Goal: Information Seeking & Learning: Learn about a topic

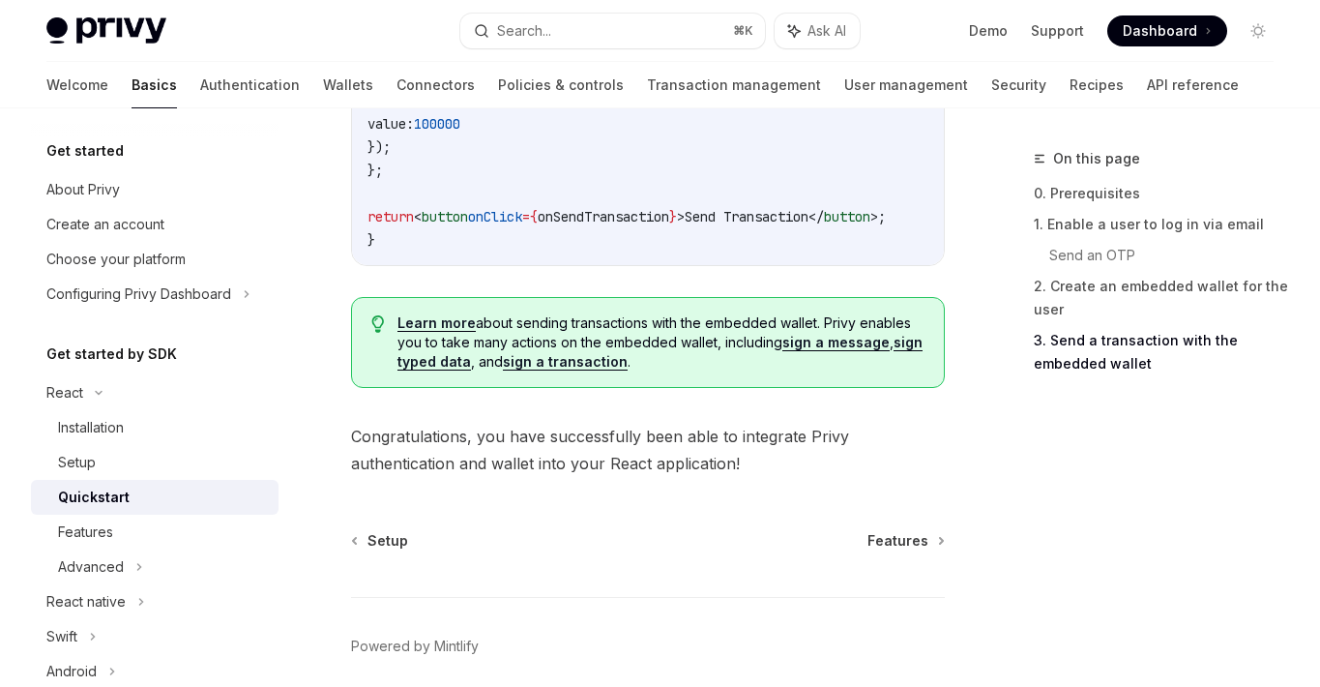
scroll to position [2133, 0]
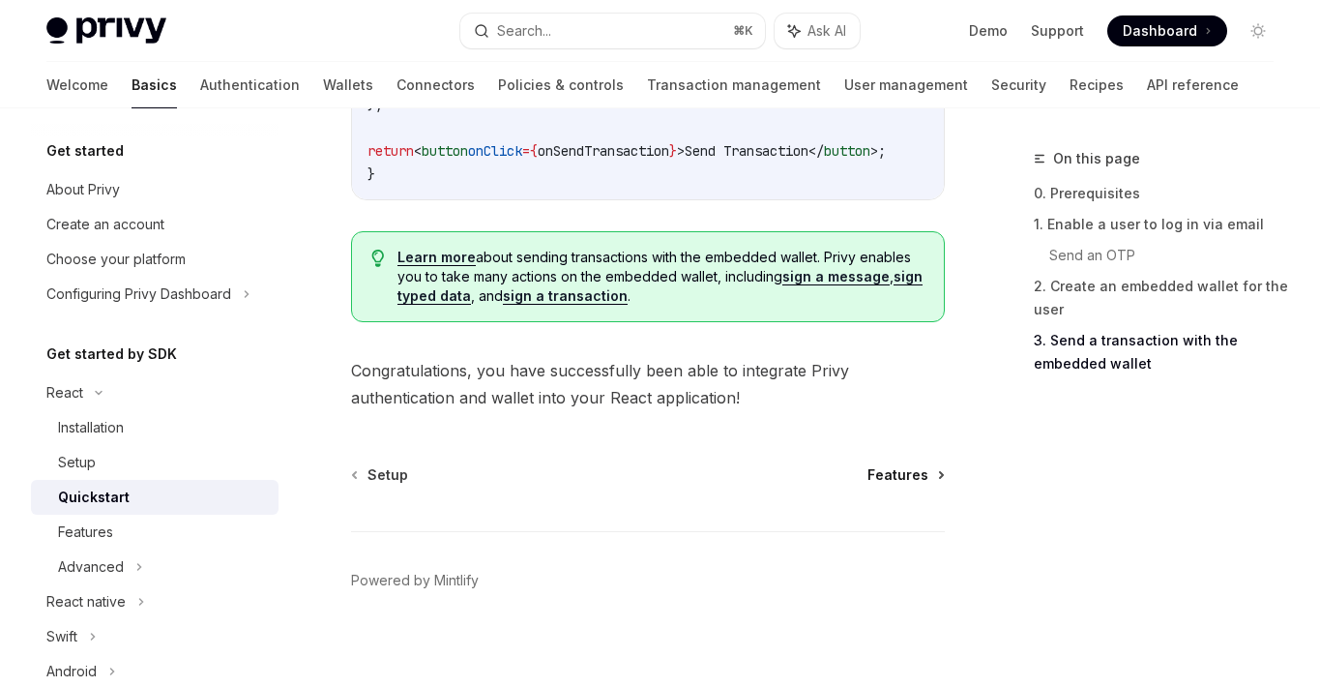
click at [880, 465] on span "Features" at bounding box center [898, 474] width 61 height 19
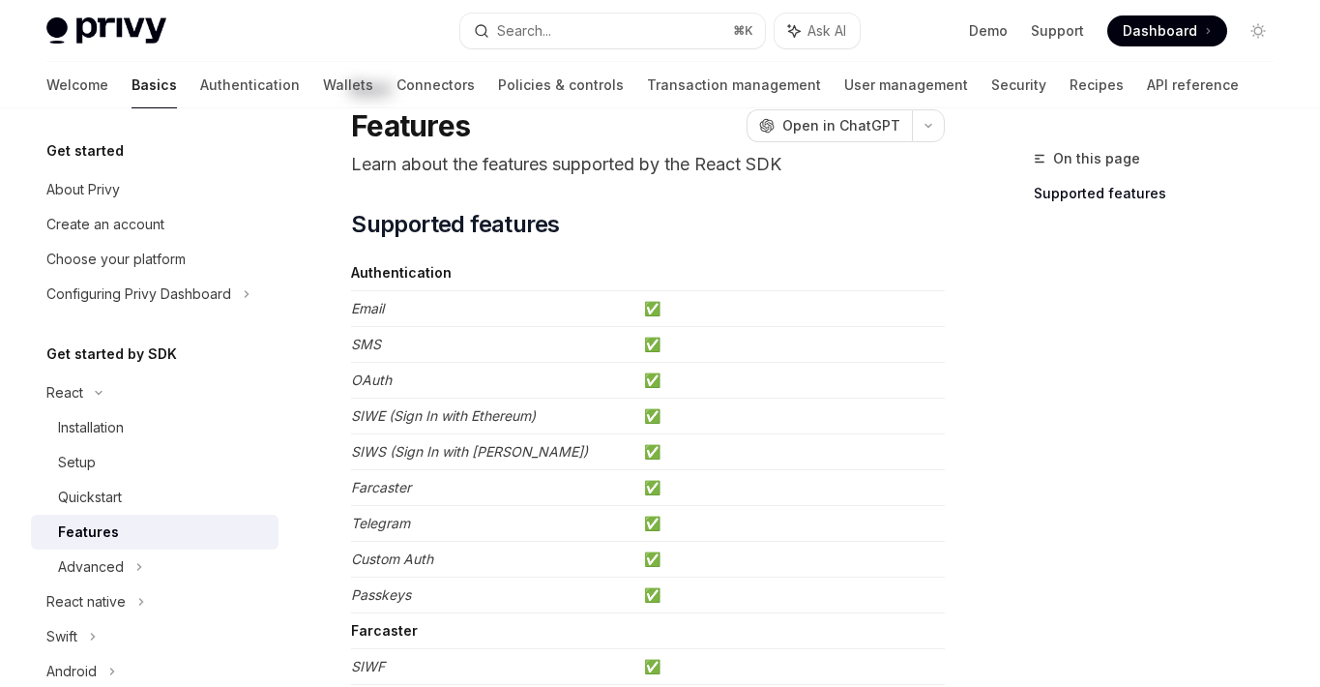
scroll to position [129, 0]
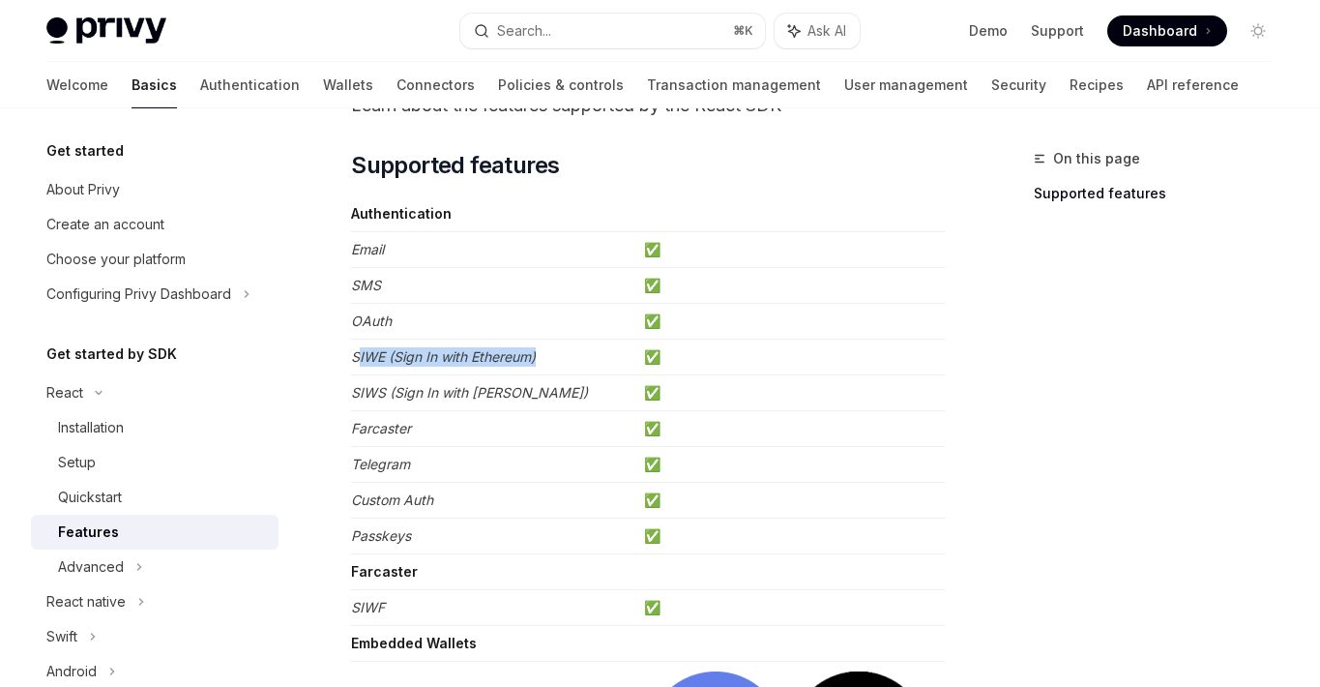
drag, startPoint x: 361, startPoint y: 353, endPoint x: 588, endPoint y: 370, distance: 228.0
click at [588, 370] on td "SIWE (Sign In with Ethereum)" at bounding box center [493, 358] width 285 height 36
click at [668, 365] on td "✅" at bounding box center [790, 358] width 309 height 36
drag, startPoint x: 665, startPoint y: 363, endPoint x: 360, endPoint y: 344, distance: 305.2
click at [360, 344] on tr "SIWE (Sign In with Ethereum) ✅" at bounding box center [648, 358] width 594 height 36
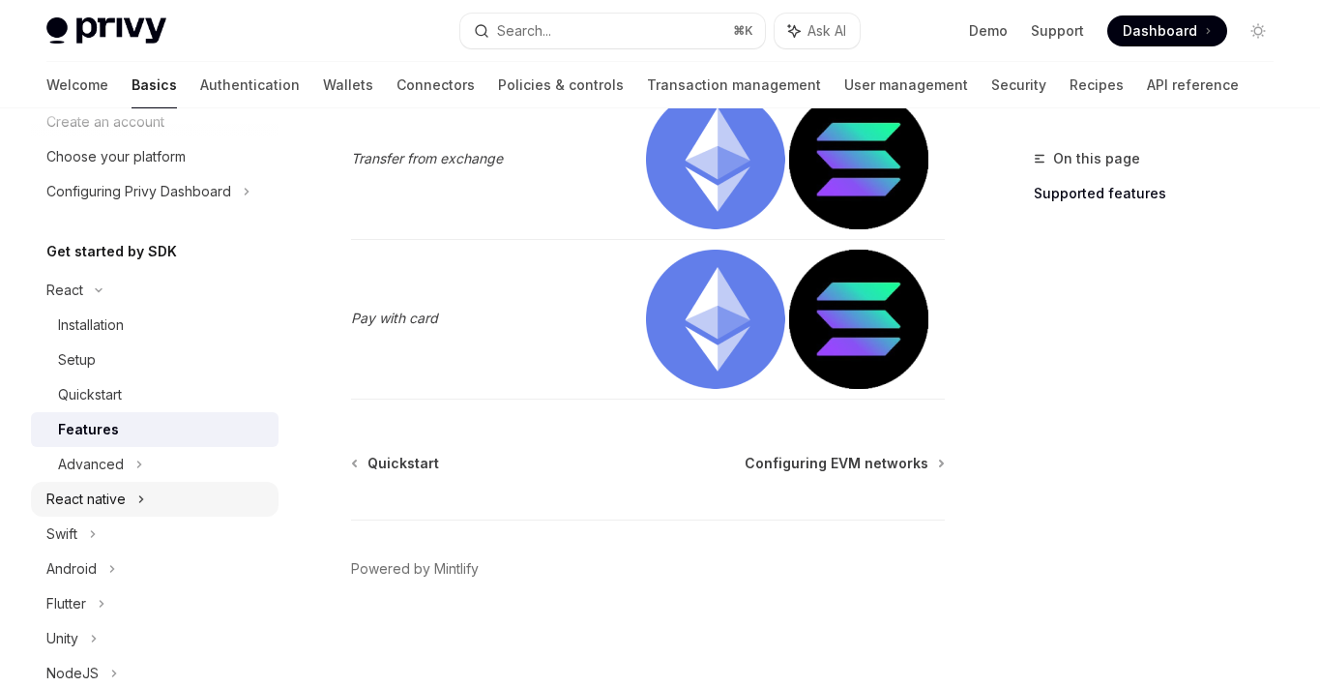
scroll to position [110, 0]
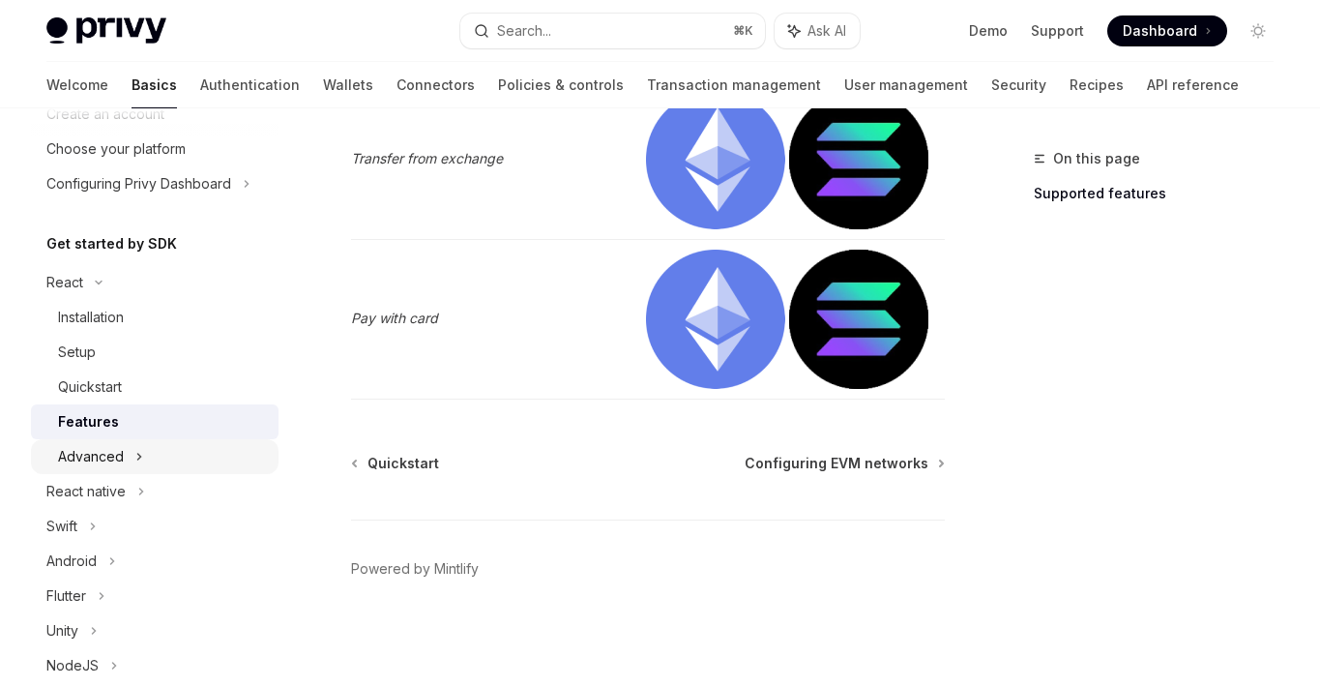
click at [151, 456] on div "Advanced" at bounding box center [155, 456] width 248 height 35
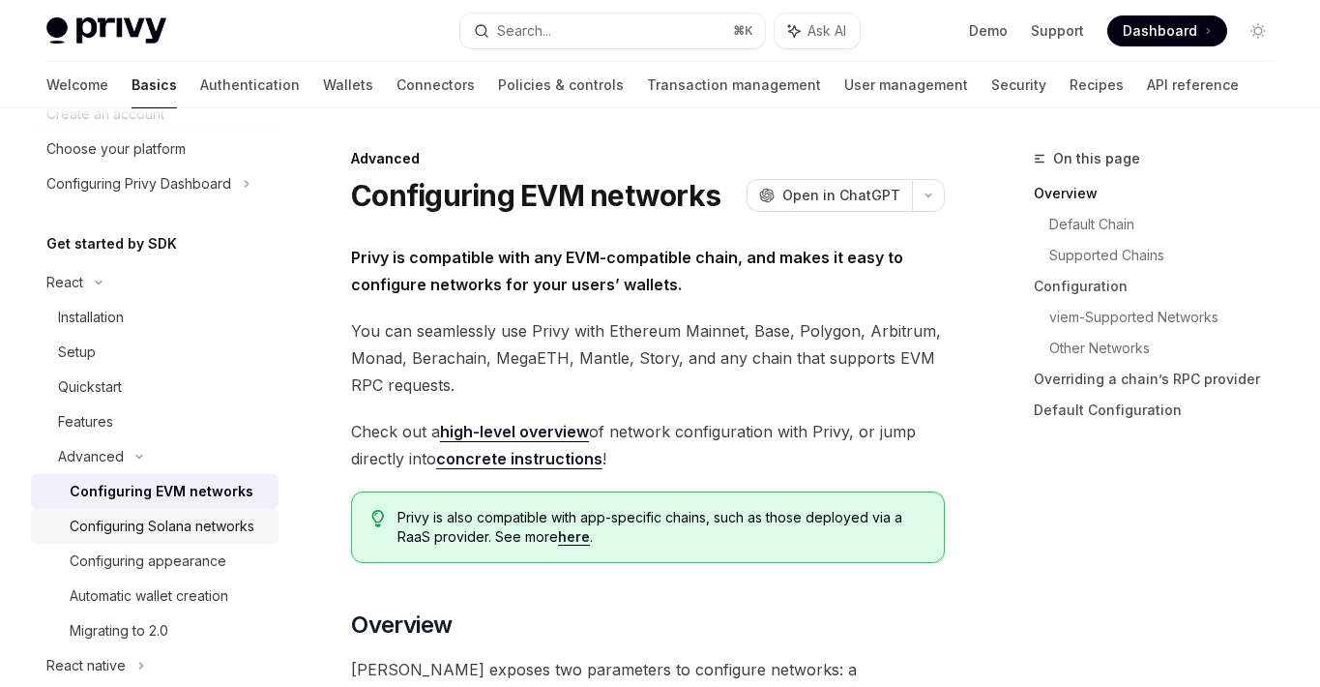
click at [178, 532] on div "Configuring Solana networks" at bounding box center [162, 526] width 185 height 23
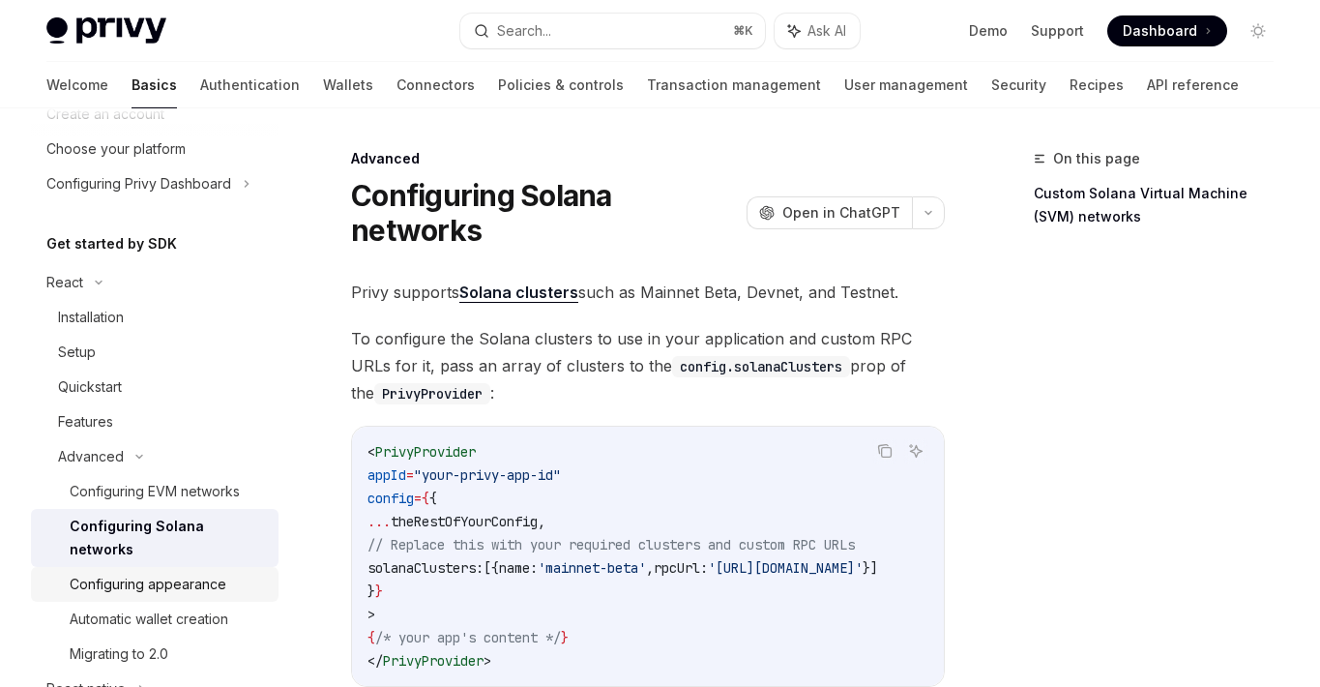
click at [167, 573] on div "Configuring appearance" at bounding box center [148, 584] width 157 height 23
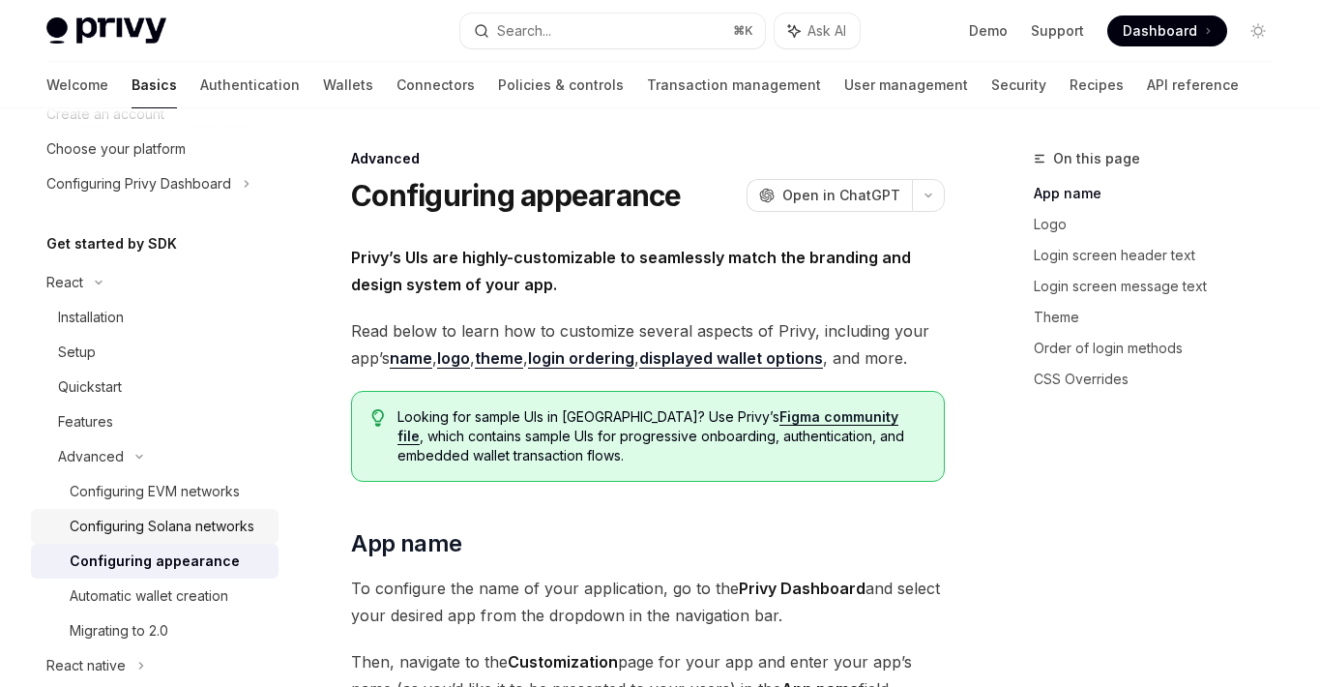
click at [167, 531] on div "Configuring Solana networks" at bounding box center [162, 526] width 185 height 23
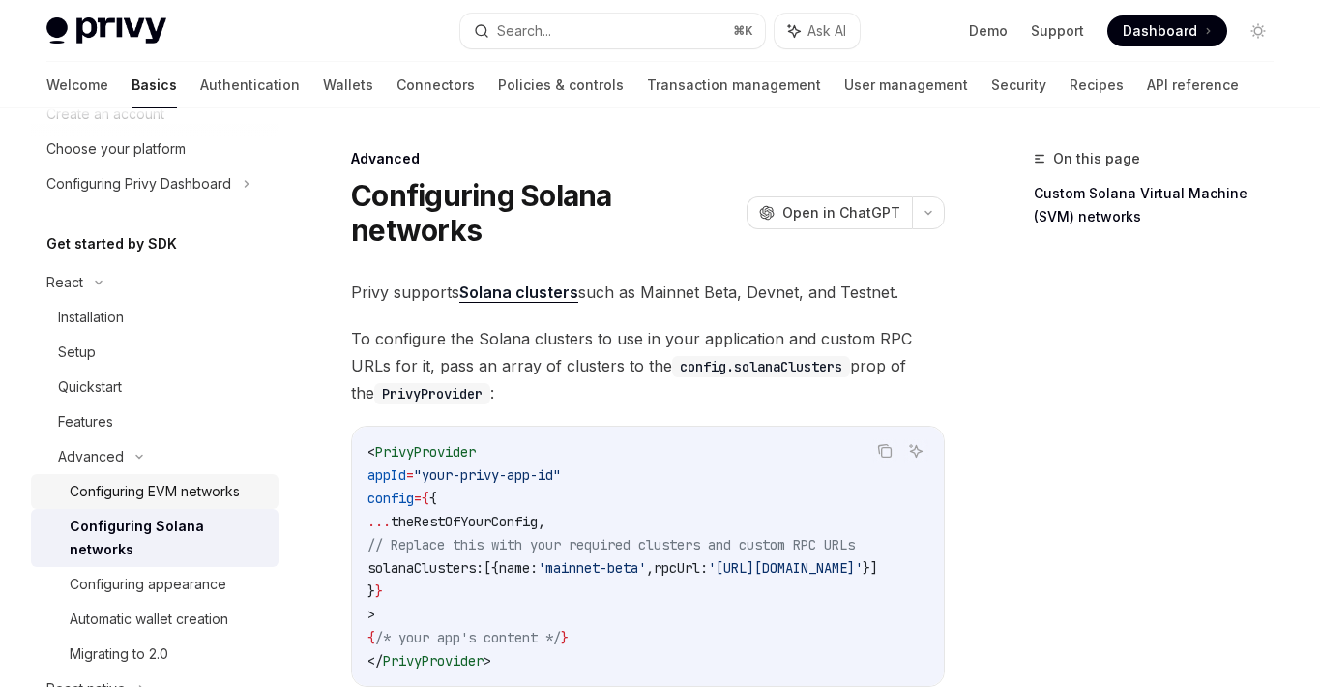
click at [153, 496] on div "Configuring EVM networks" at bounding box center [155, 491] width 170 height 23
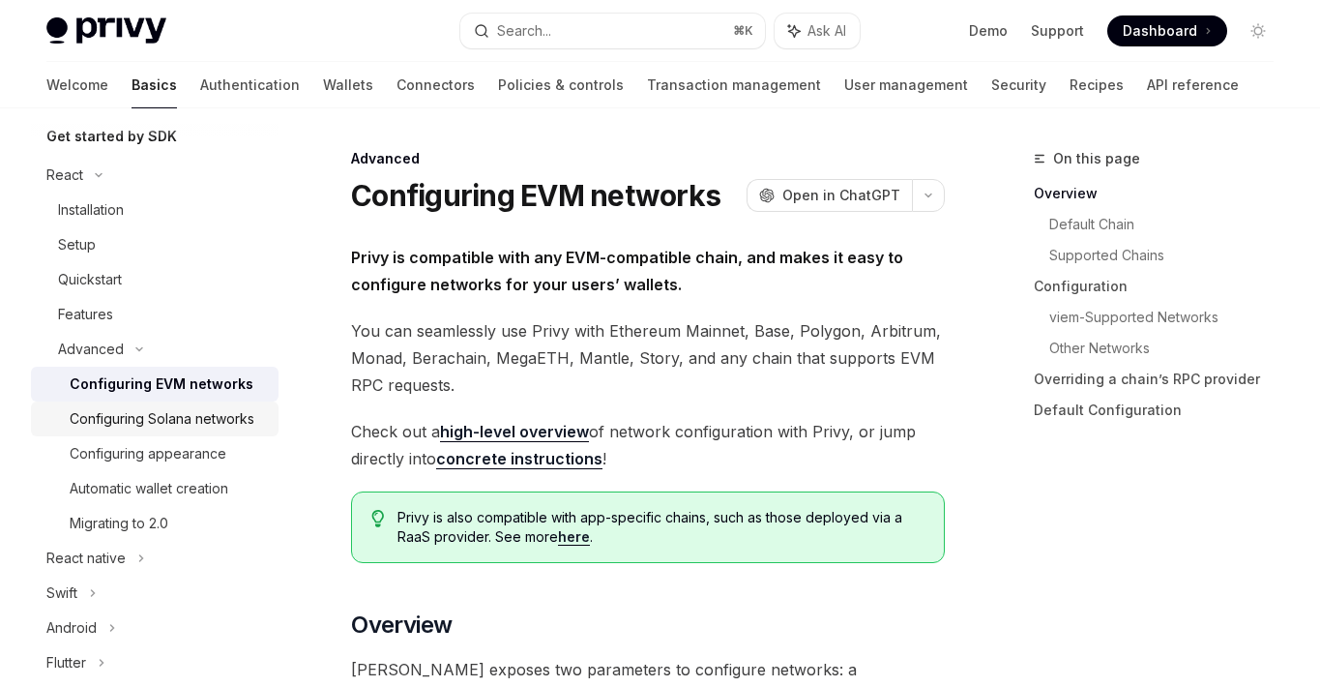
scroll to position [241, 0]
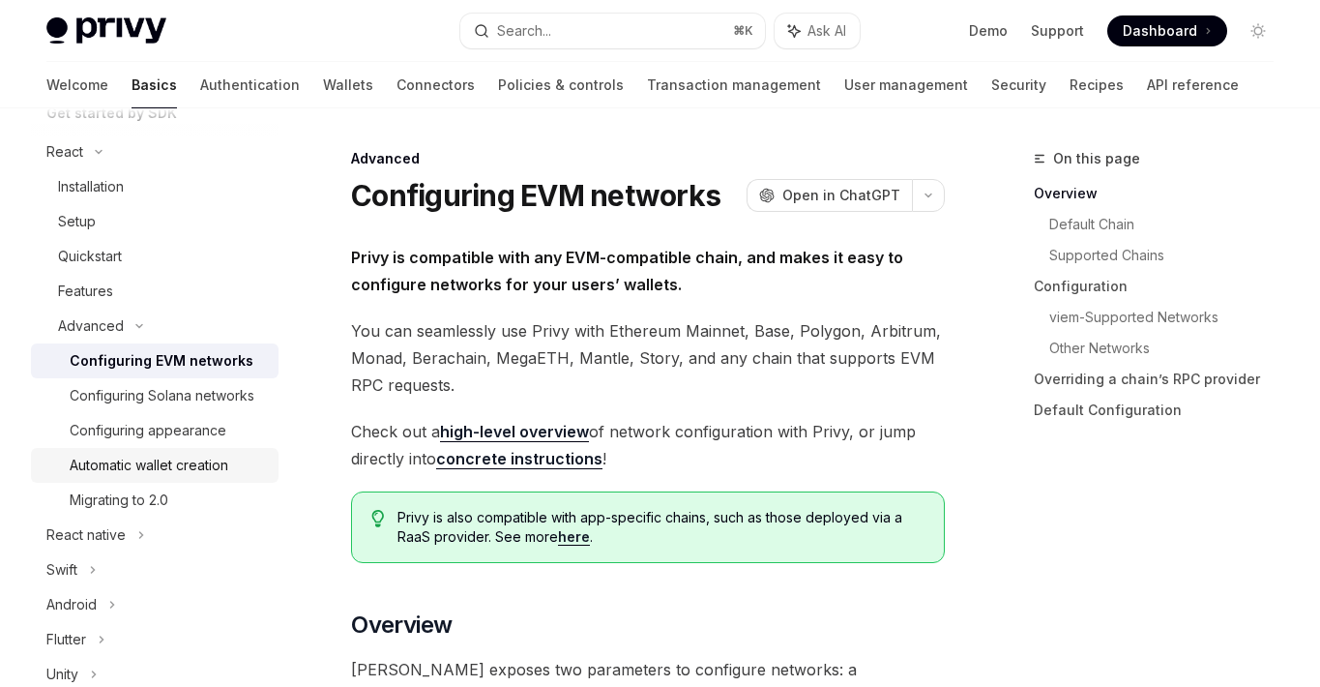
click at [165, 470] on div "Automatic wallet creation" at bounding box center [149, 465] width 159 height 23
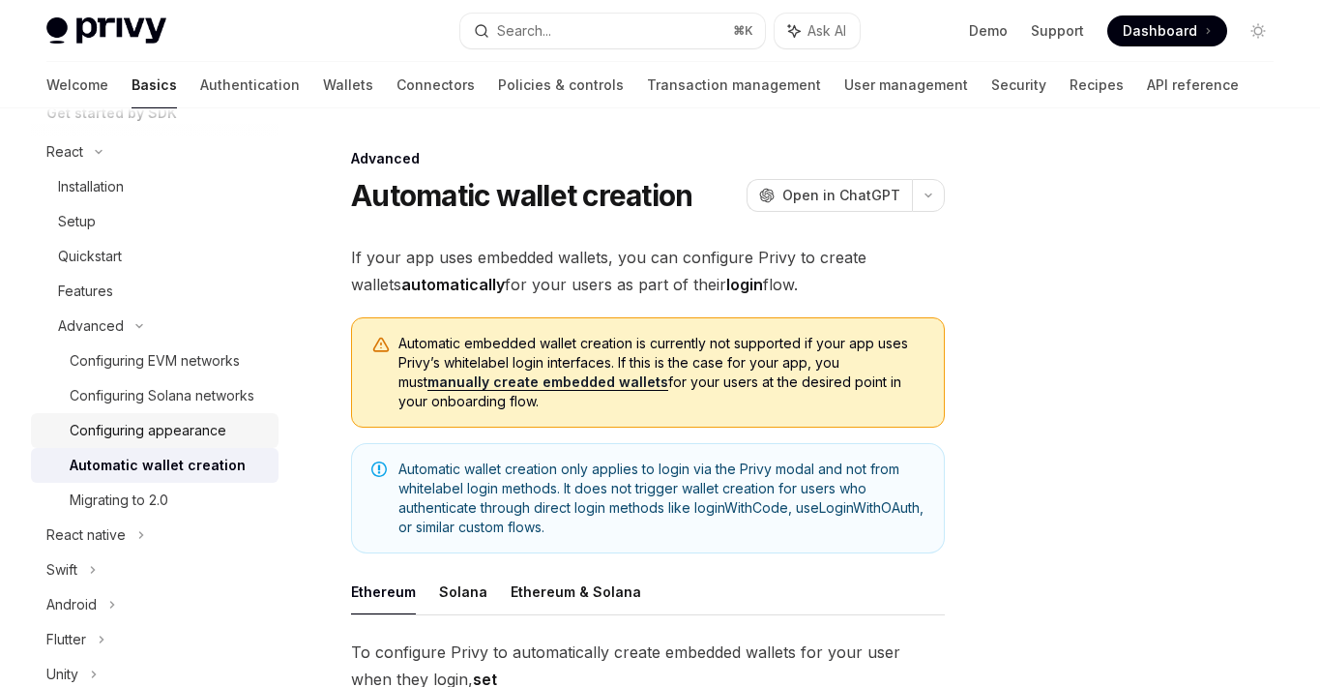
click at [151, 436] on div "Configuring appearance" at bounding box center [148, 430] width 157 height 23
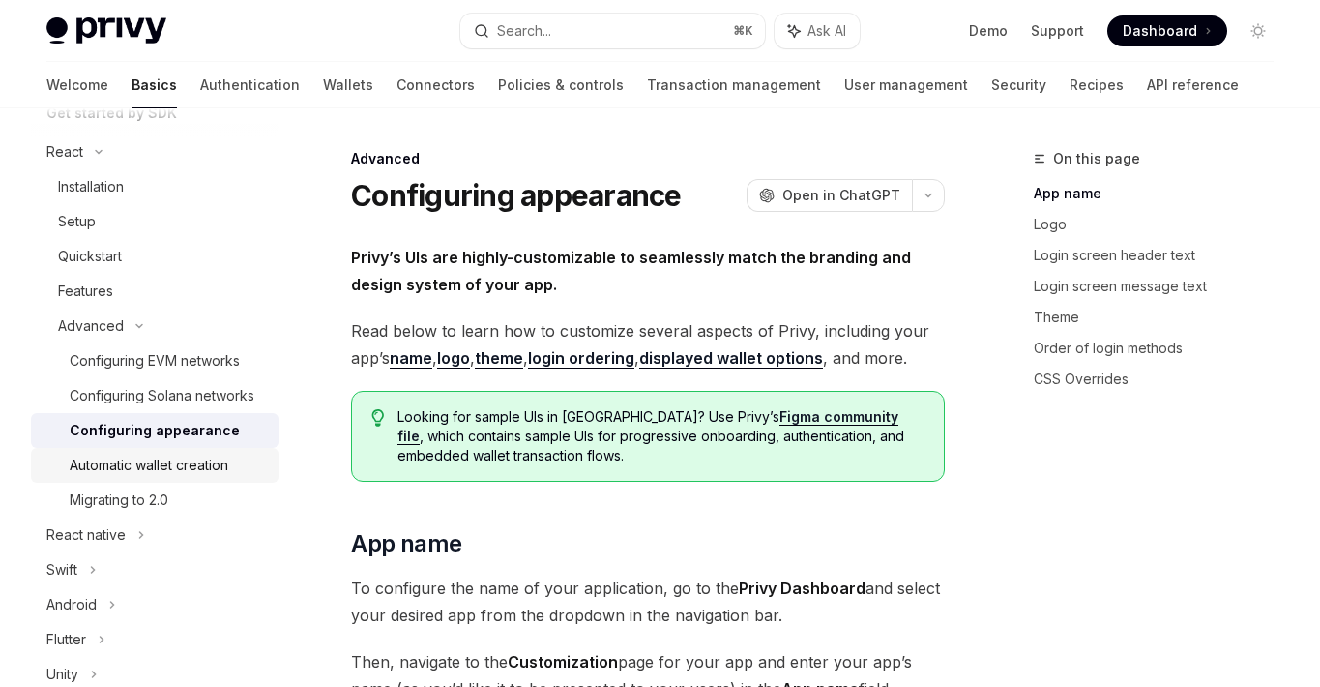
click at [163, 469] on div "Automatic wallet creation" at bounding box center [149, 465] width 159 height 23
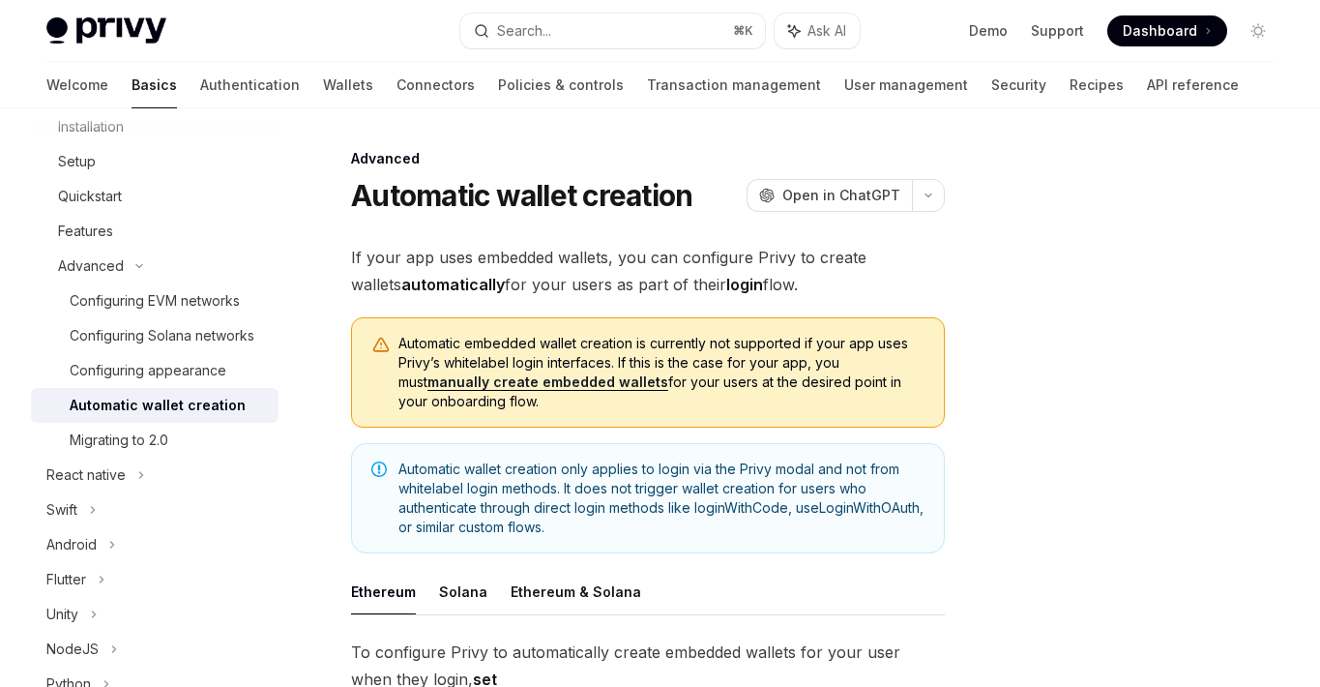
scroll to position [269, 0]
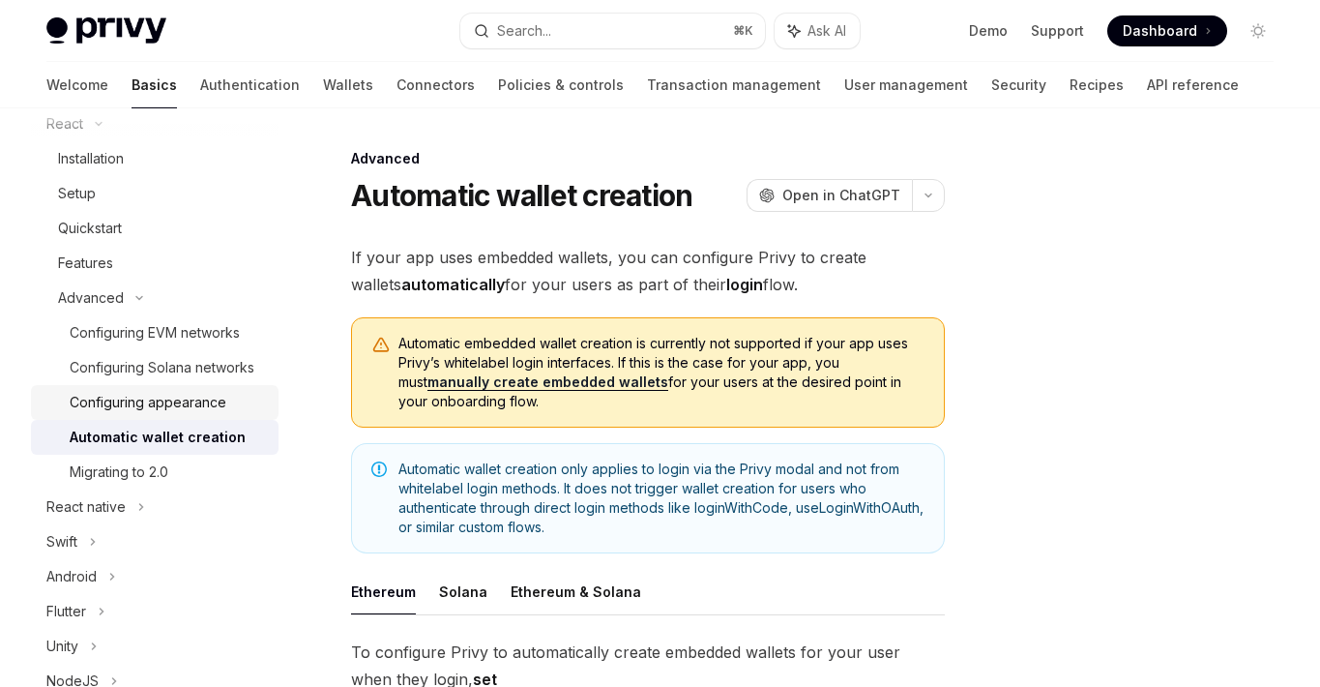
click at [156, 402] on div "Configuring appearance" at bounding box center [148, 402] width 157 height 23
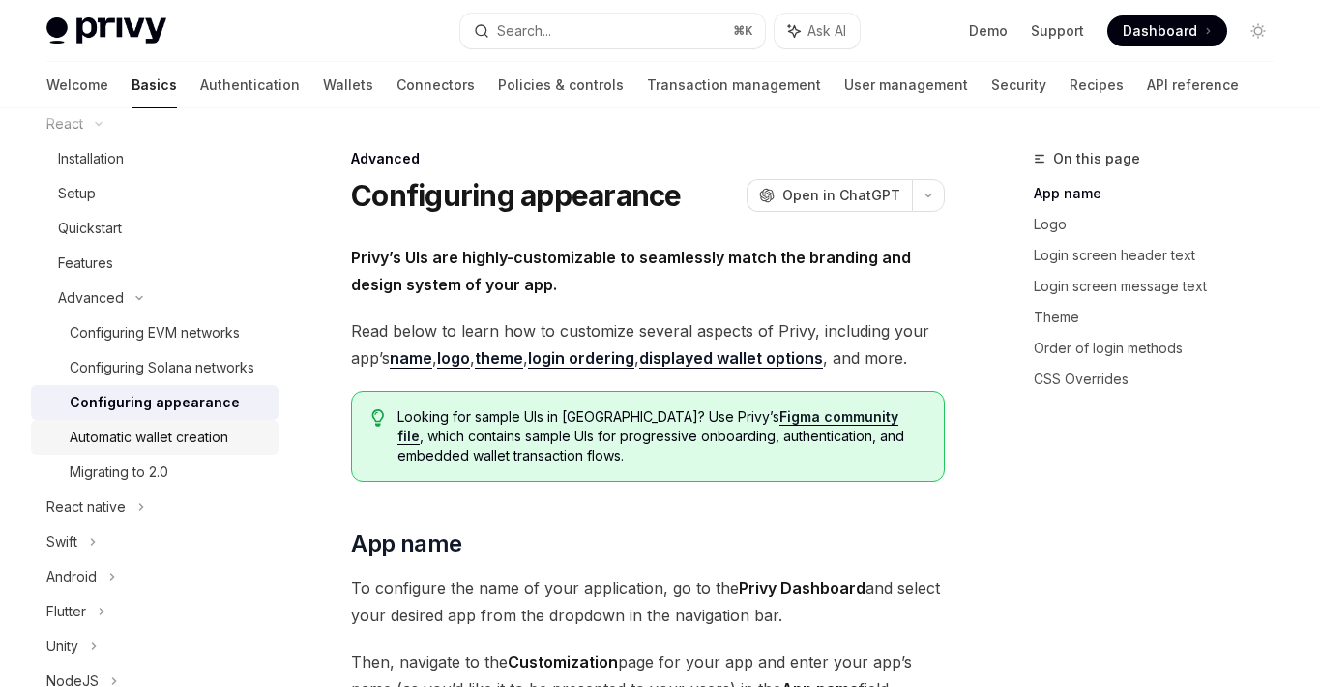
click at [159, 427] on div "Automatic wallet creation" at bounding box center [149, 437] width 159 height 23
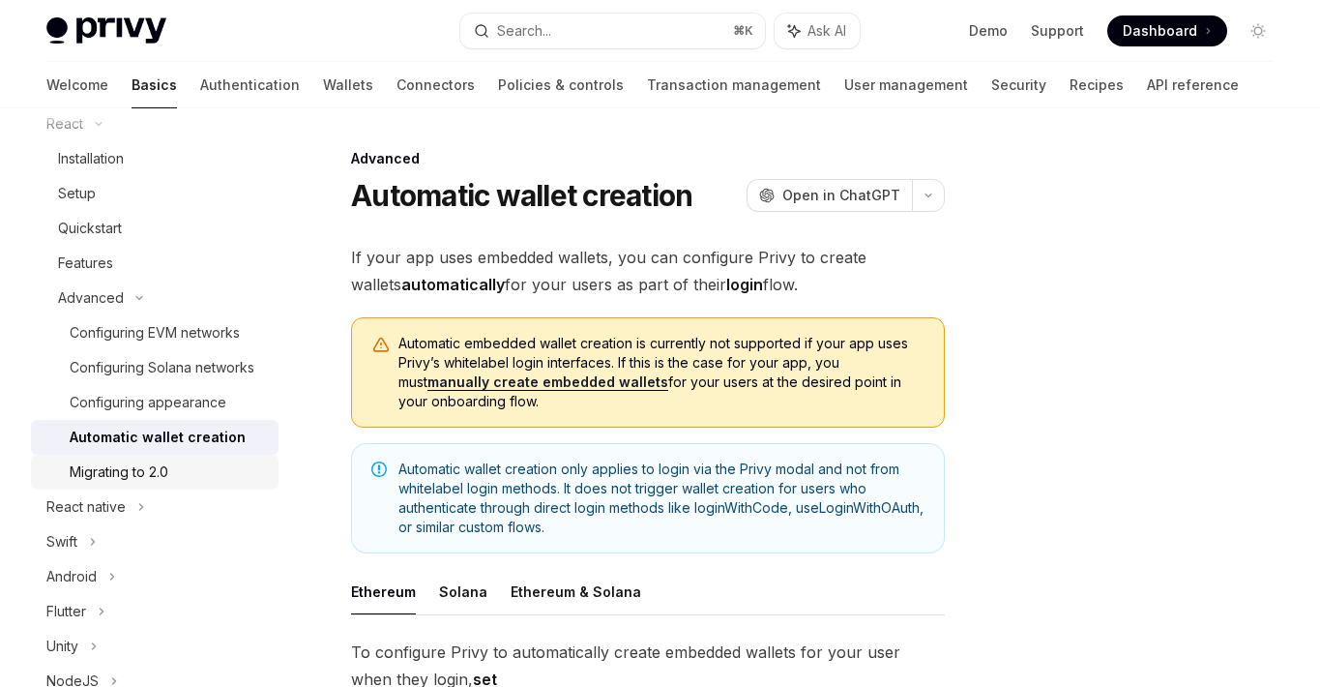
click at [143, 463] on div "Migrating to 2.0" at bounding box center [119, 471] width 99 height 23
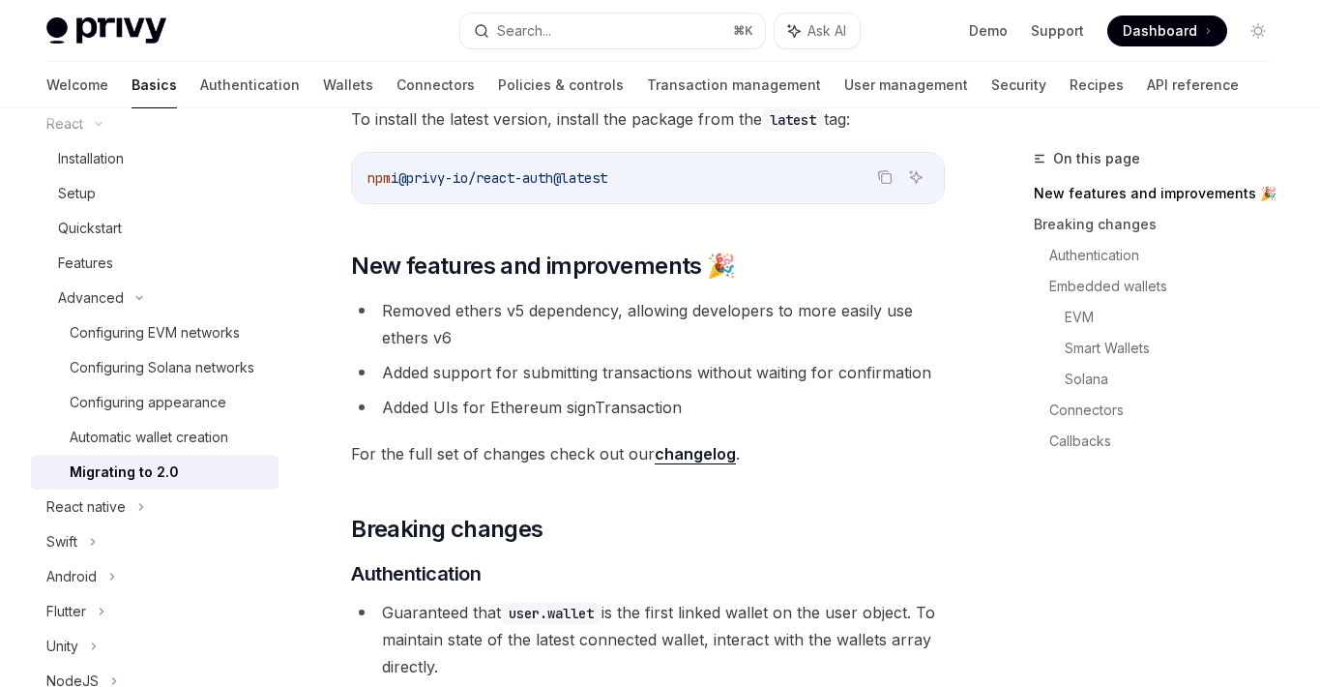
scroll to position [195, 0]
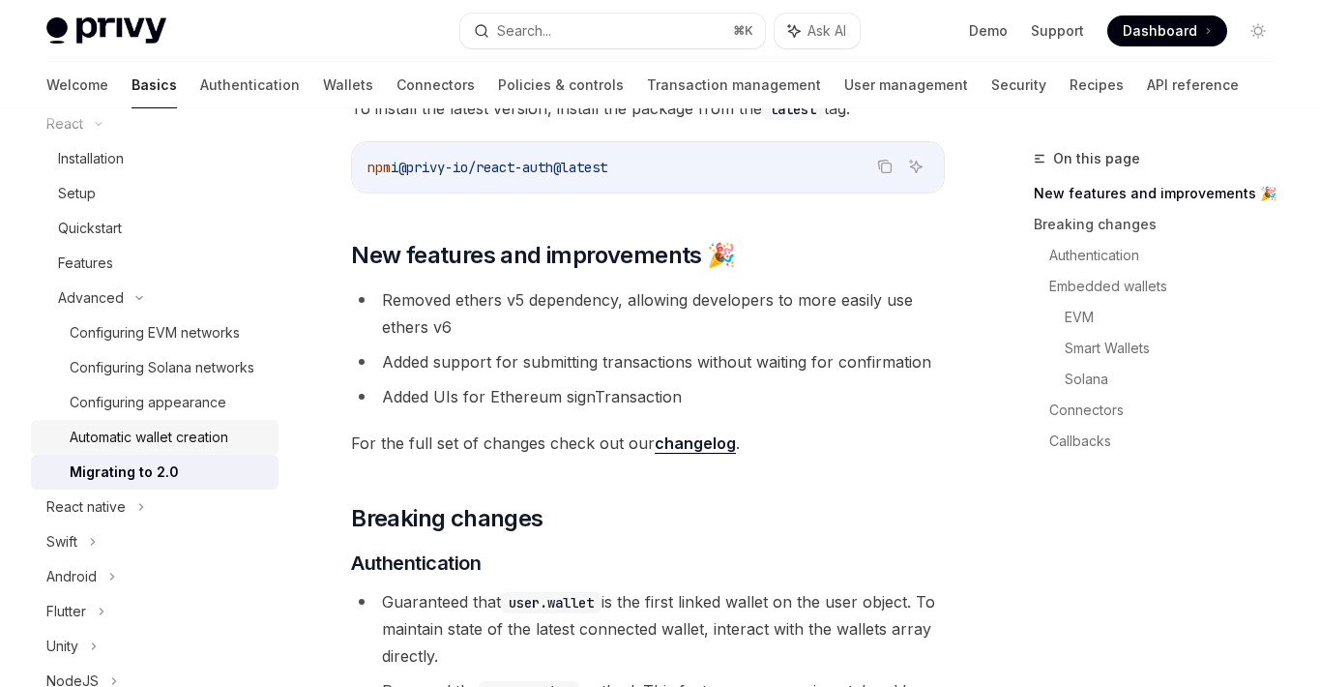
click at [182, 448] on div "Automatic wallet creation" at bounding box center [149, 437] width 159 height 23
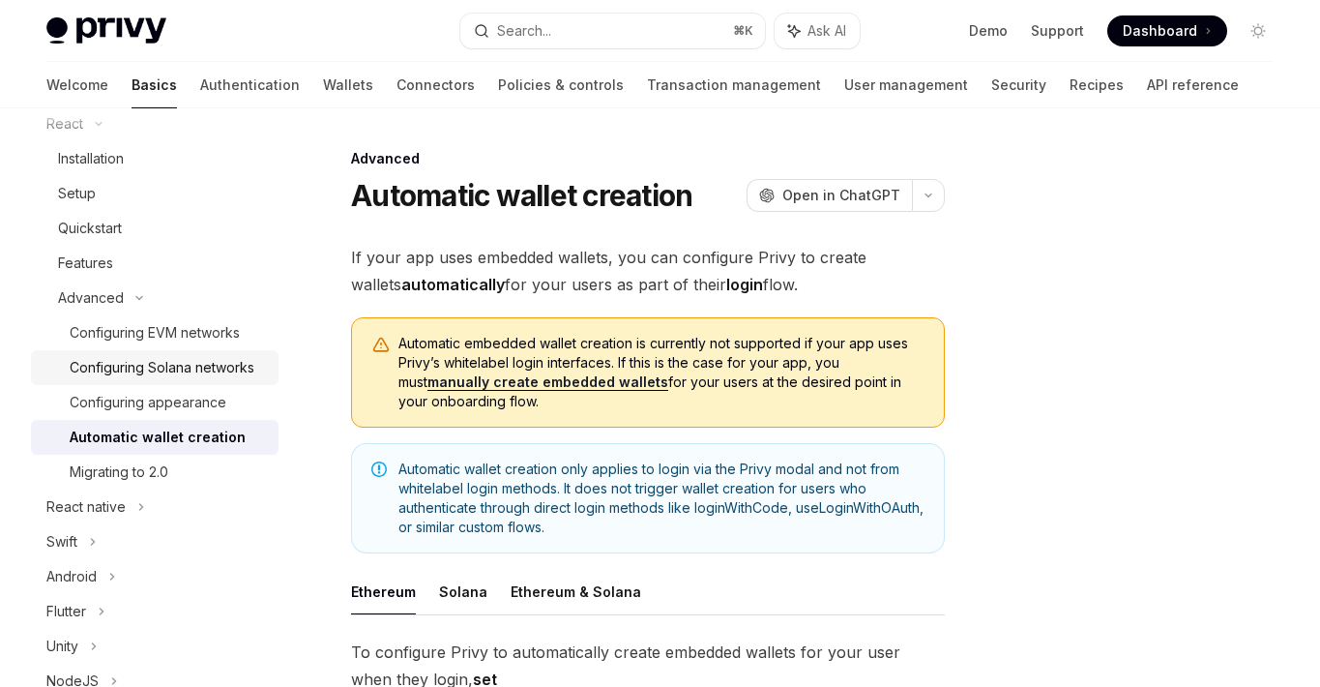
click at [146, 372] on div "Configuring Solana networks" at bounding box center [162, 367] width 185 height 23
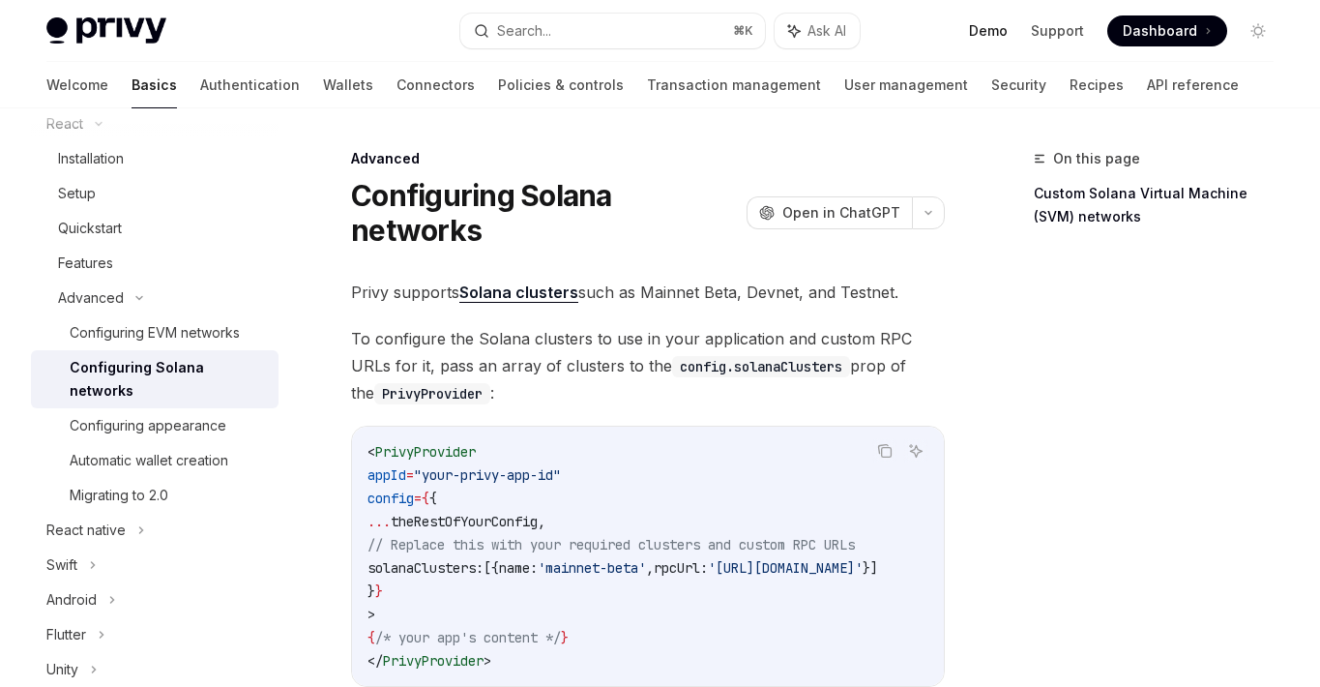
click at [1000, 38] on link "Demo" at bounding box center [988, 30] width 39 height 19
type textarea "*"
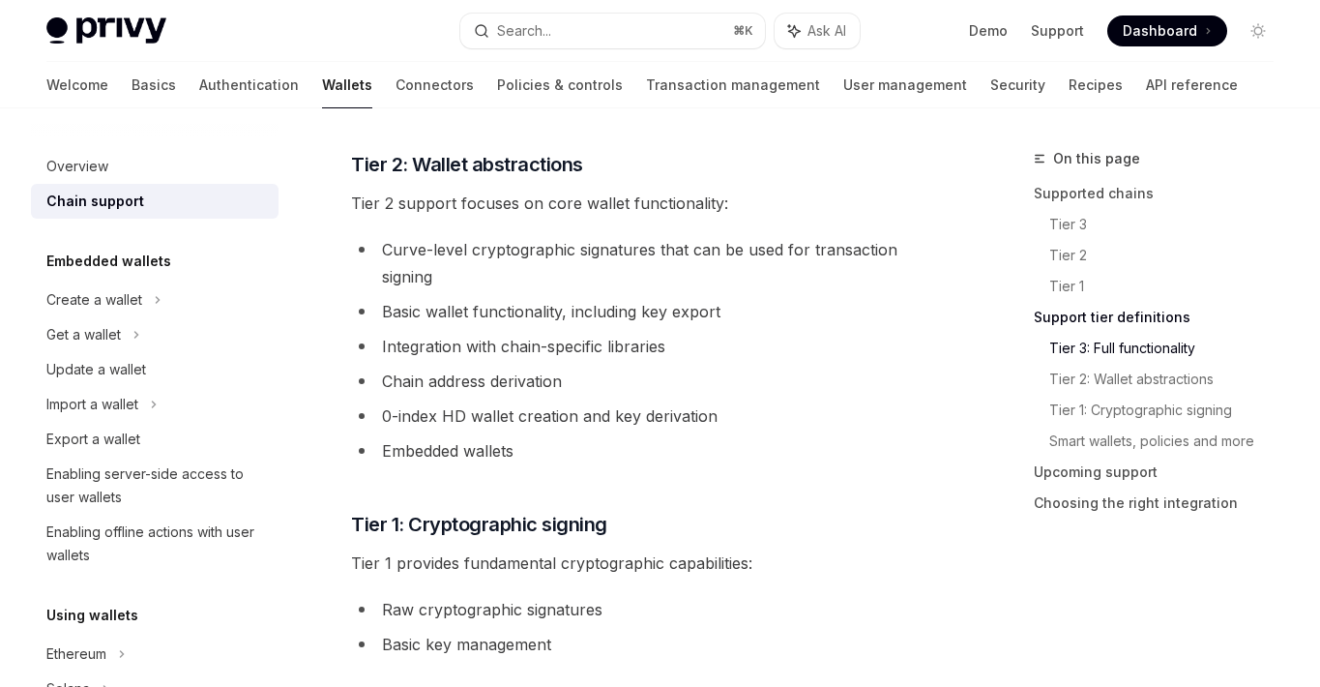
scroll to position [1344, 0]
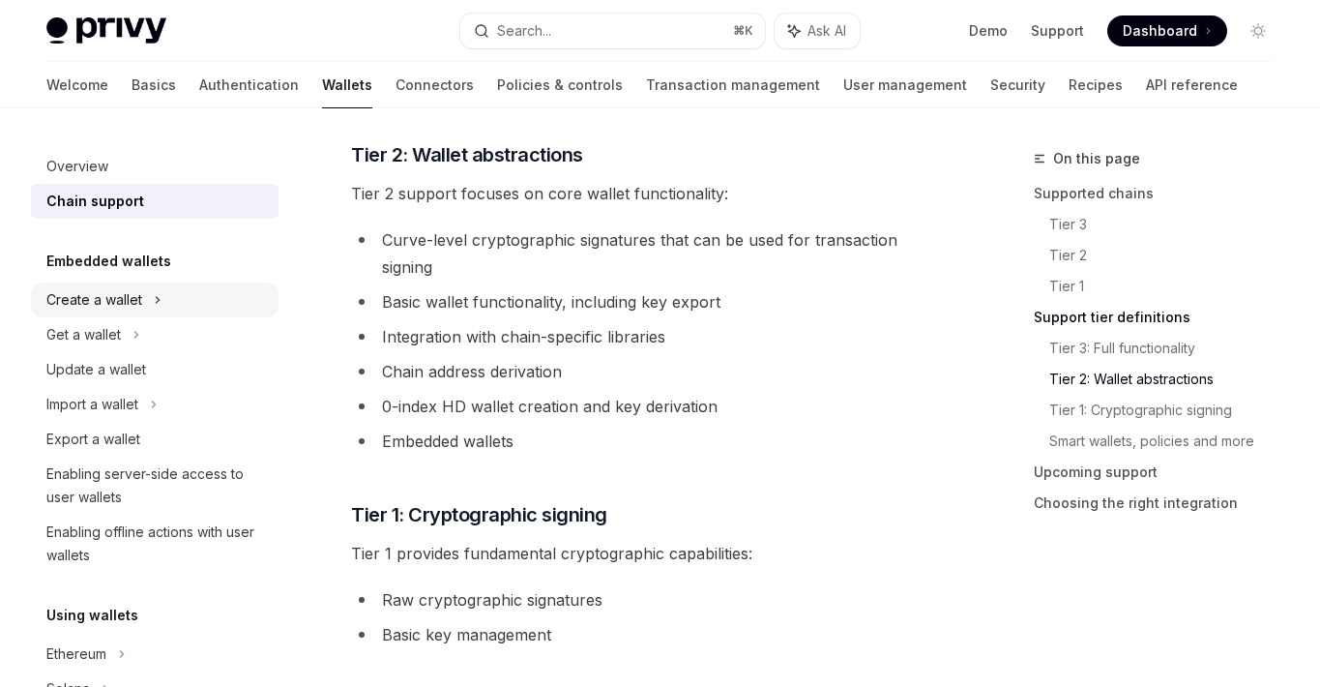
click at [161, 309] on icon at bounding box center [158, 299] width 8 height 23
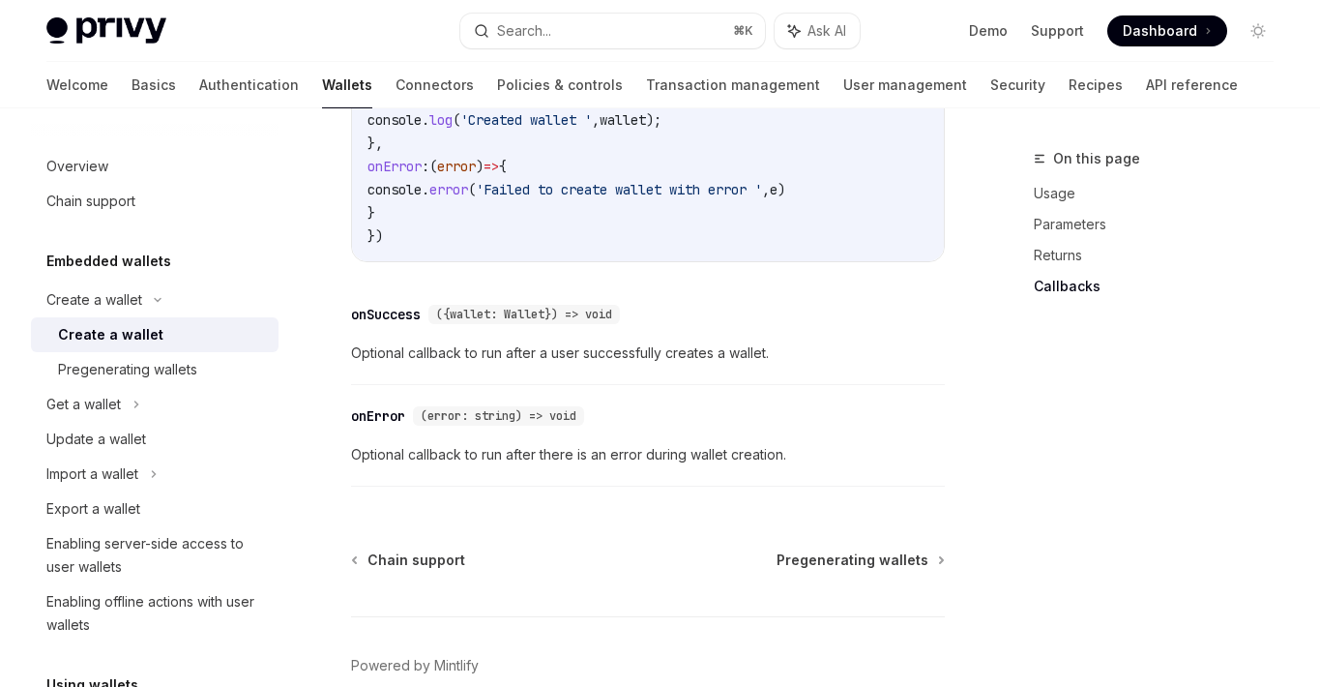
scroll to position [1759, 0]
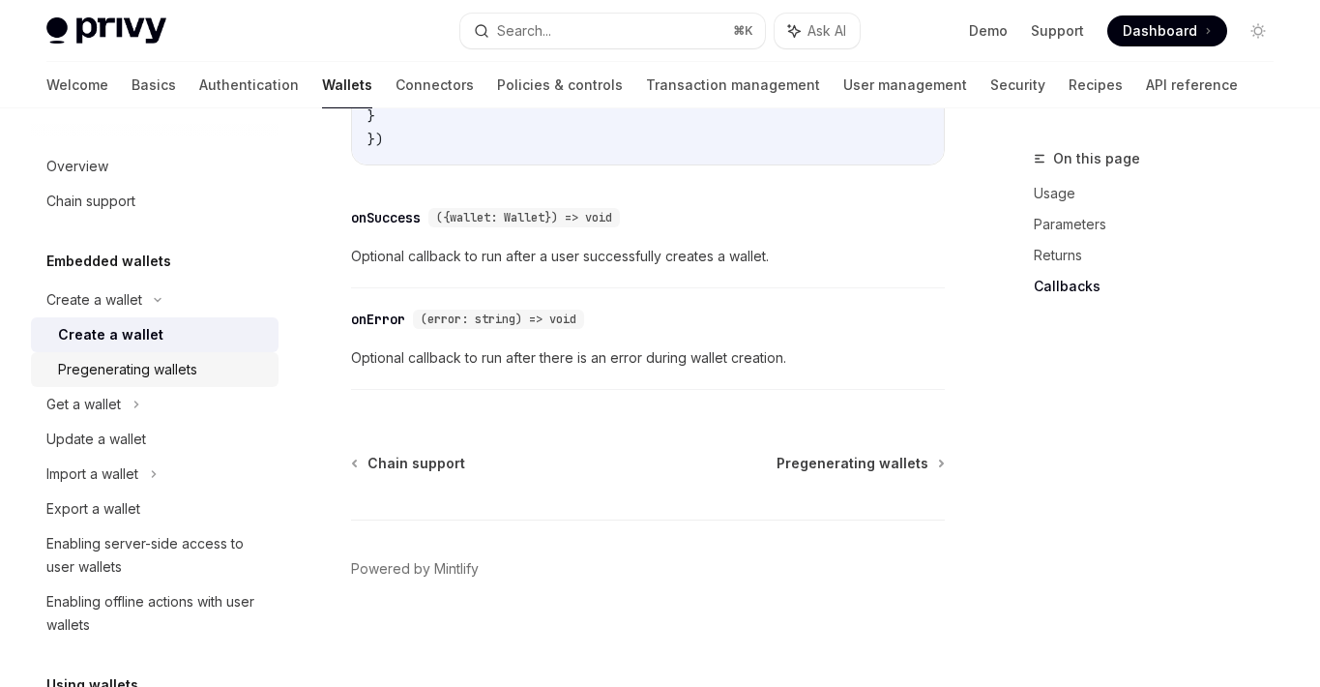
click at [170, 372] on div "Pregenerating wallets" at bounding box center [127, 369] width 139 height 23
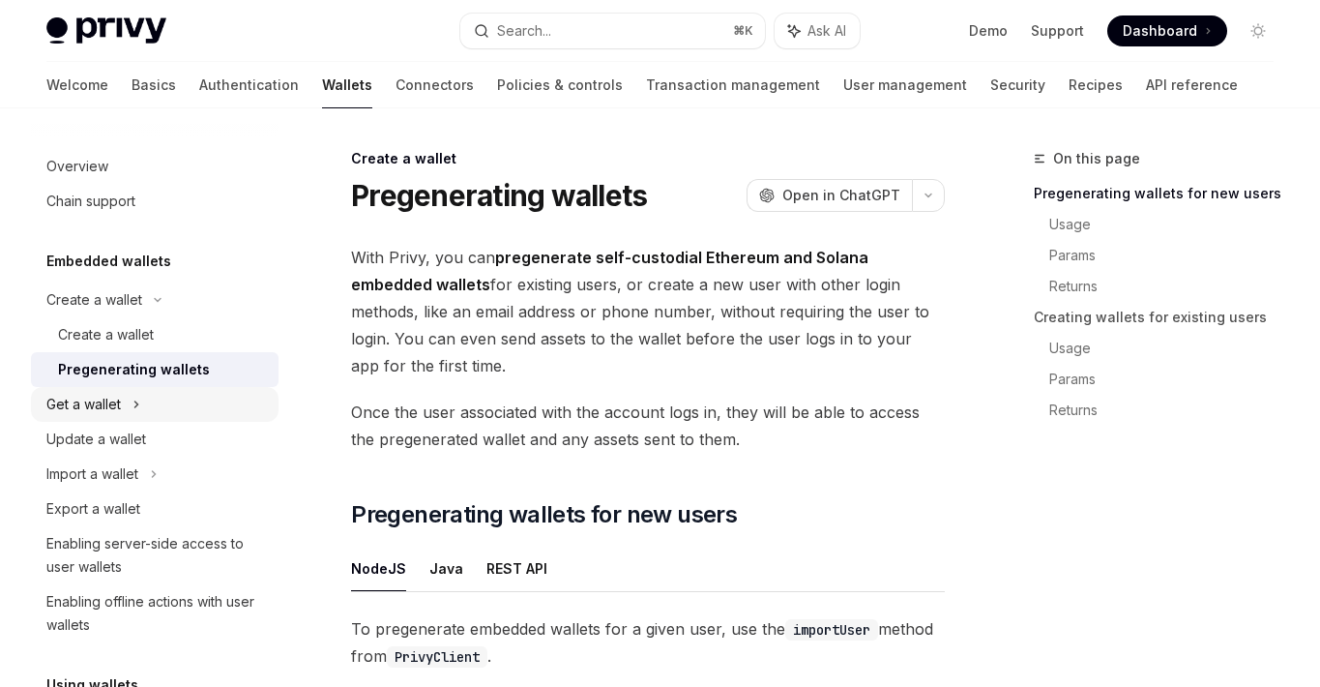
click at [164, 409] on div "Get a wallet" at bounding box center [155, 404] width 248 height 35
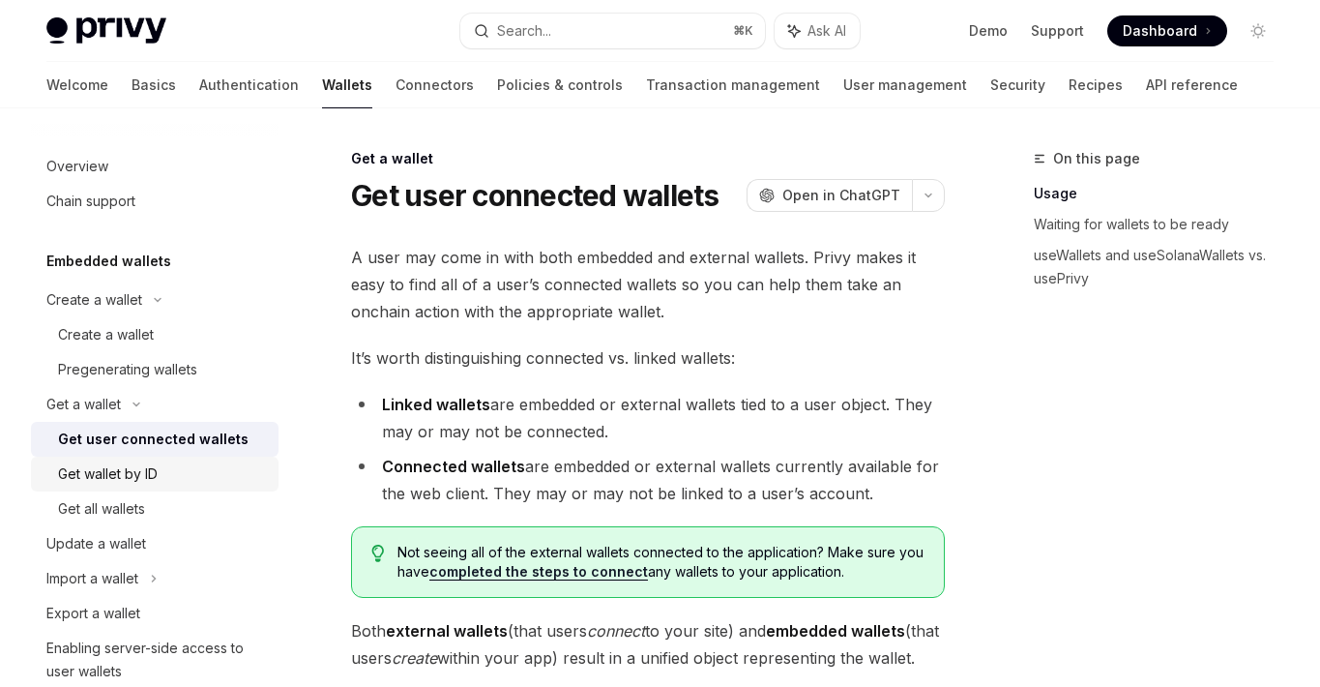
click at [168, 463] on div "Get wallet by ID" at bounding box center [162, 473] width 209 height 23
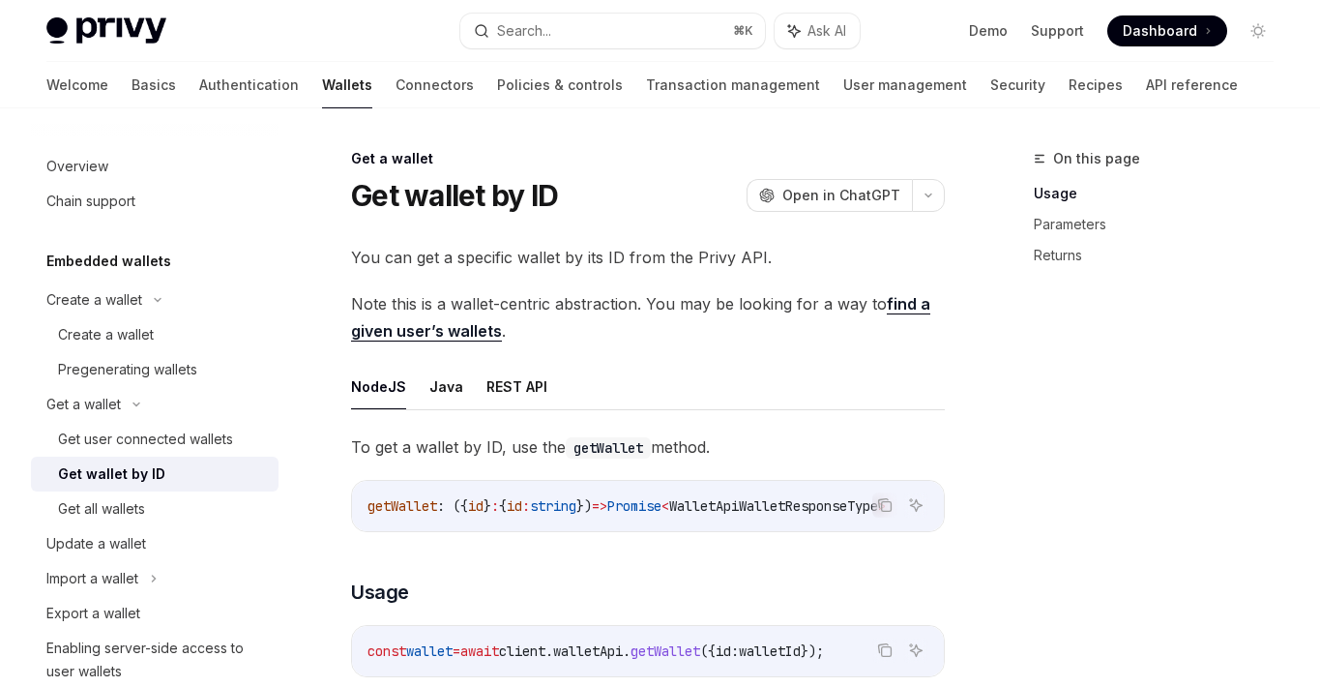
scroll to position [122, 0]
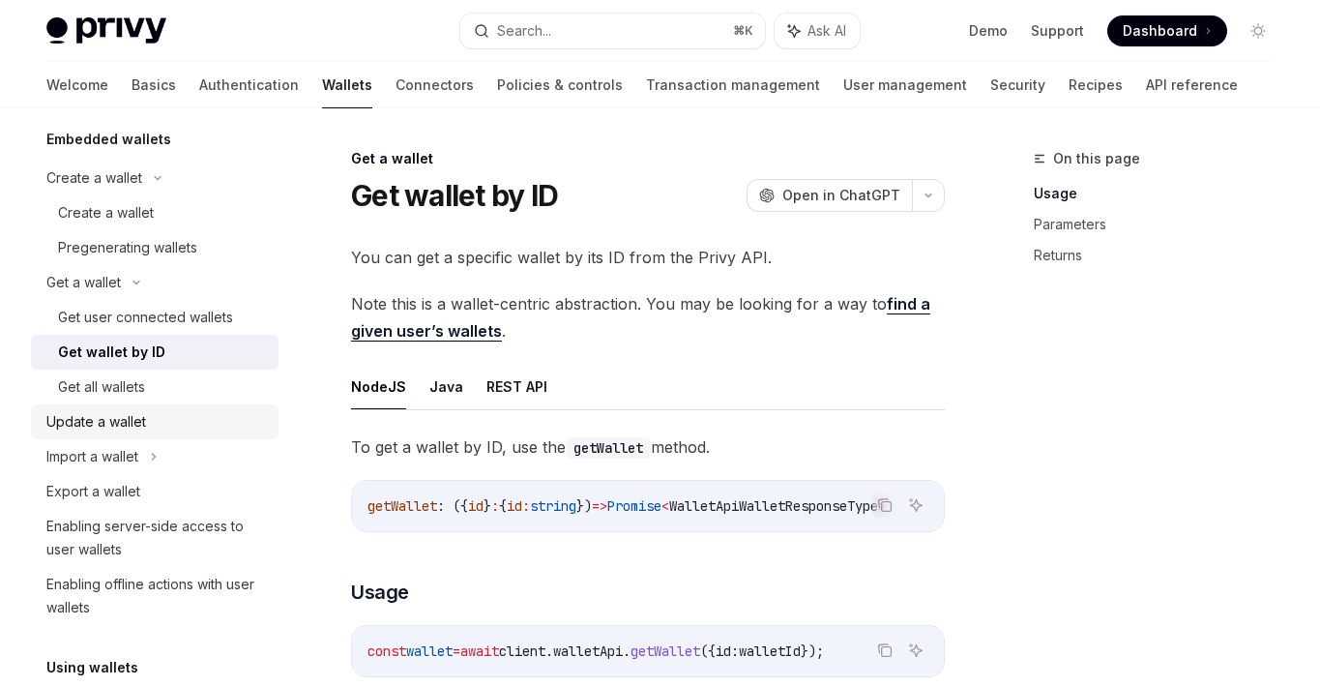
click at [158, 411] on div "Update a wallet" at bounding box center [156, 421] width 221 height 23
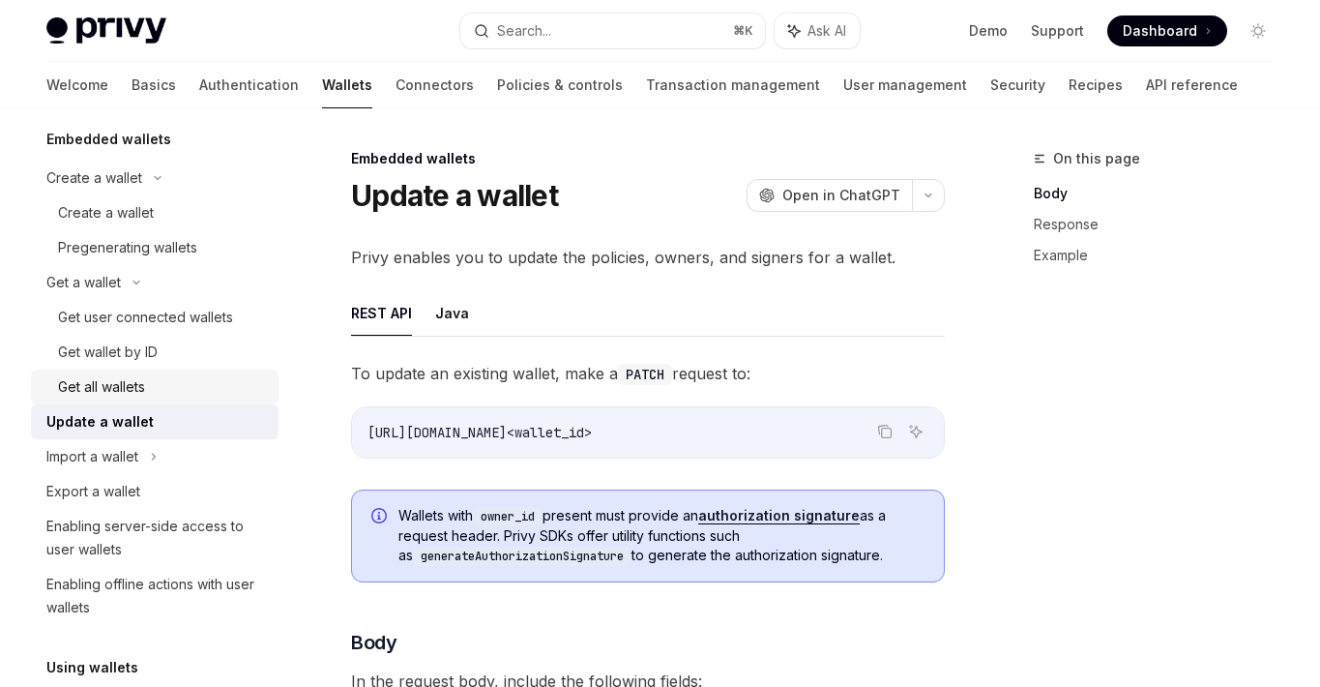
click at [145, 392] on div "Get all wallets" at bounding box center [101, 386] width 87 height 23
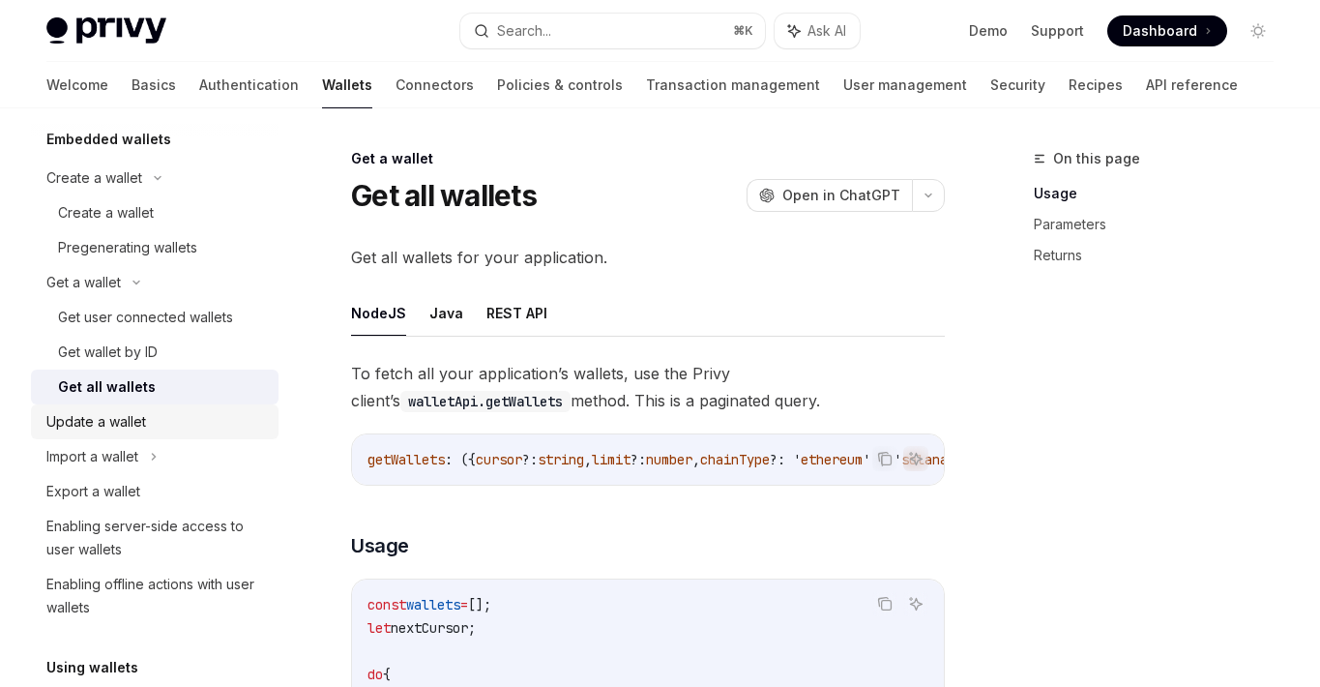
click at [144, 437] on link "Update a wallet" at bounding box center [155, 421] width 248 height 35
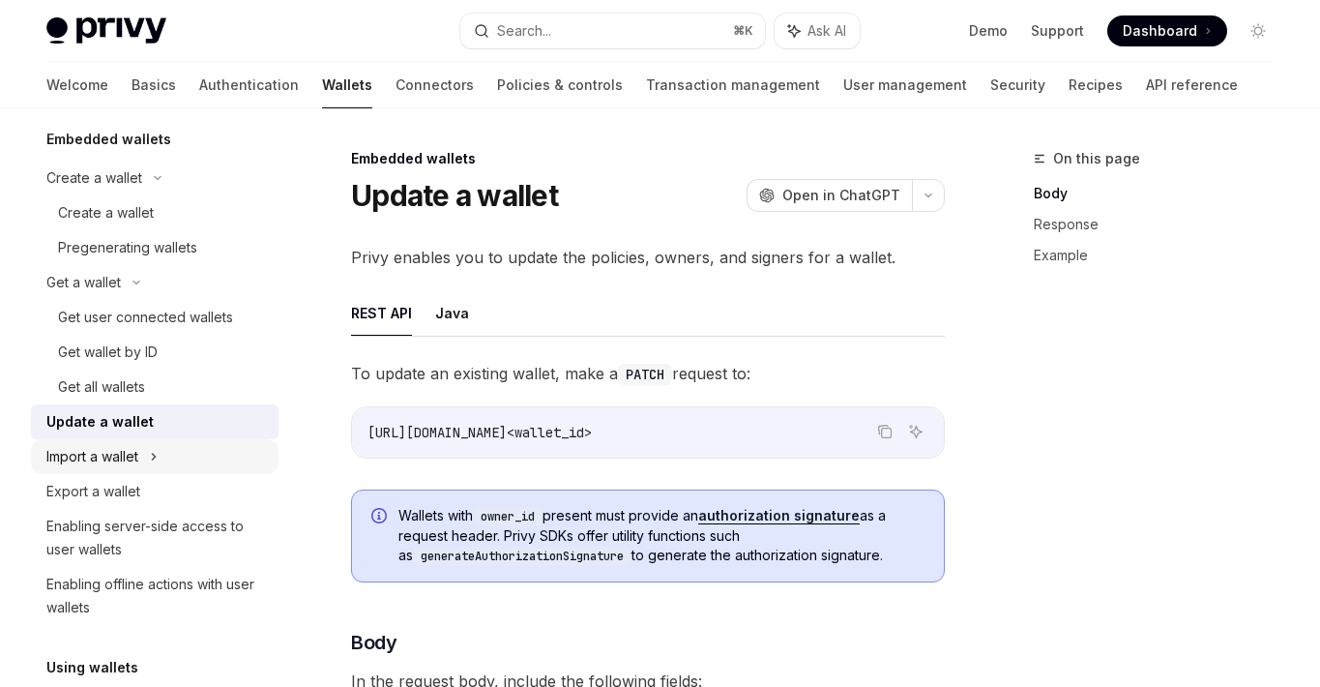
click at [138, 462] on div "Import a wallet" at bounding box center [92, 456] width 92 height 23
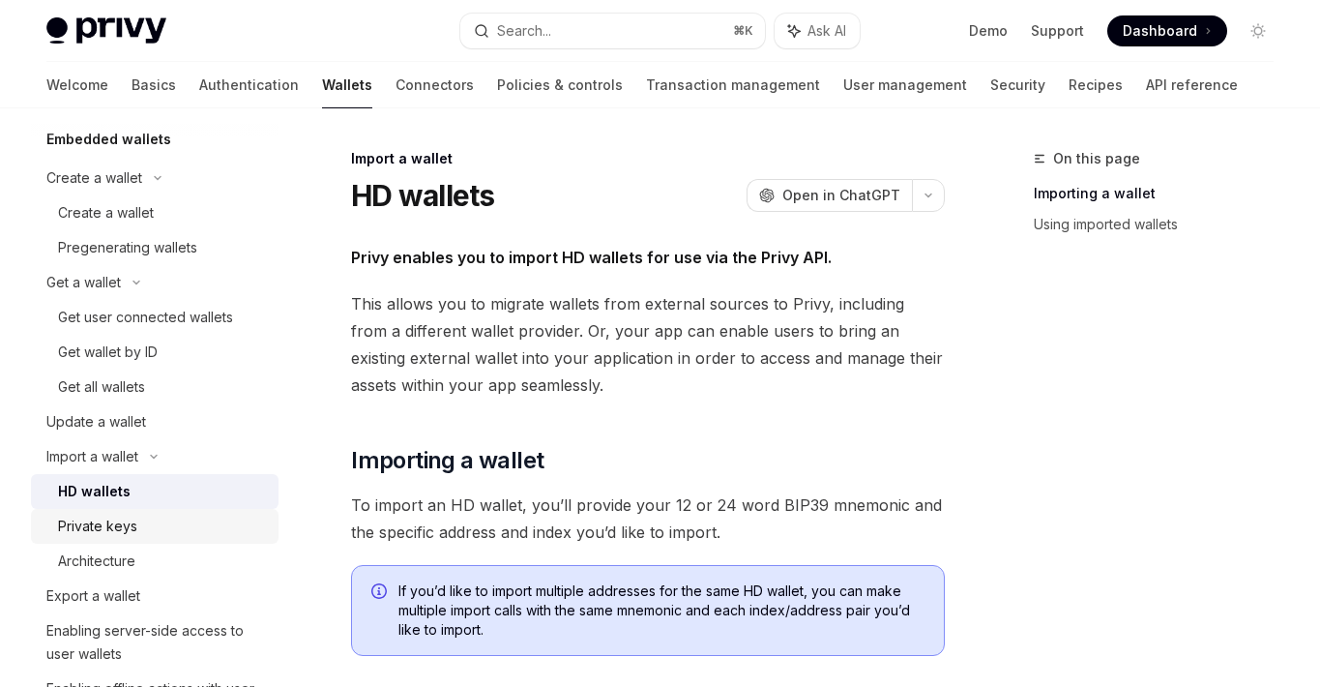
click at [147, 525] on div "Private keys" at bounding box center [162, 526] width 209 height 23
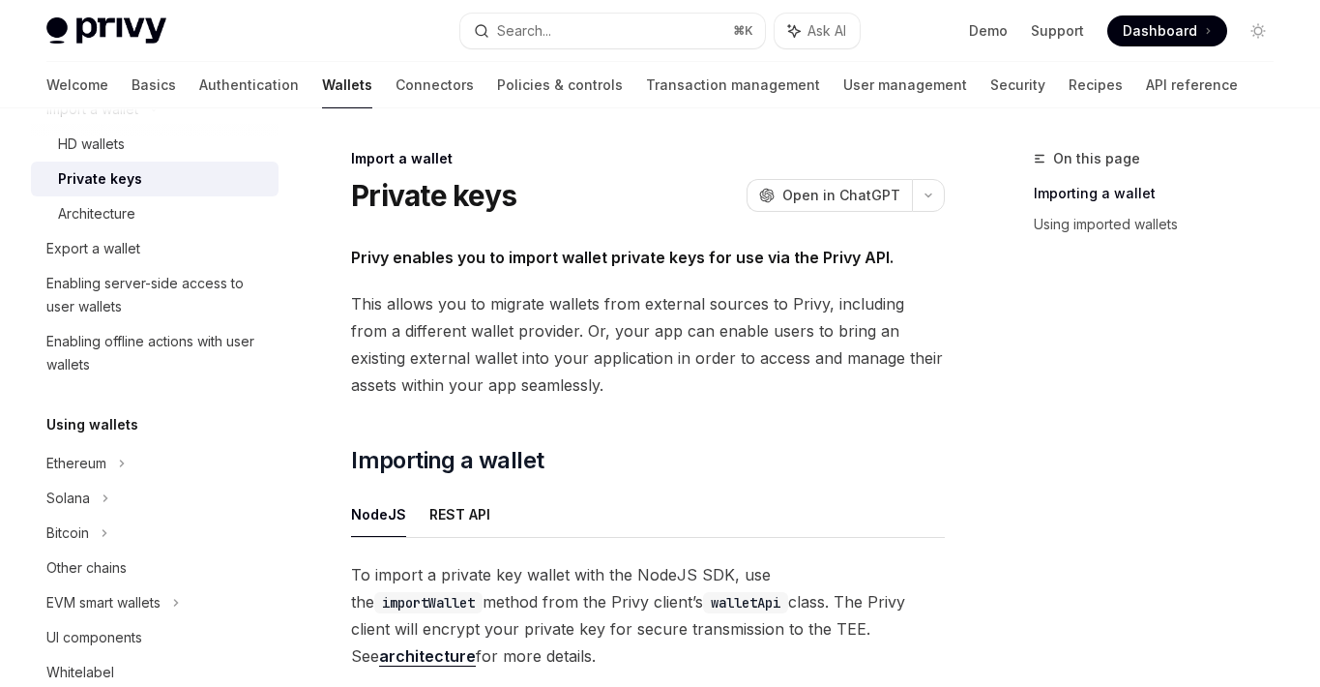
scroll to position [611, 0]
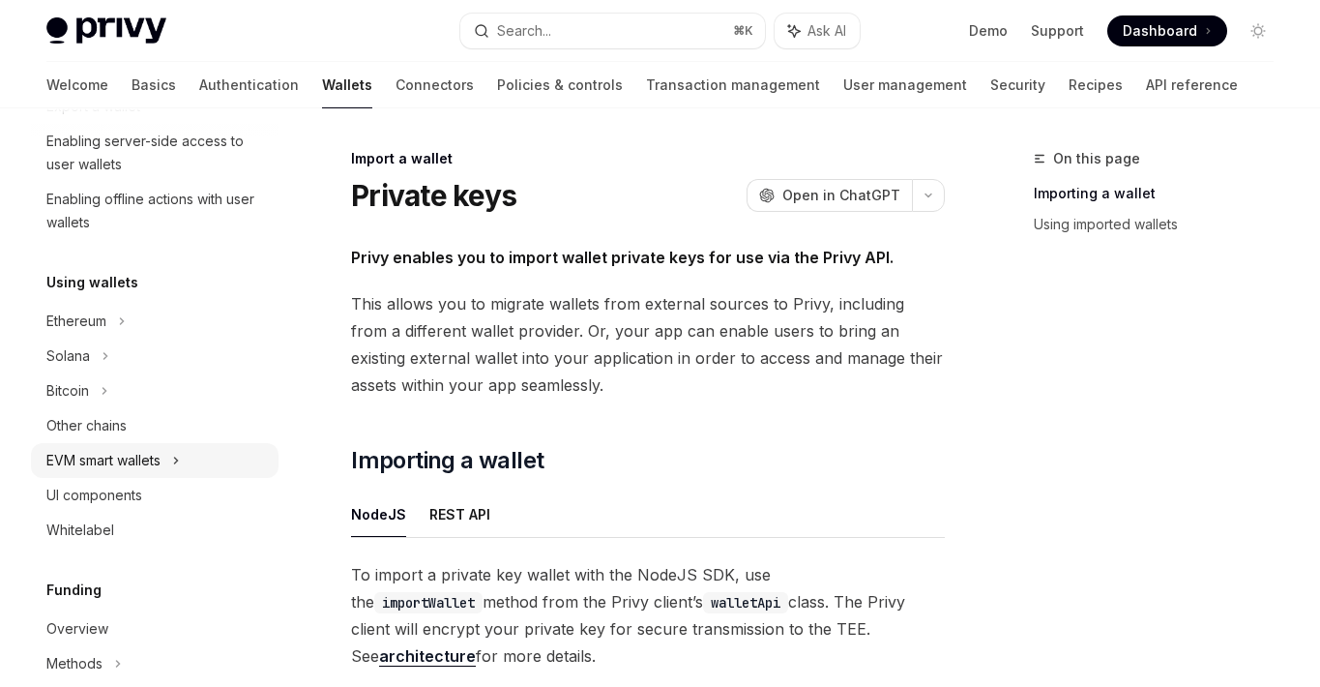
click at [146, 470] on div "EVM smart wallets" at bounding box center [103, 460] width 114 height 23
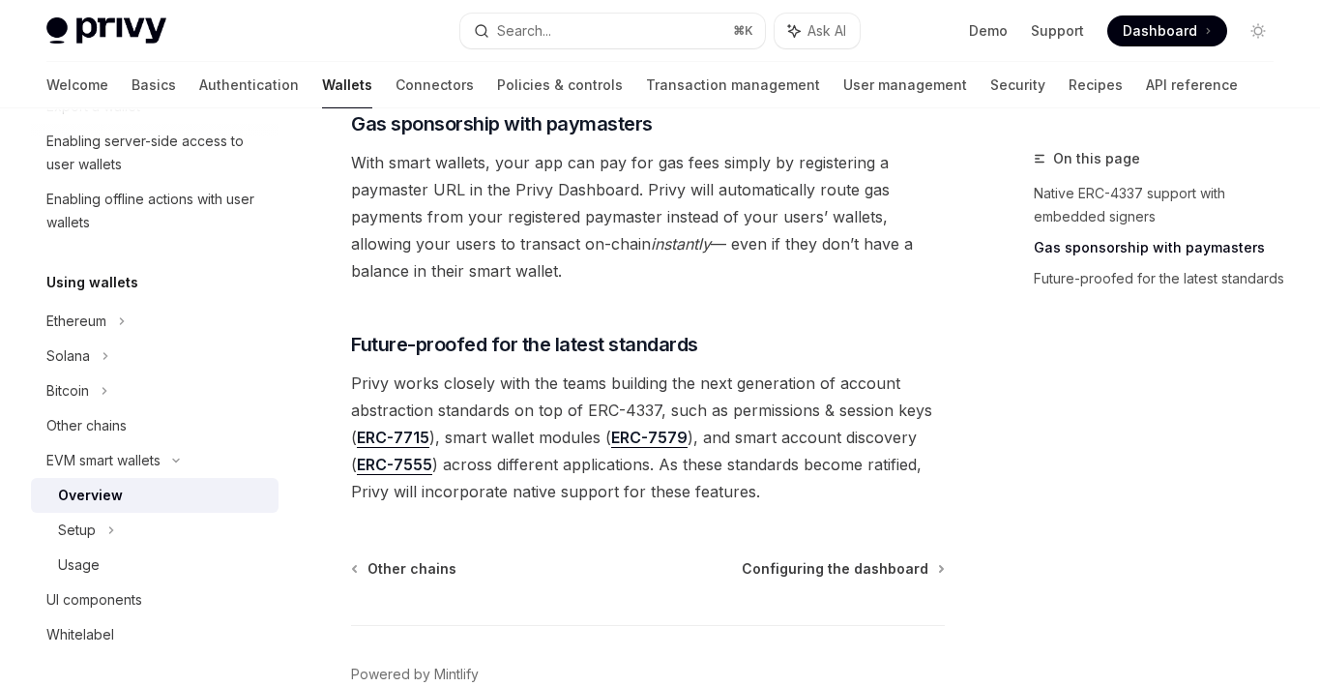
scroll to position [1666, 0]
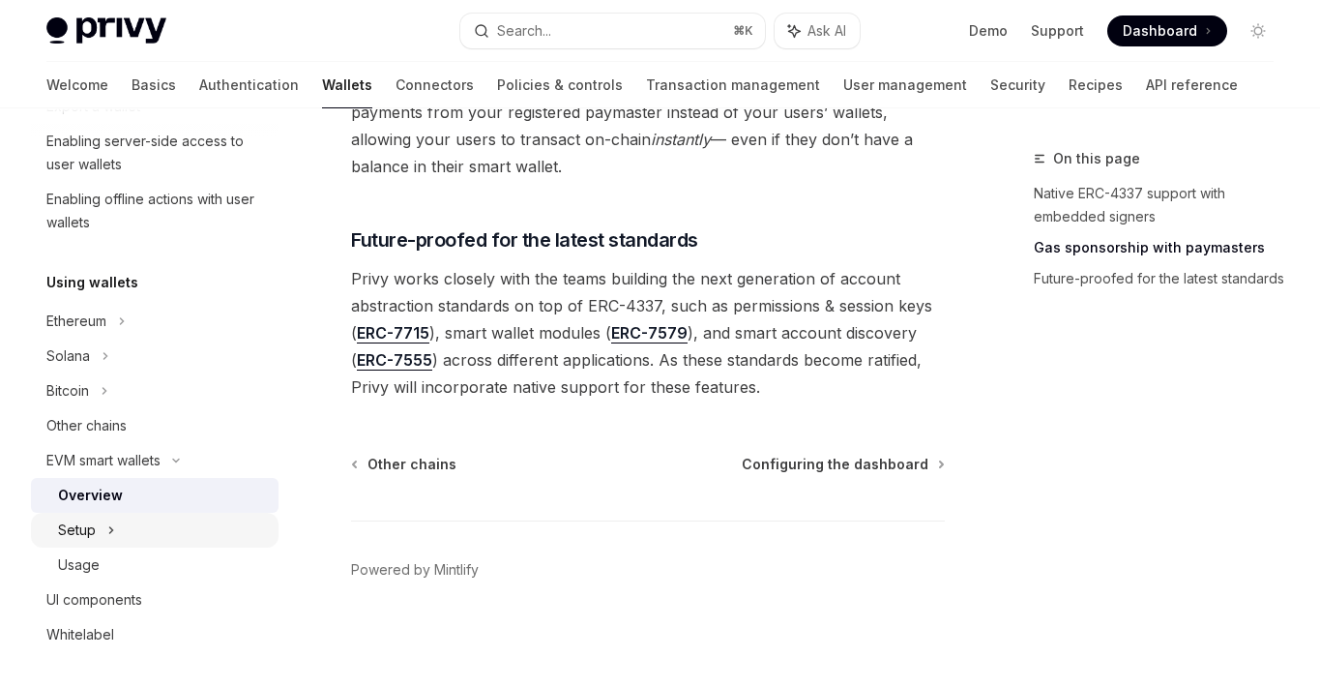
click at [207, 536] on div "Setup" at bounding box center [155, 530] width 248 height 35
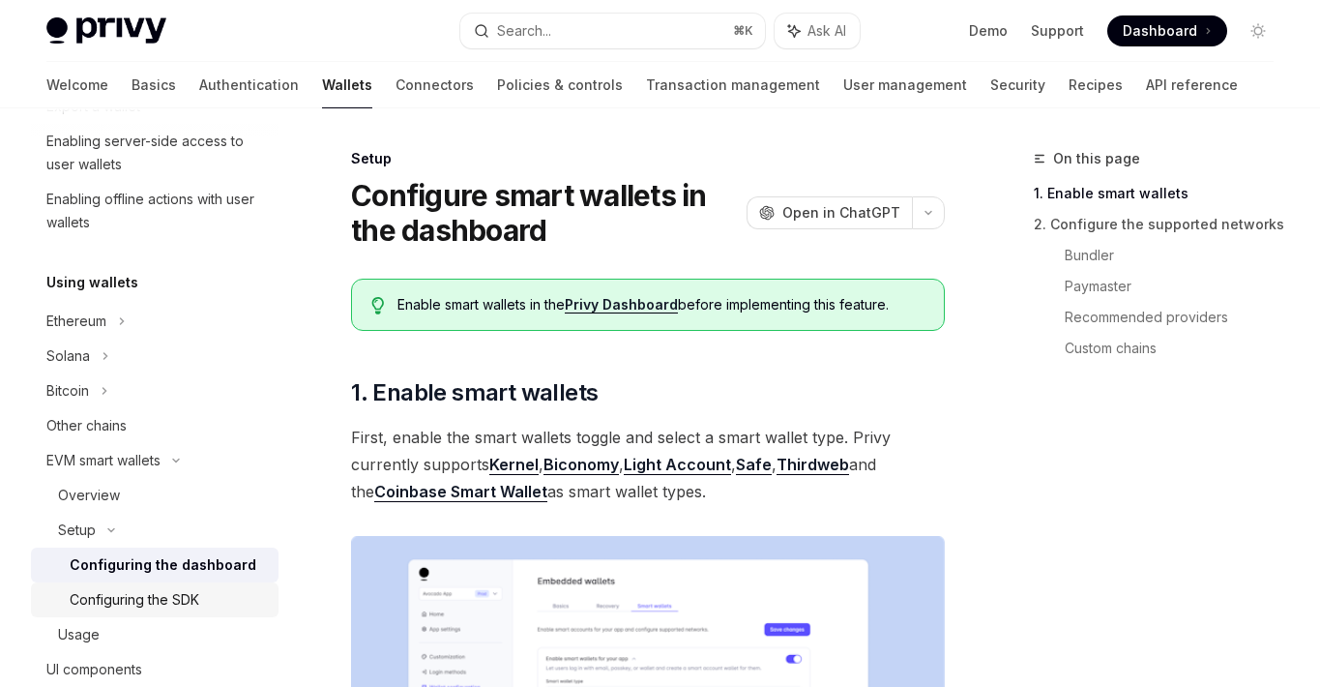
click at [219, 603] on div "Configuring the SDK" at bounding box center [168, 599] width 197 height 23
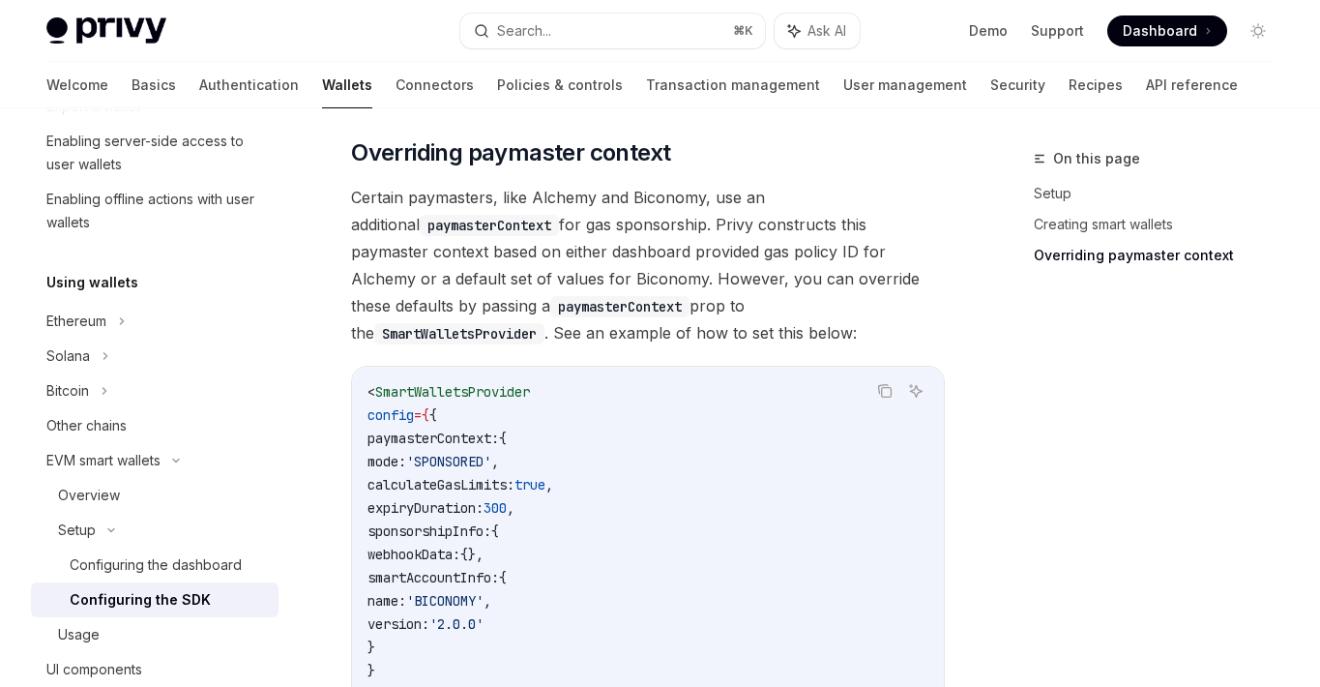
scroll to position [1662, 0]
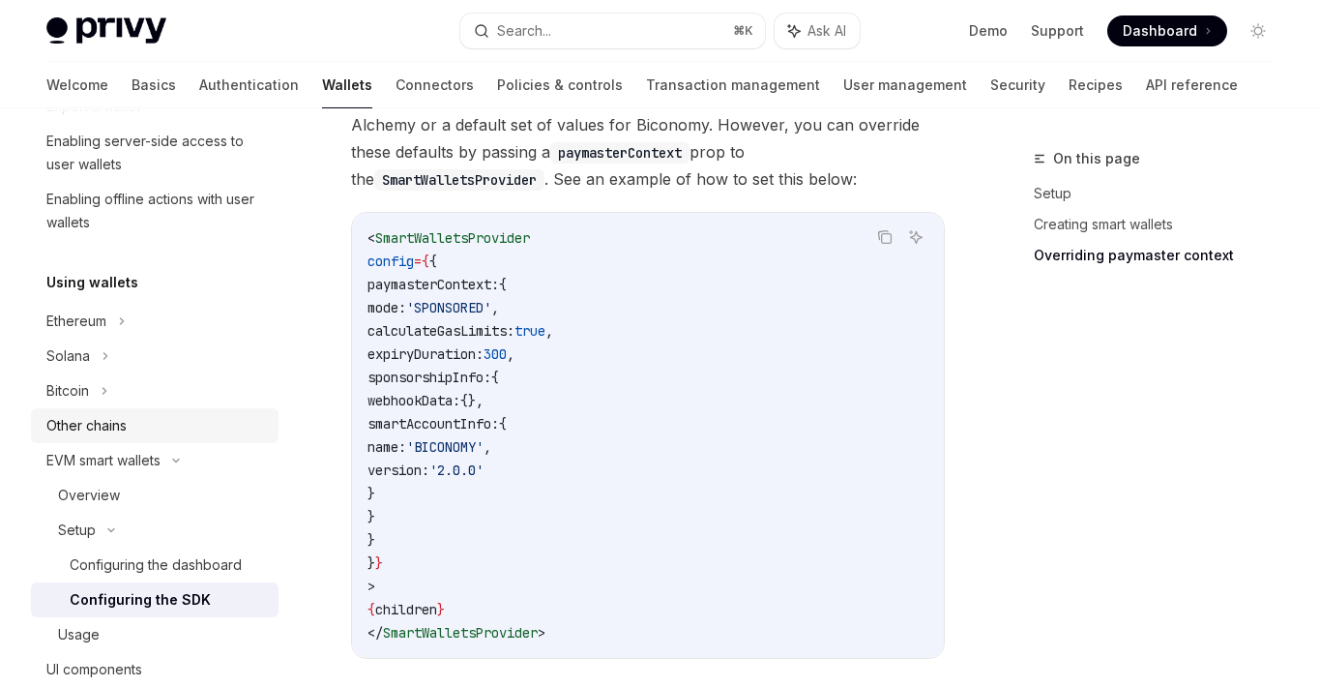
click at [161, 434] on div "Other chains" at bounding box center [156, 425] width 221 height 23
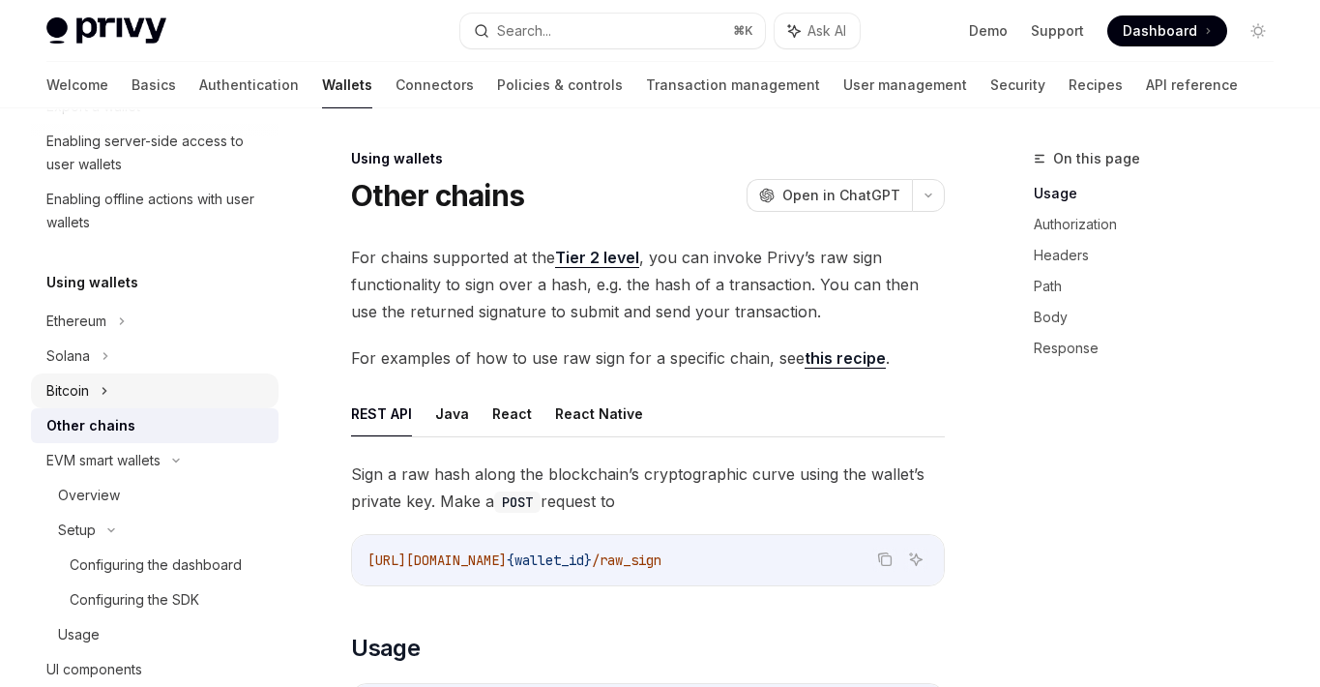
click at [162, 402] on div "Bitcoin" at bounding box center [155, 390] width 248 height 35
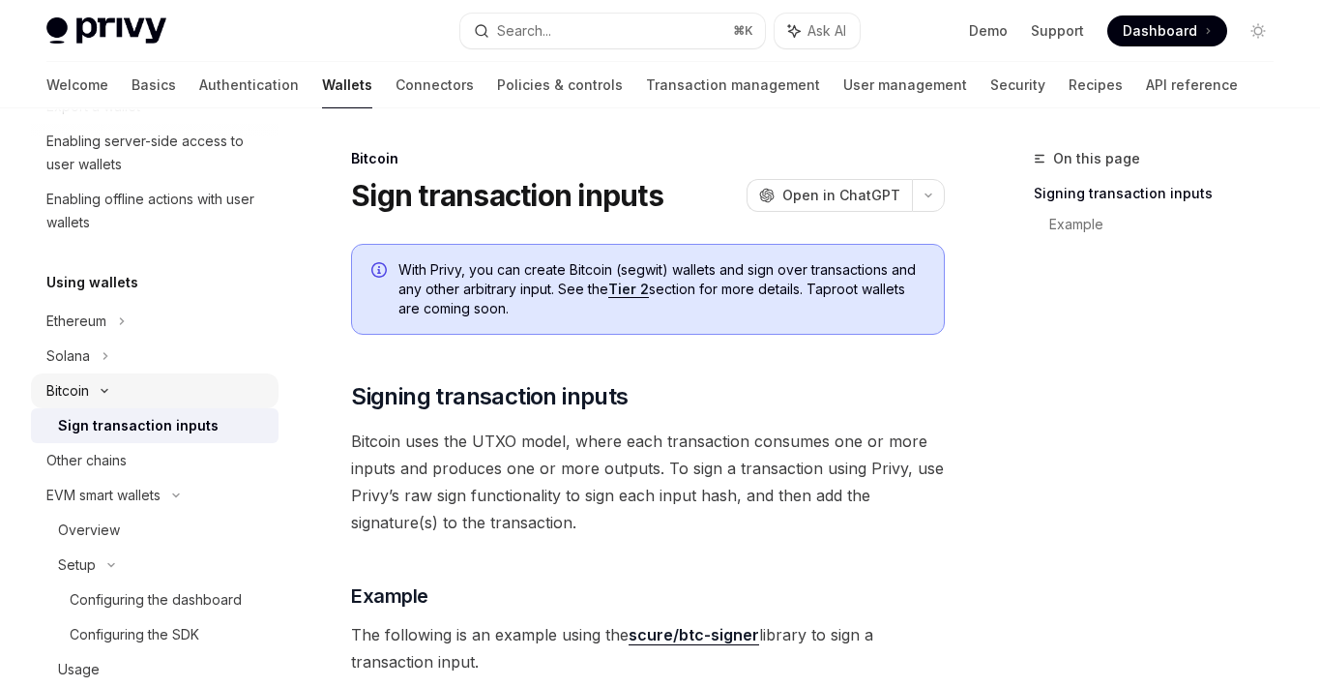
click at [159, 373] on div "Bitcoin" at bounding box center [155, 390] width 248 height 35
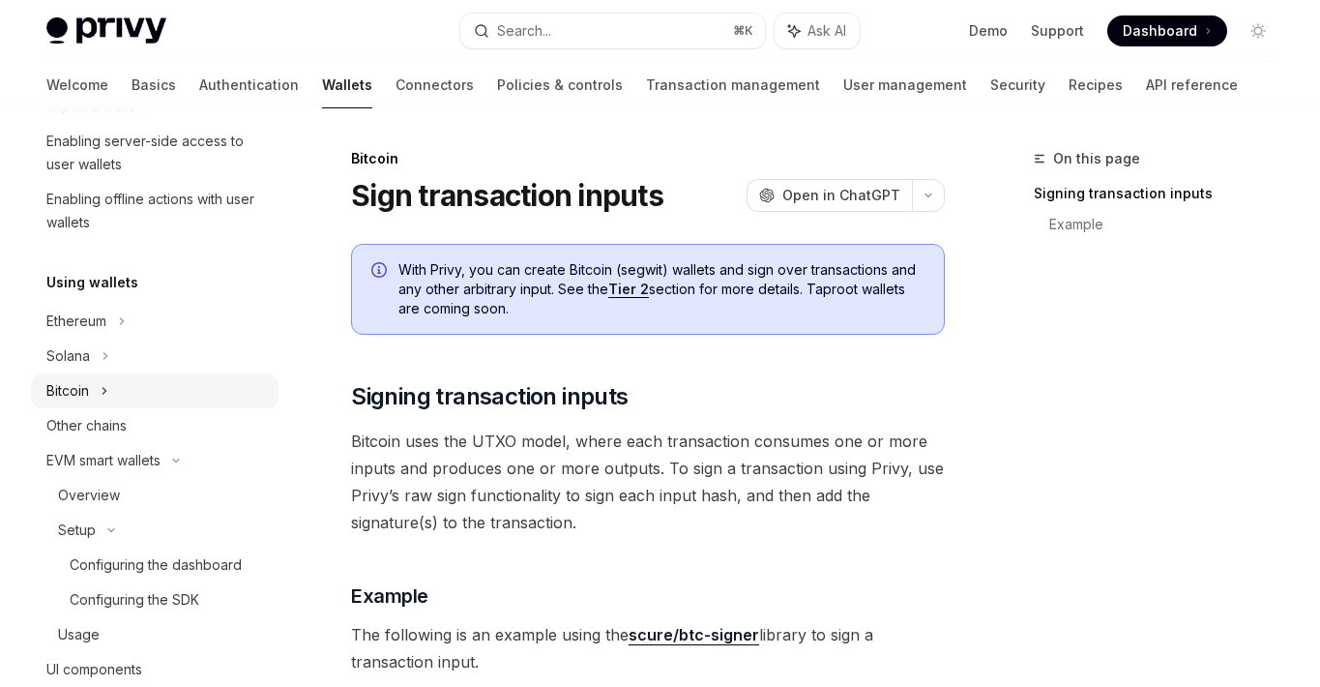
click at [159, 373] on div "Bitcoin" at bounding box center [155, 390] width 248 height 35
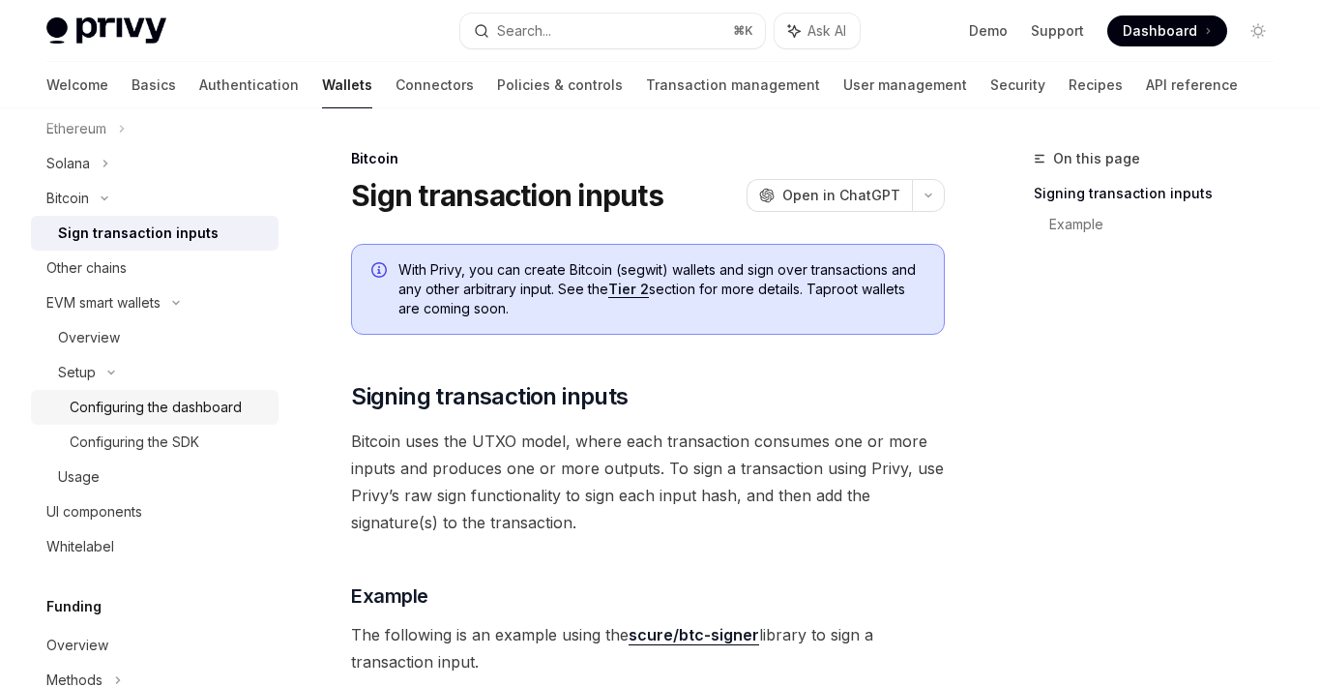
scroll to position [905, 0]
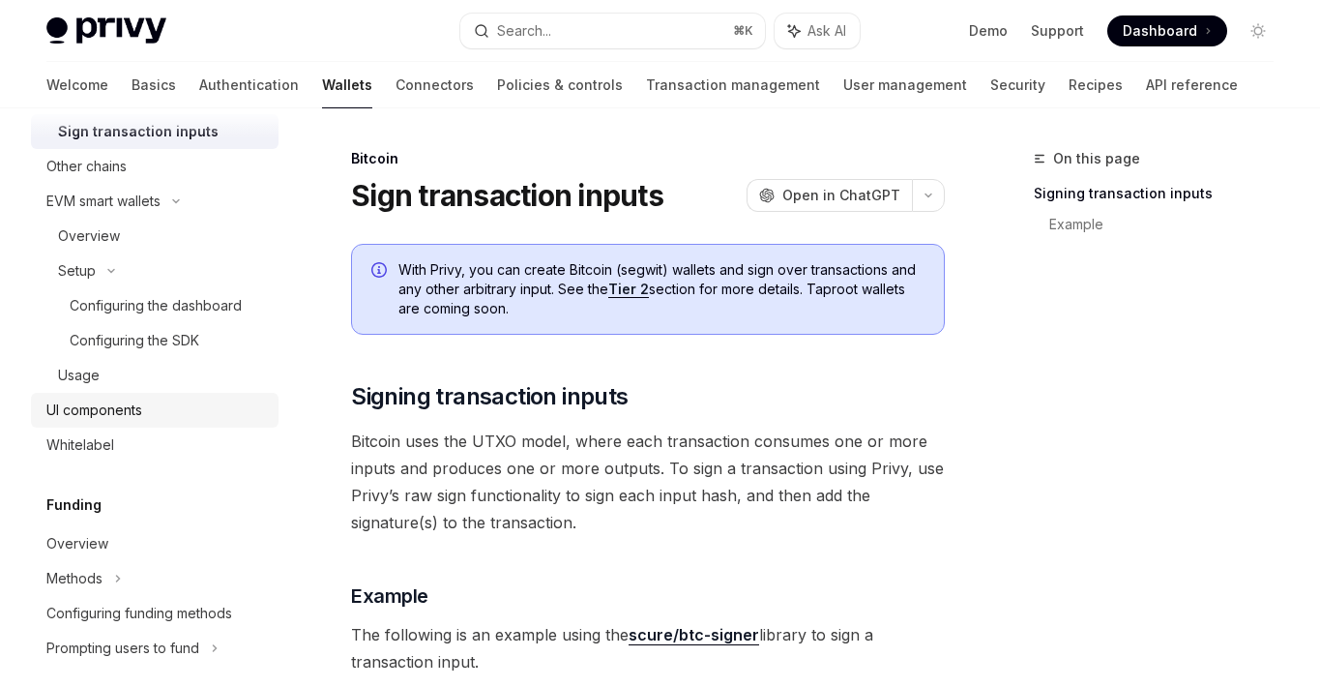
click at [124, 412] on div "UI components" at bounding box center [94, 410] width 96 height 23
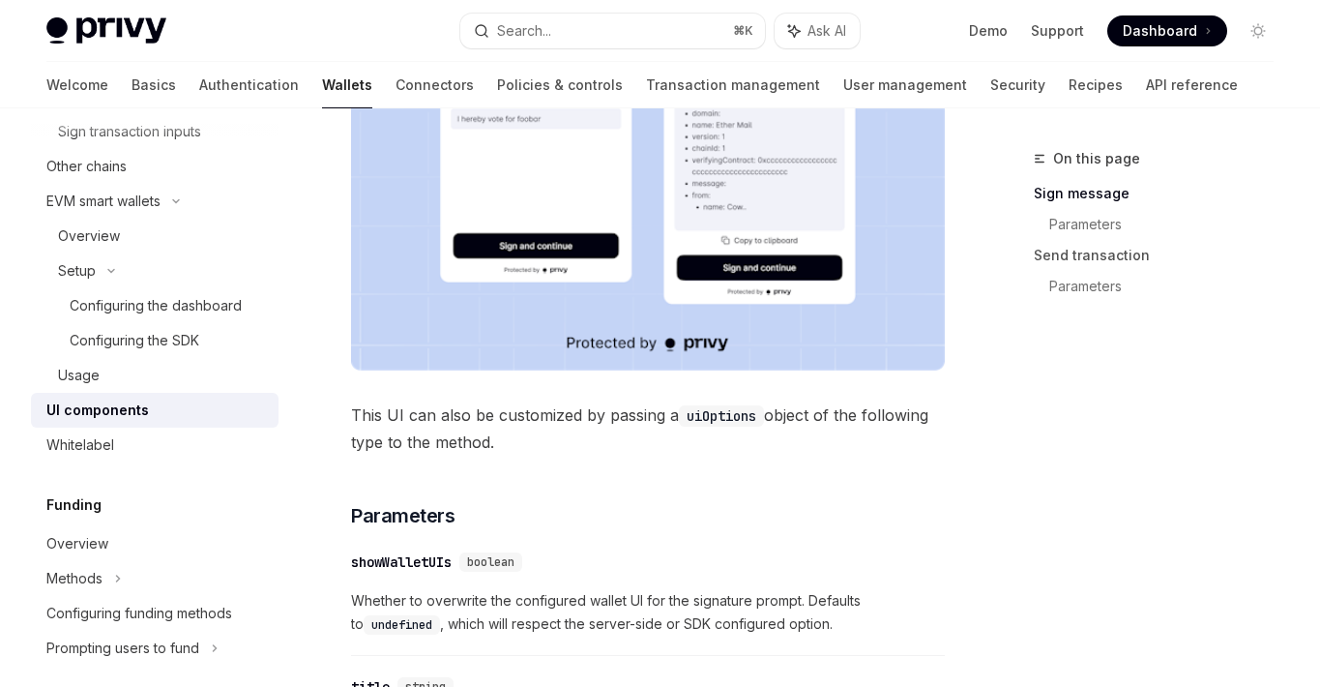
scroll to position [777, 0]
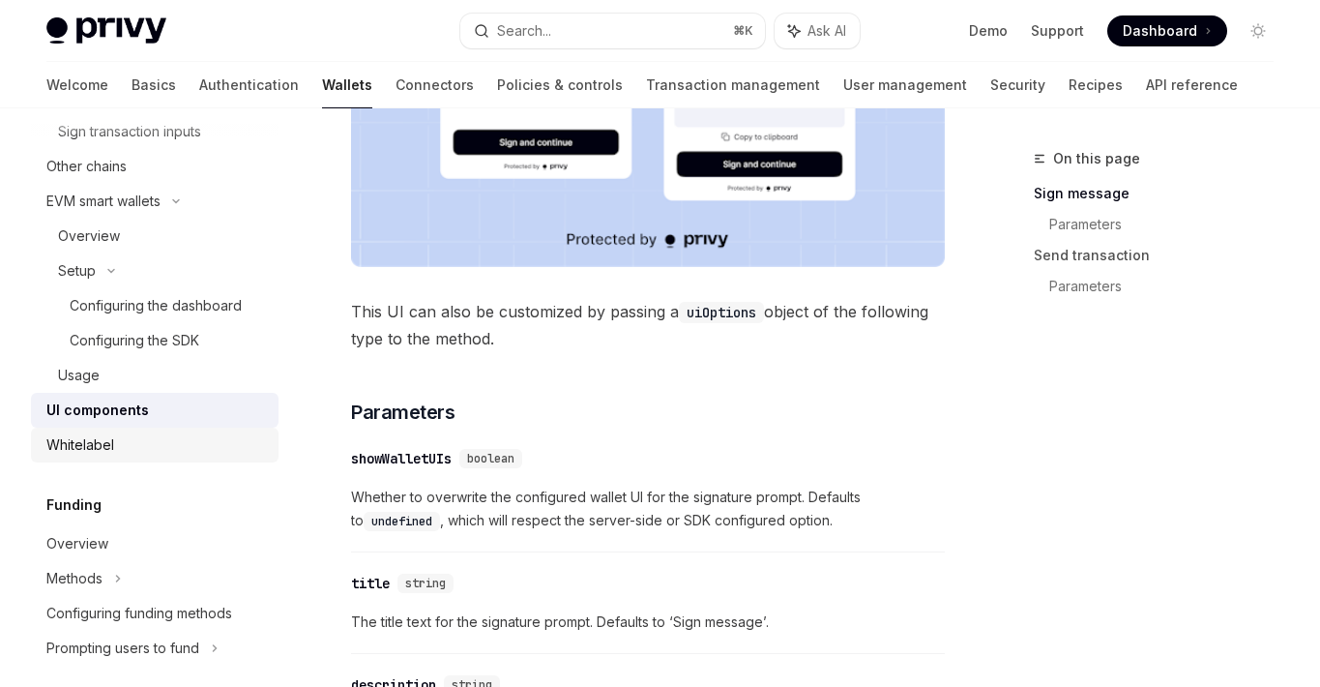
click at [206, 438] on div "Whitelabel" at bounding box center [156, 444] width 221 height 23
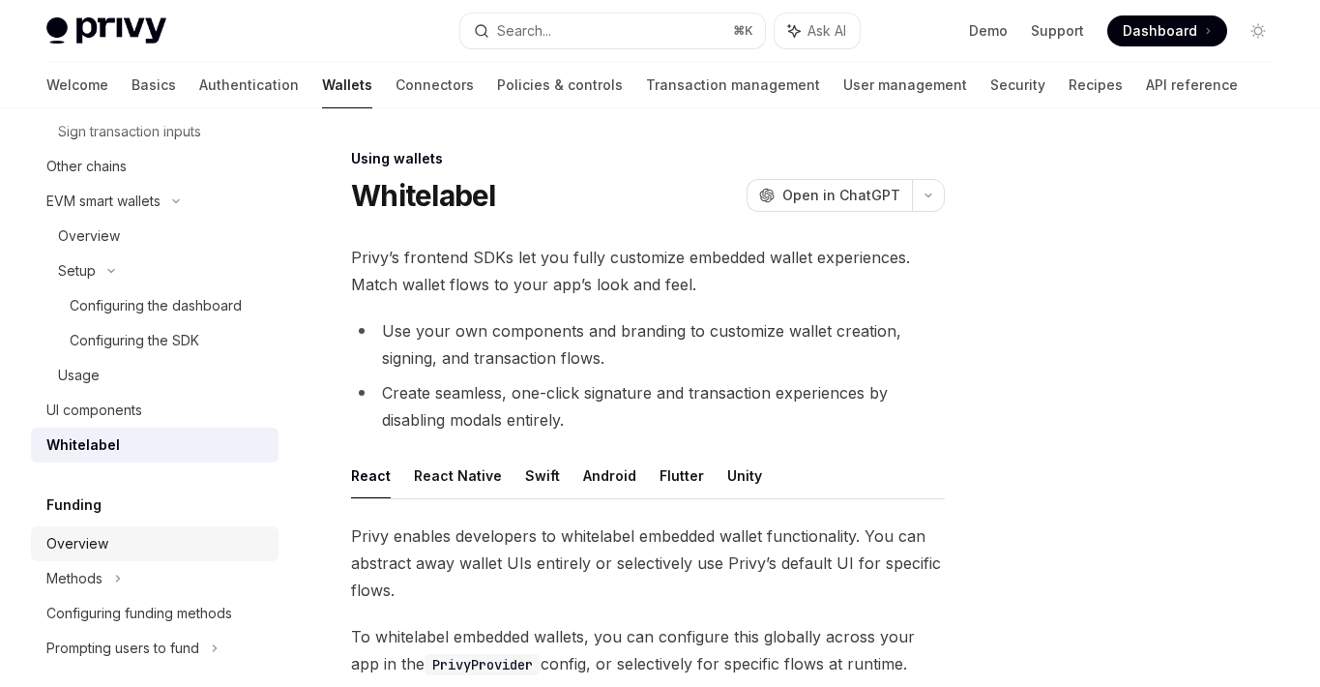
click at [210, 558] on link "Overview" at bounding box center [155, 543] width 248 height 35
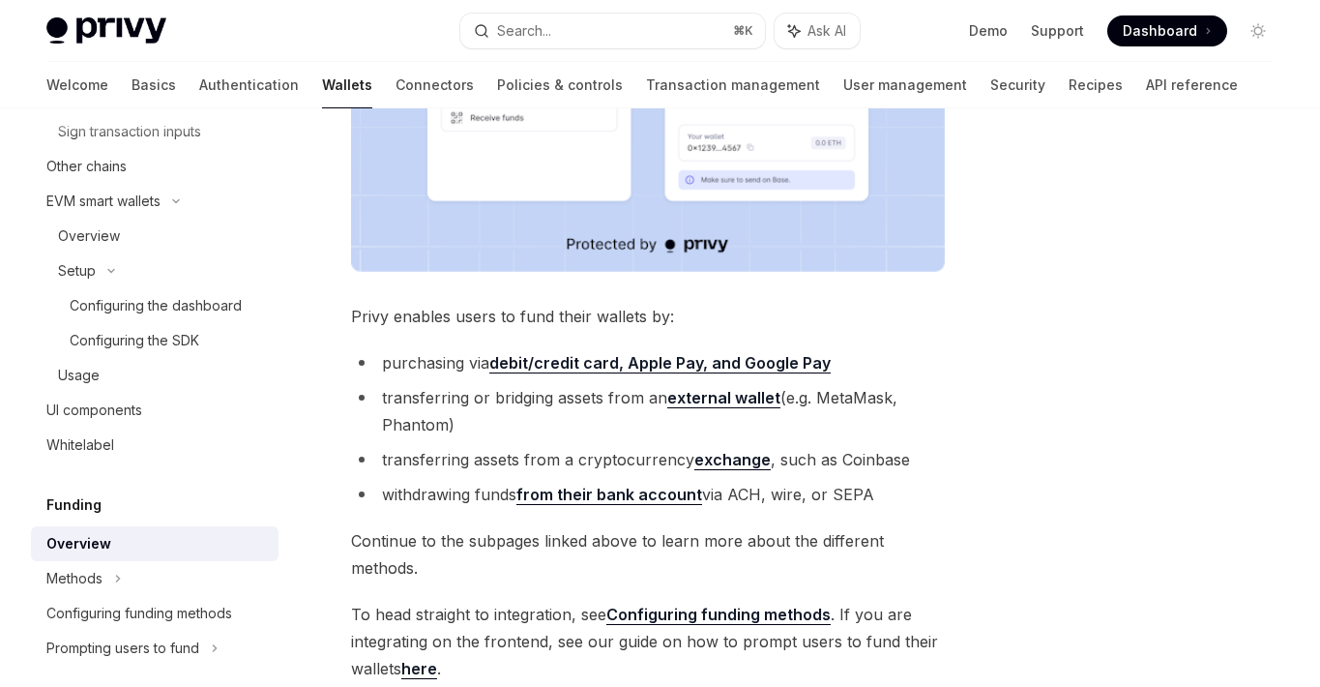
scroll to position [793, 0]
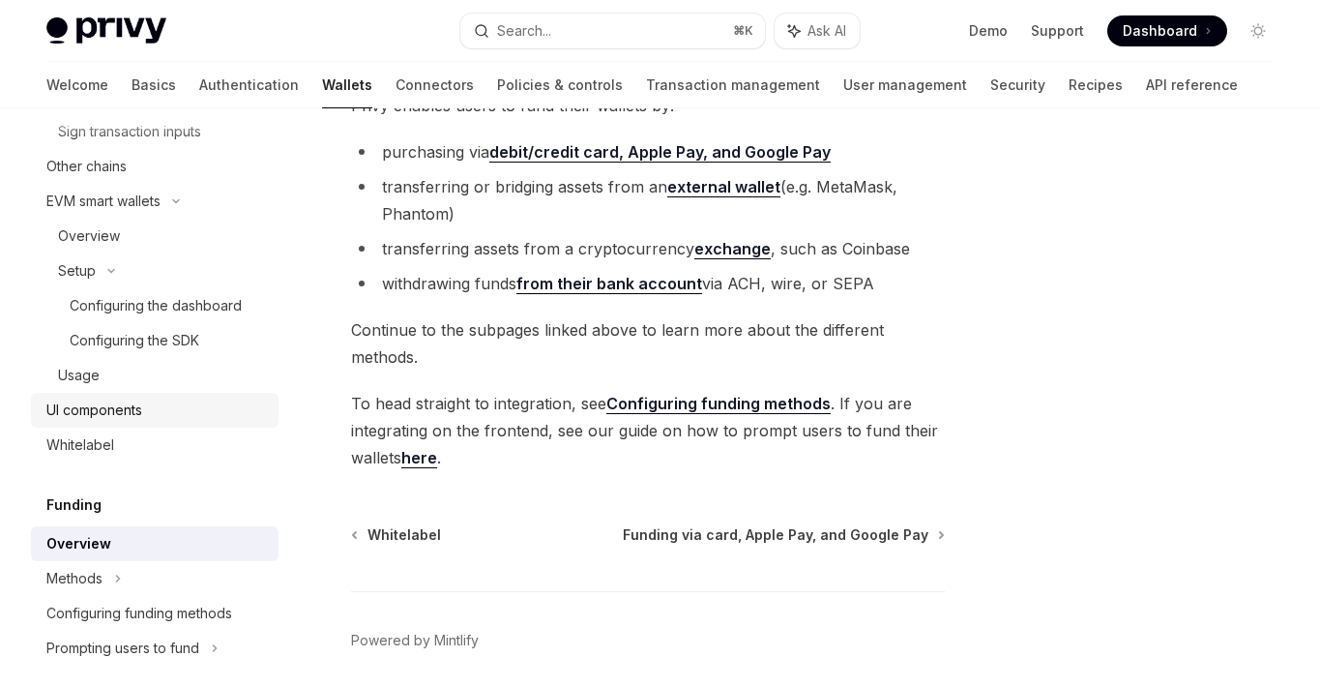
click at [181, 419] on div "UI components" at bounding box center [156, 410] width 221 height 23
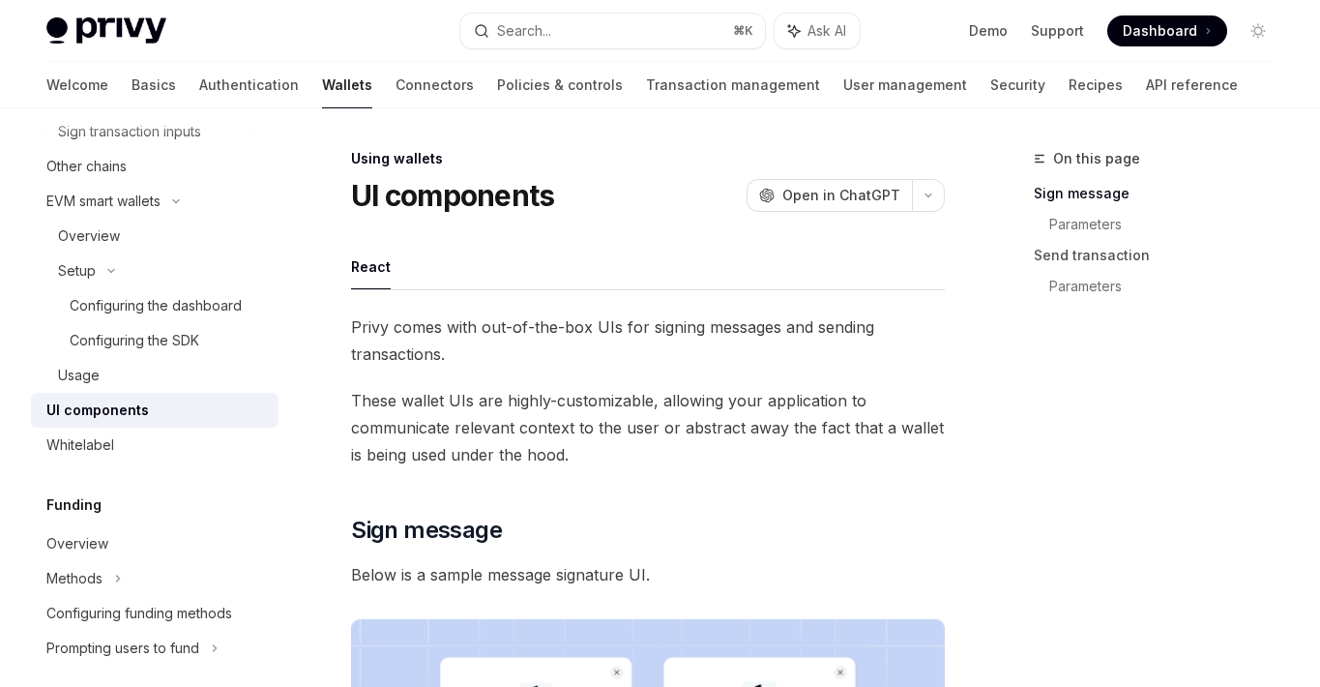
click at [170, 409] on div "UI components" at bounding box center [156, 410] width 221 height 23
click at [181, 440] on div "Whitelabel" at bounding box center [156, 444] width 221 height 23
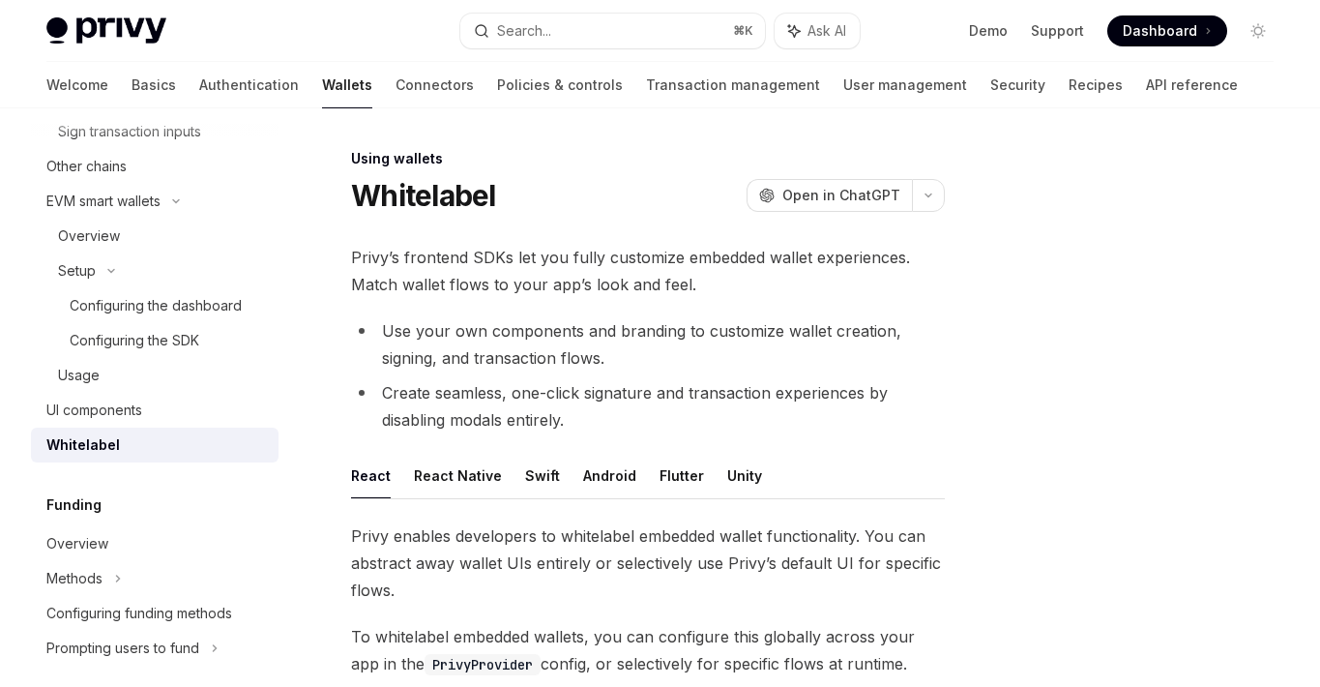
type textarea "*"
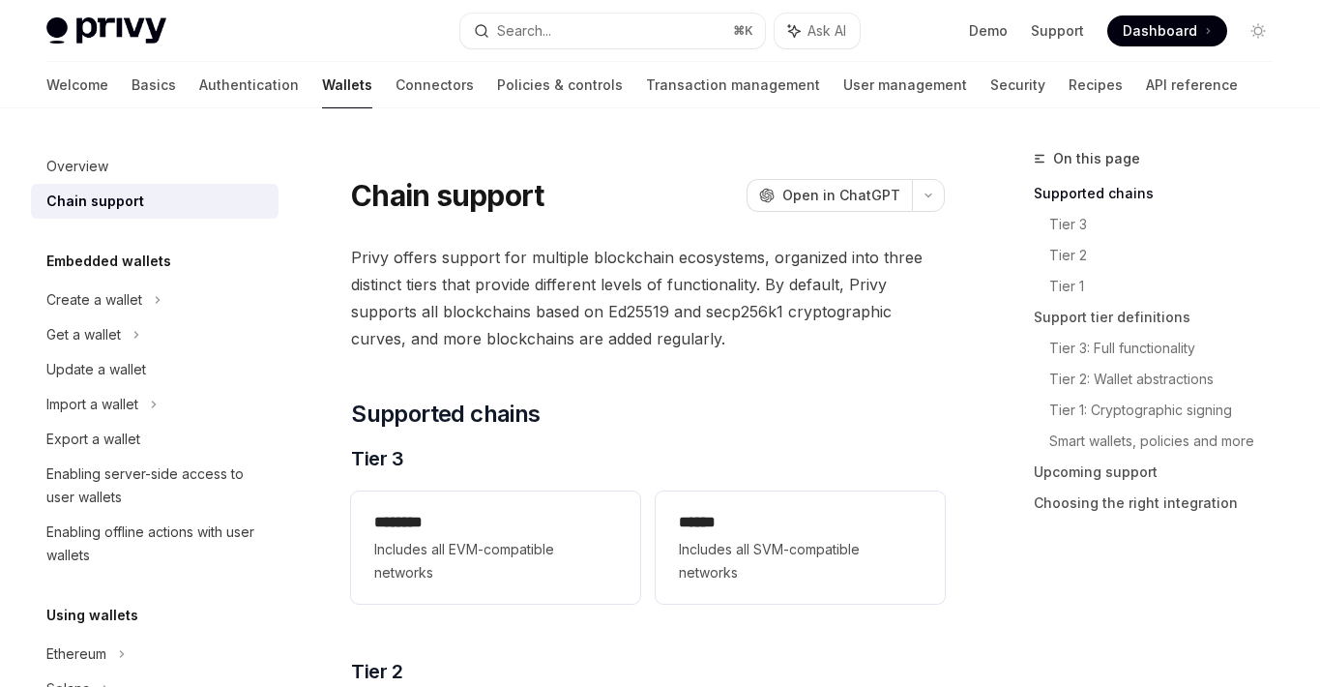
click at [1137, 32] on span "Dashboard" at bounding box center [1160, 30] width 74 height 19
type textarea "*"
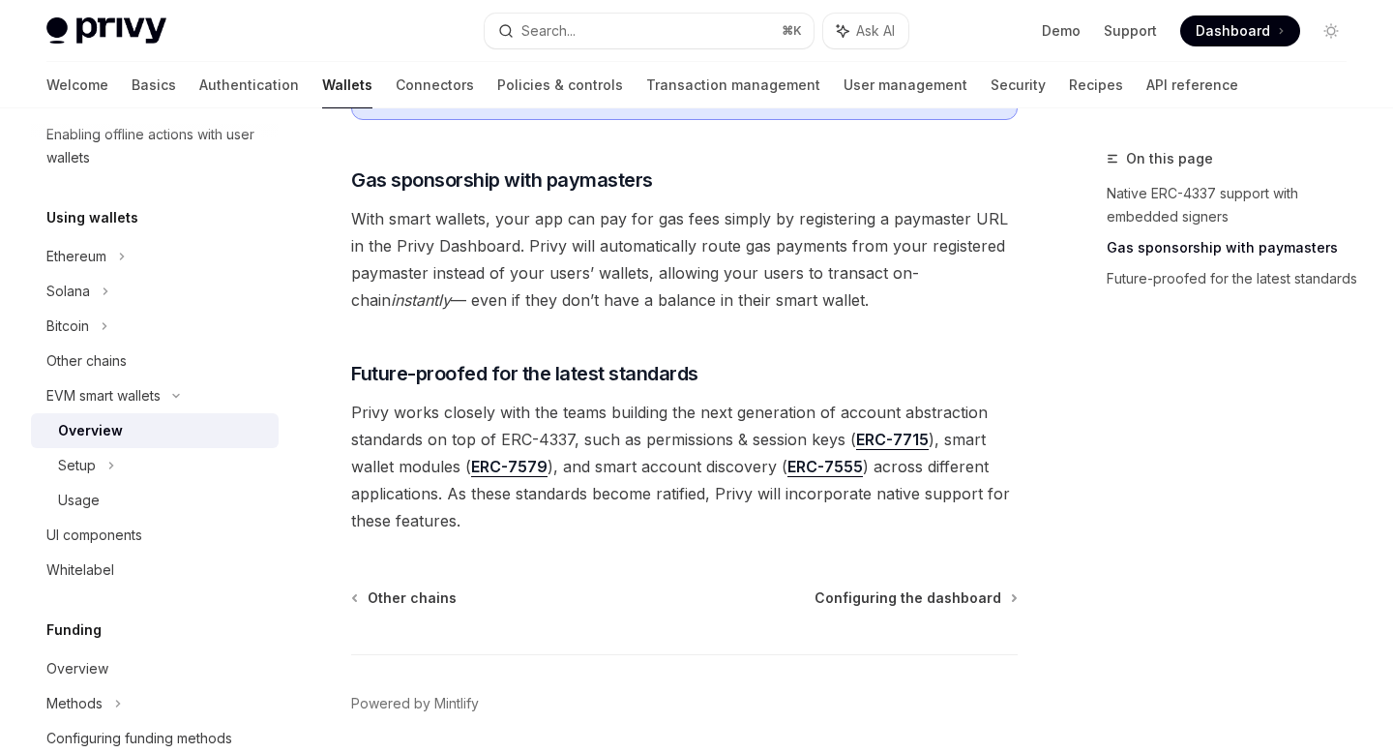
scroll to position [1576, 0]
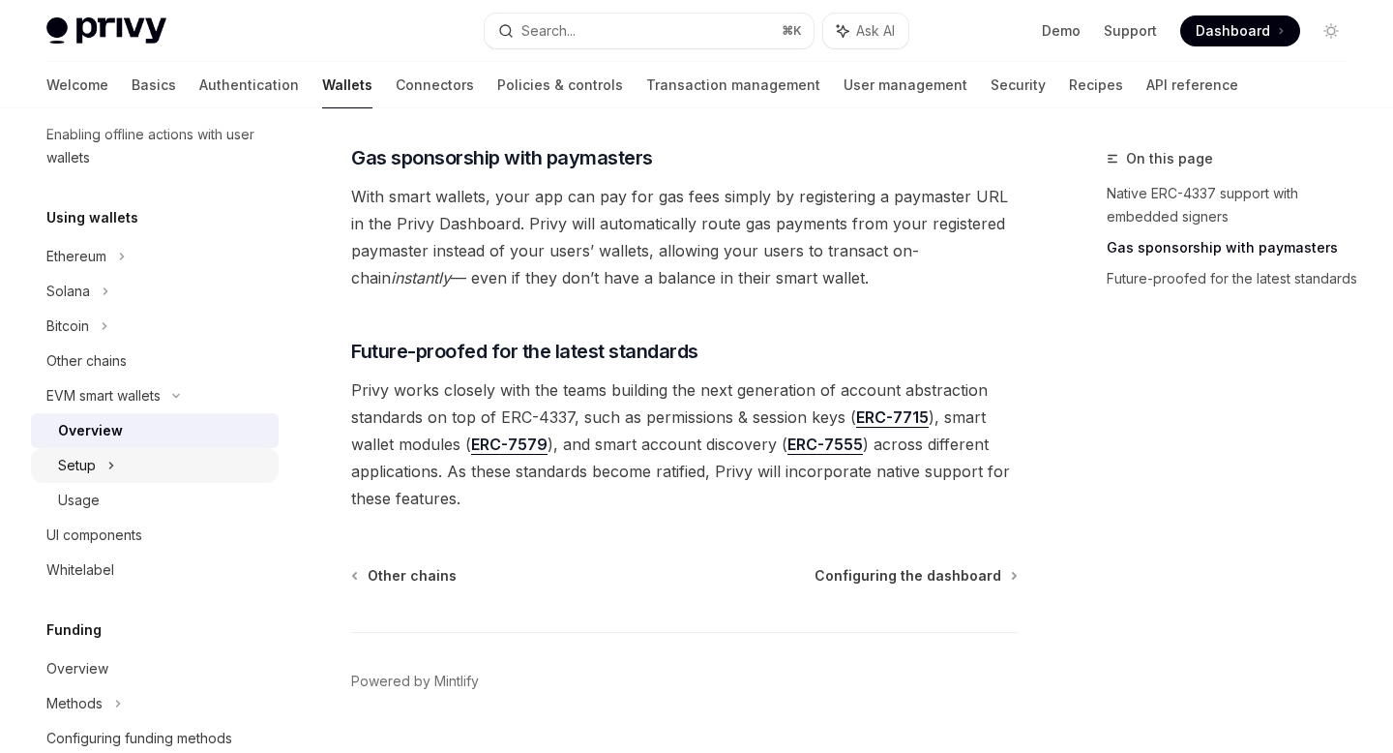
click at [164, 479] on div "Setup" at bounding box center [155, 465] width 248 height 35
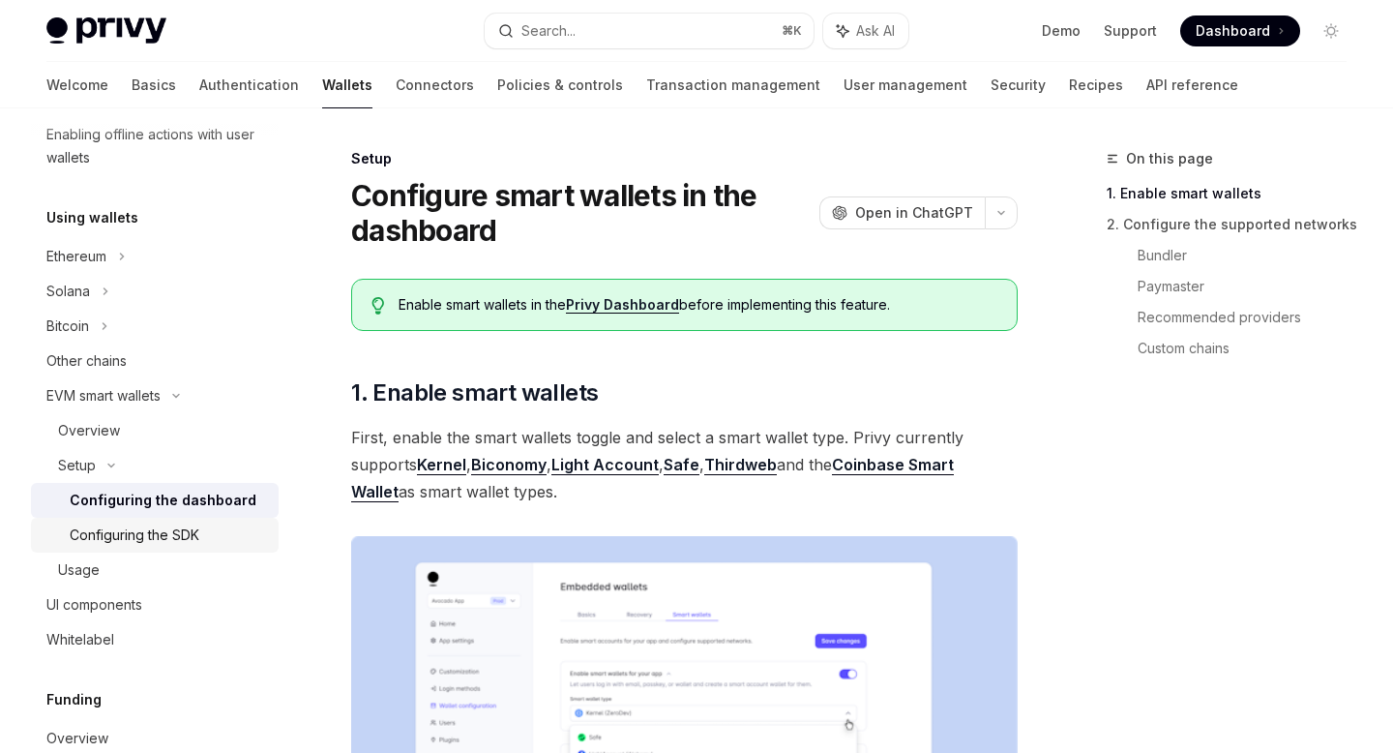
click at [200, 524] on div "Configuring the SDK" at bounding box center [168, 534] width 197 height 23
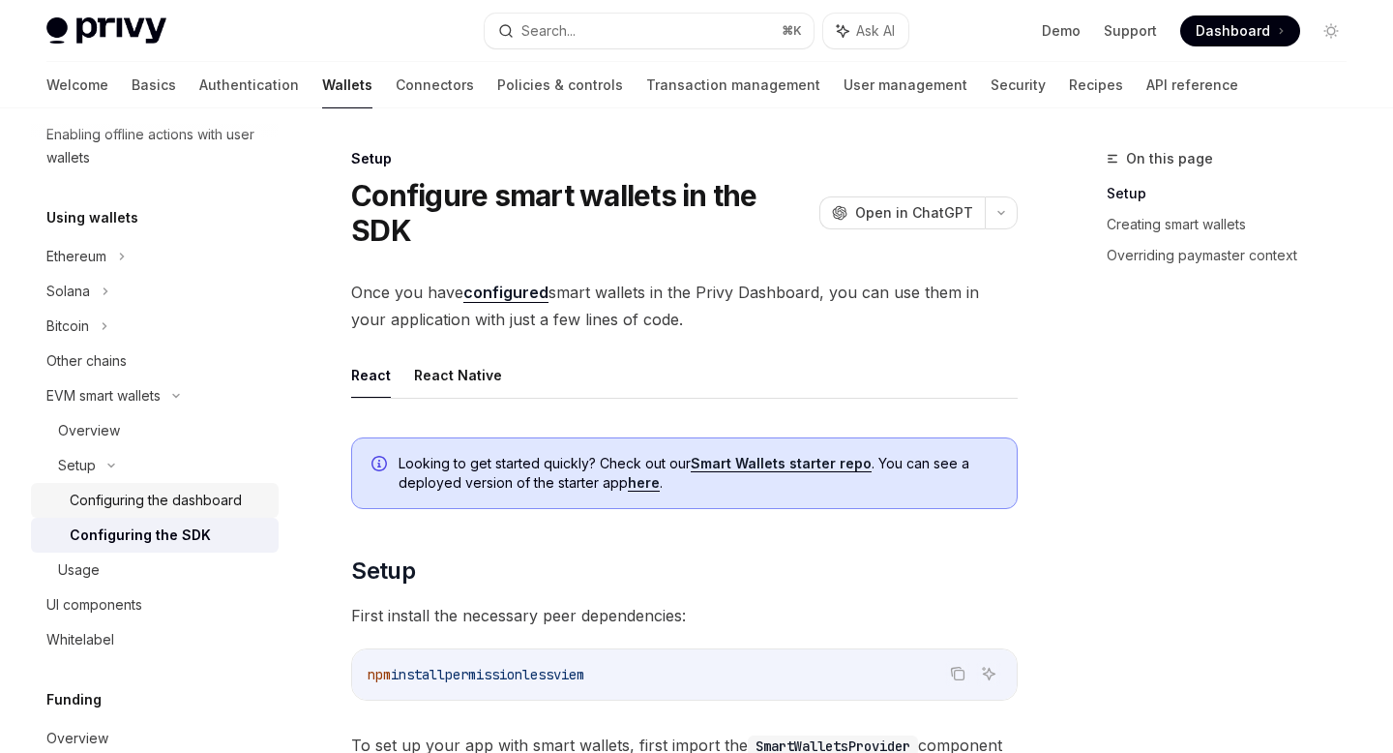
click at [188, 504] on div "Configuring the dashboard" at bounding box center [156, 499] width 172 height 23
type textarea "*"
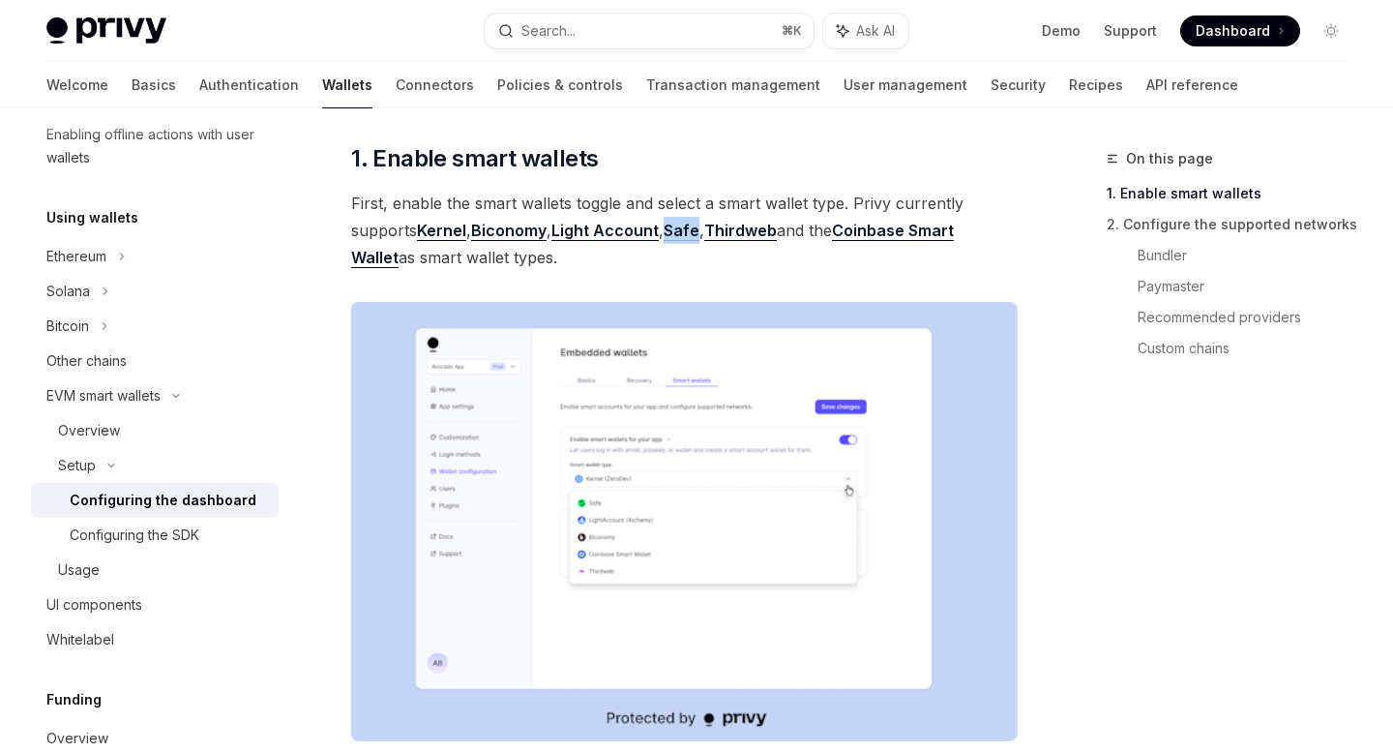
scroll to position [289, 0]
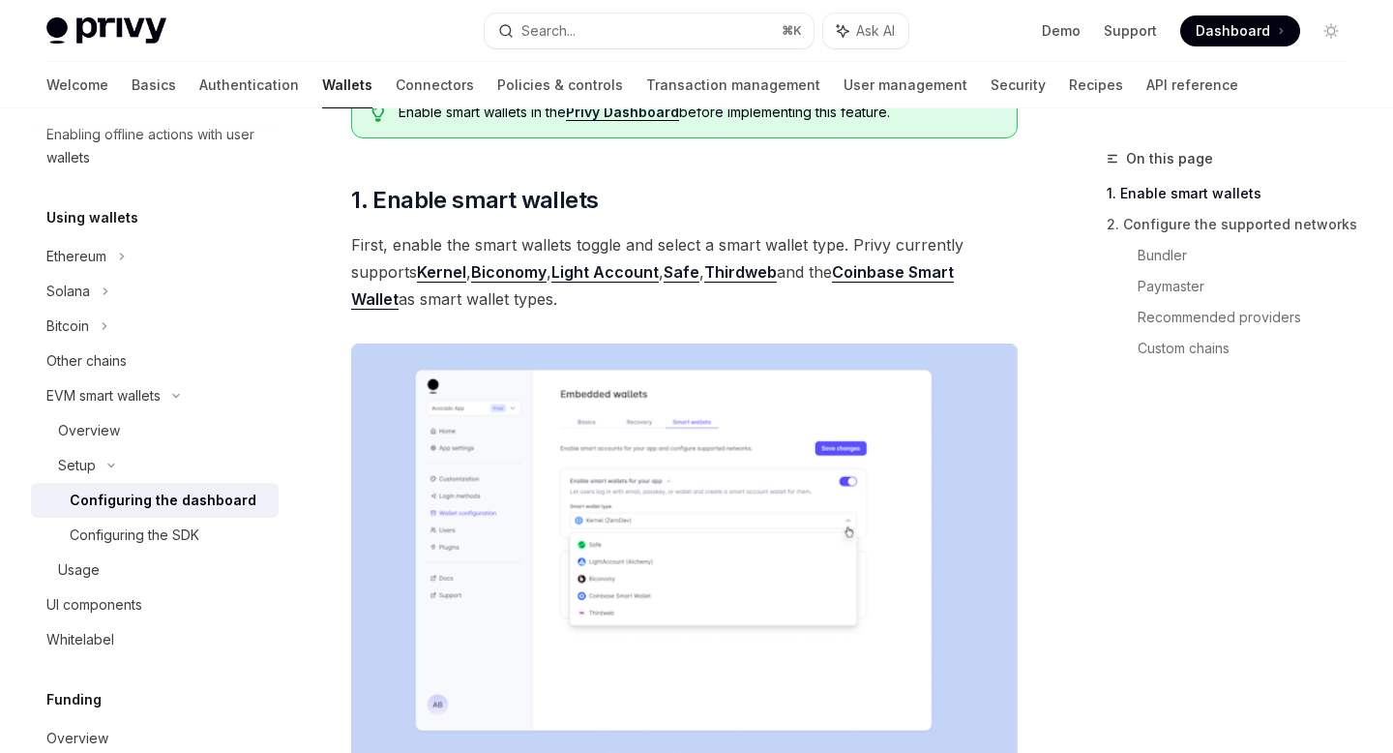
scroll to position [86, 0]
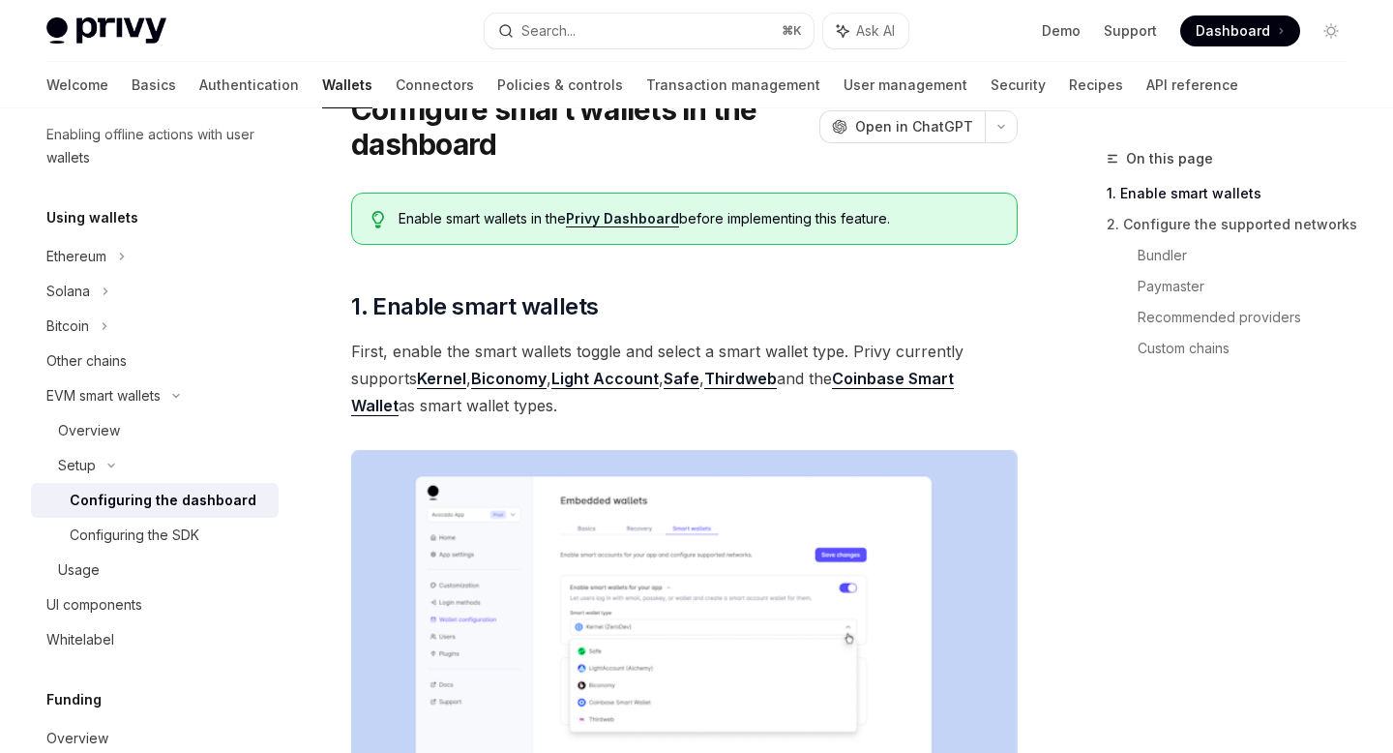
click at [731, 376] on link "Thirdweb" at bounding box center [740, 379] width 73 height 20
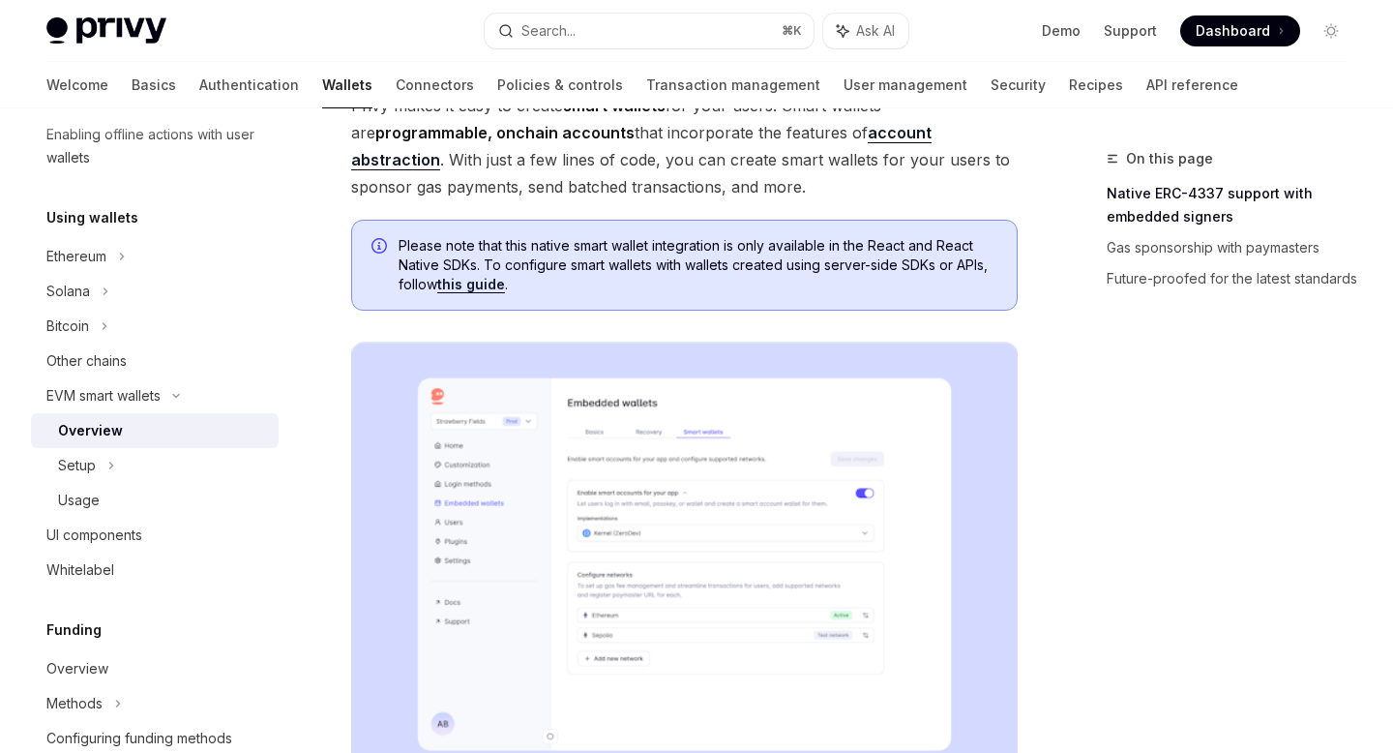
scroll to position [627, 0]
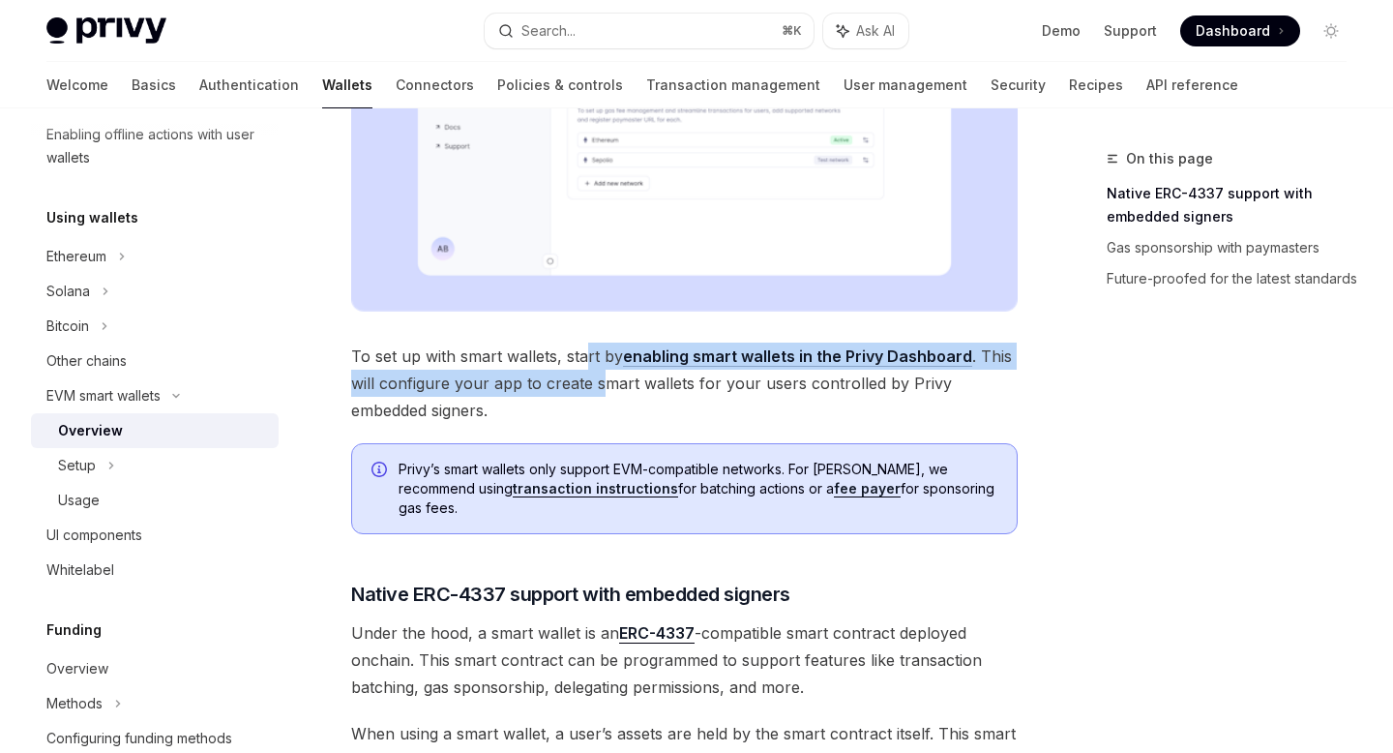
drag, startPoint x: 588, startPoint y: 361, endPoint x: 602, endPoint y: 394, distance: 35.6
click at [602, 393] on span "To set up with smart wallets, start by enabling smart wallets in the Privy Dash…" at bounding box center [684, 382] width 666 height 81
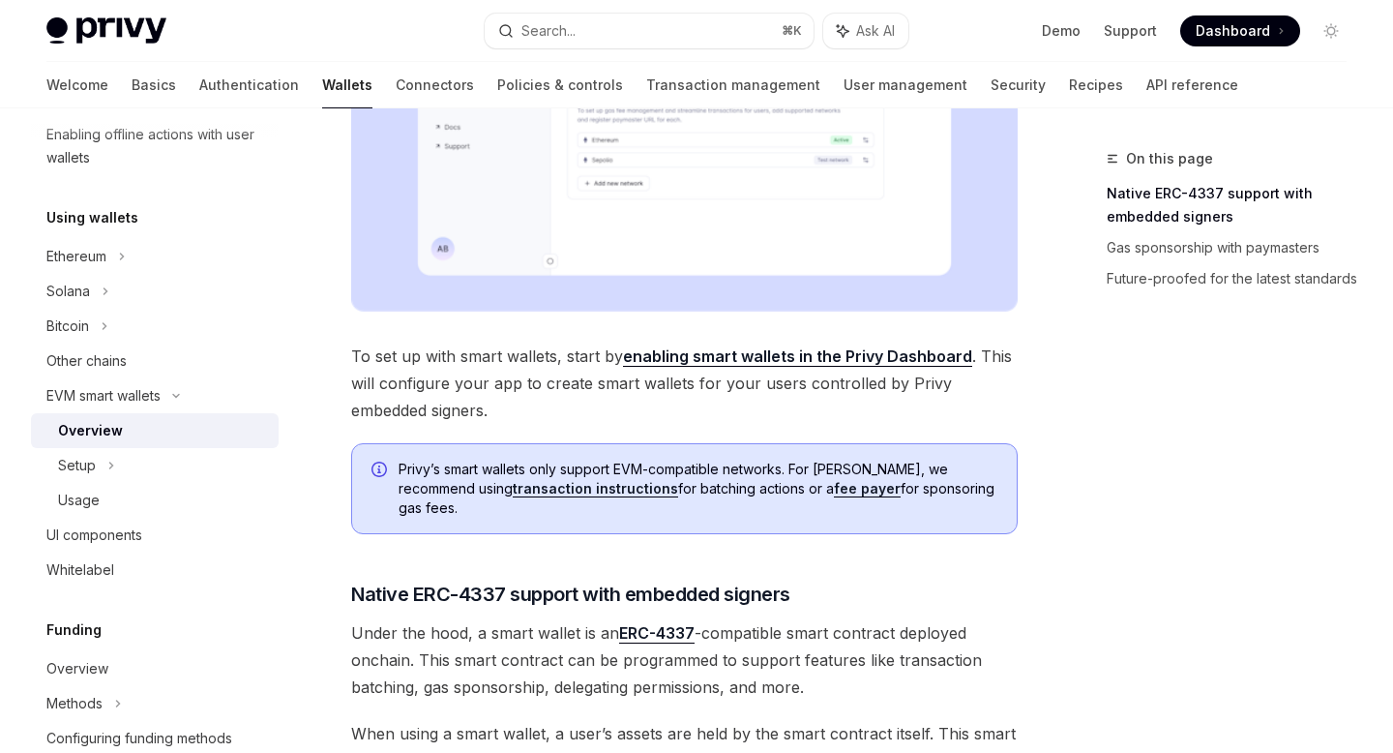
click at [600, 412] on span "To set up with smart wallets, start by enabling smart wallets in the Privy Dash…" at bounding box center [684, 382] width 666 height 81
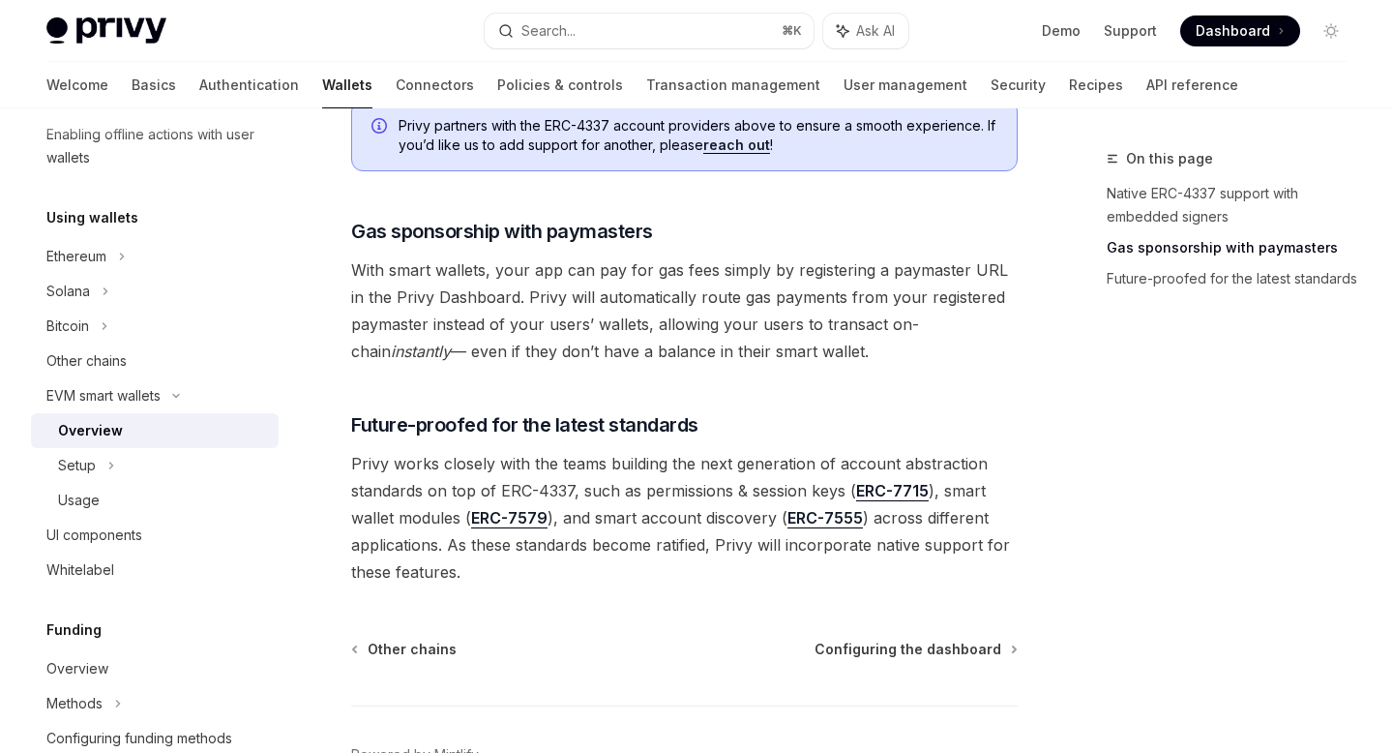
scroll to position [1576, 0]
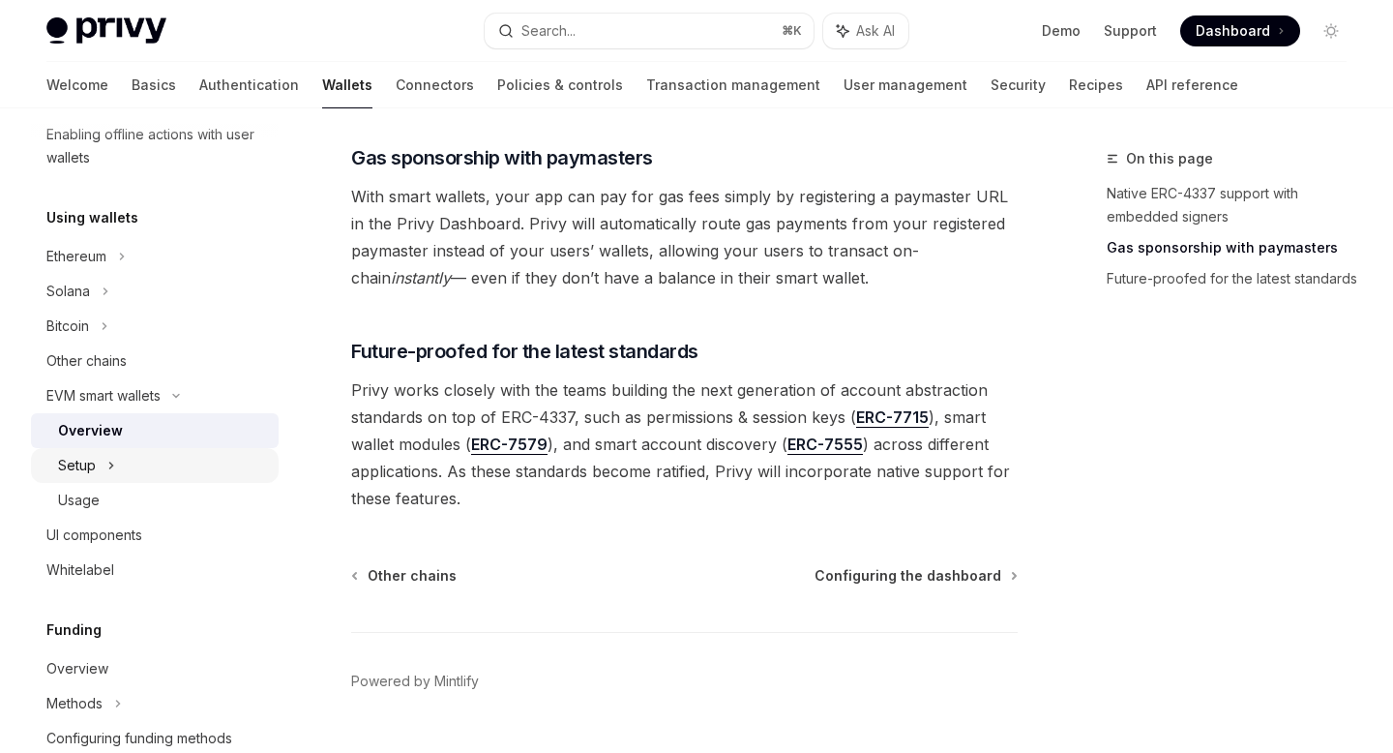
click at [167, 462] on div "Setup" at bounding box center [155, 465] width 248 height 35
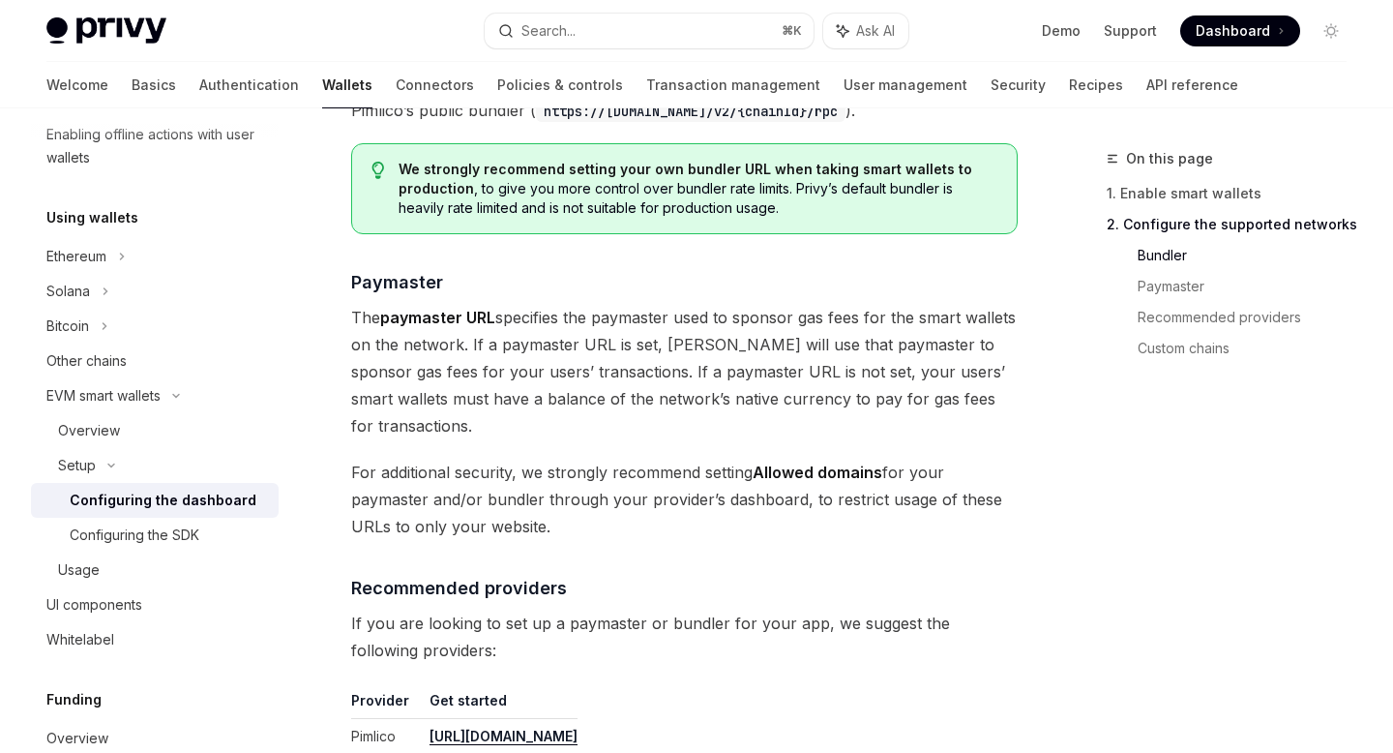
scroll to position [1814, 0]
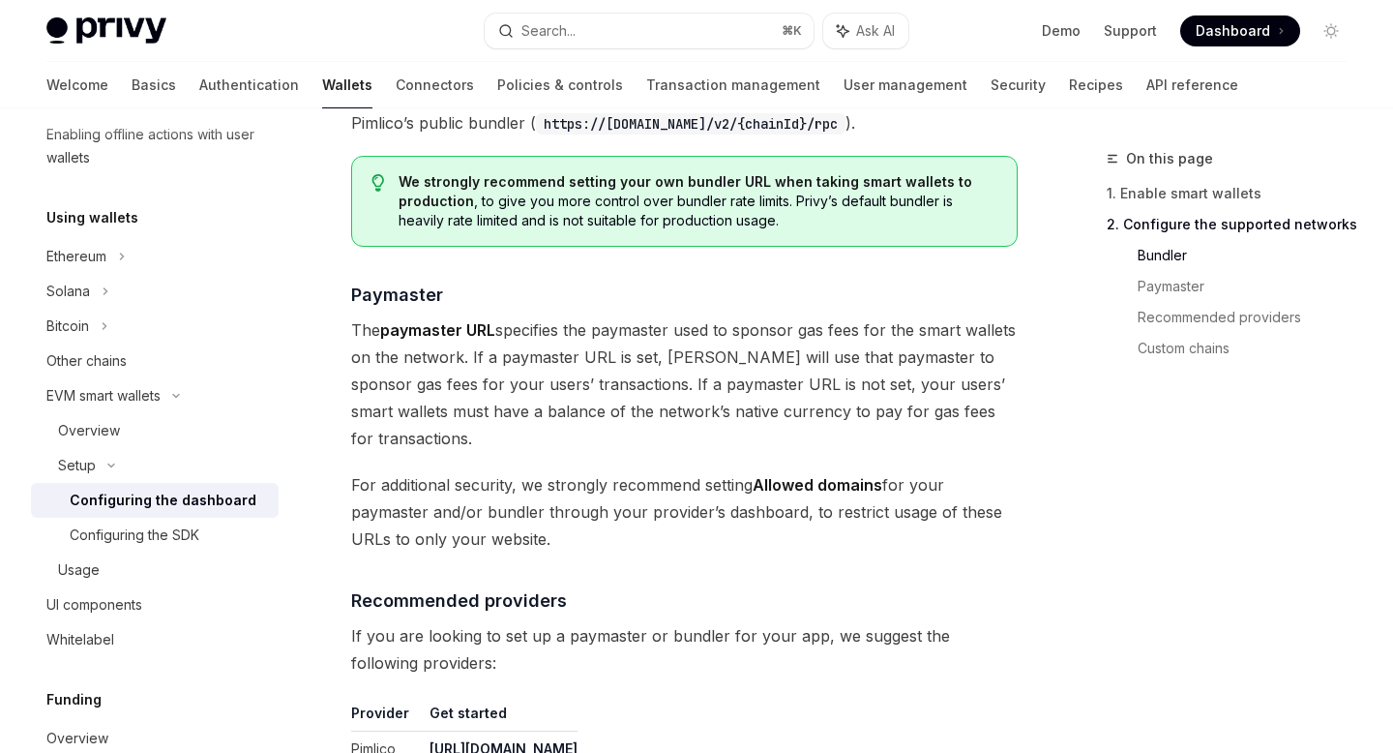
click at [562, 428] on span "The paymaster URL specifies the paymaster used to sponsor gas fees for the smar…" at bounding box center [684, 383] width 666 height 135
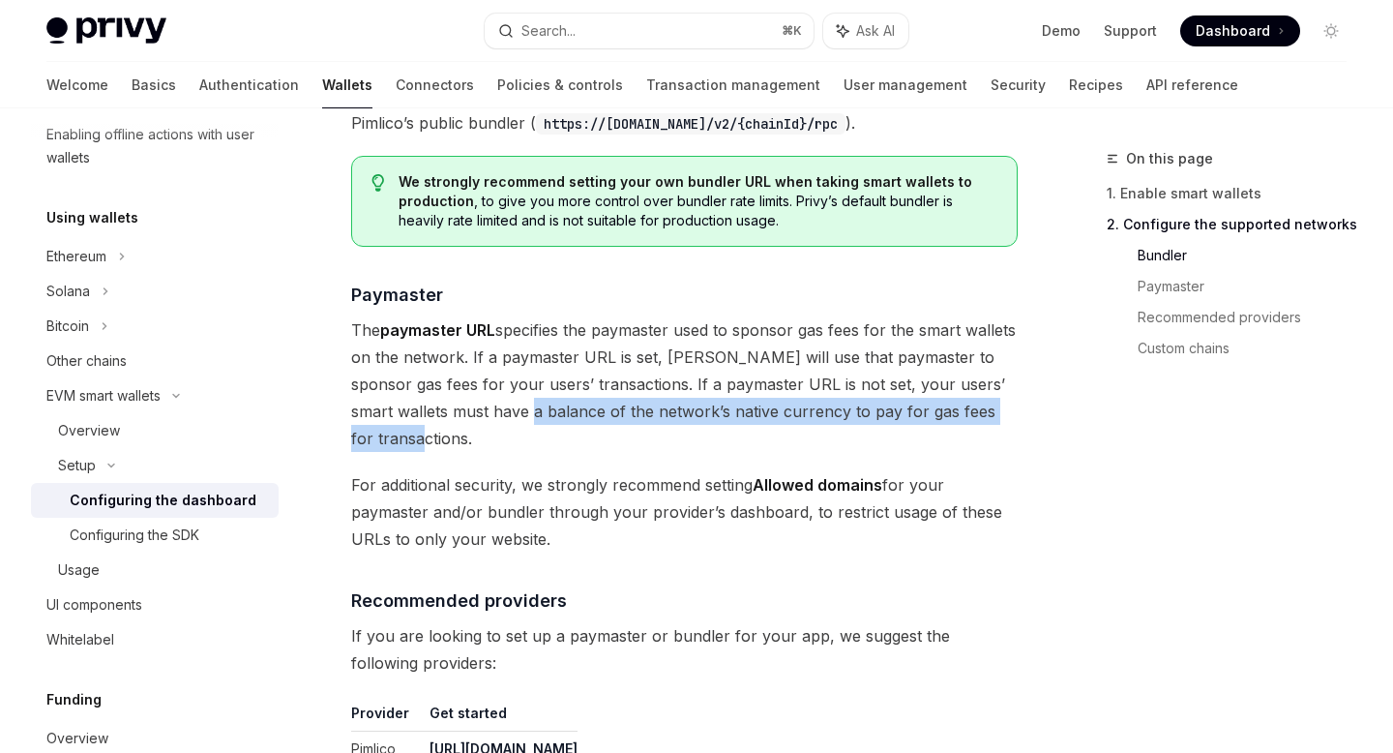
drag, startPoint x: 536, startPoint y: 408, endPoint x: 528, endPoint y: 449, distance: 41.4
click at [529, 449] on span "The paymaster URL specifies the paymaster used to sponsor gas fees for the smar…" at bounding box center [684, 383] width 666 height 135
drag, startPoint x: 516, startPoint y: 491, endPoint x: 544, endPoint y: 526, distance: 44.7
click at [544, 526] on span "For additional security, we strongly recommend setting Allowed domains for your…" at bounding box center [684, 511] width 666 height 81
click at [569, 536] on span "For additional security, we strongly recommend setting Allowed domains for your…" at bounding box center [684, 511] width 666 height 81
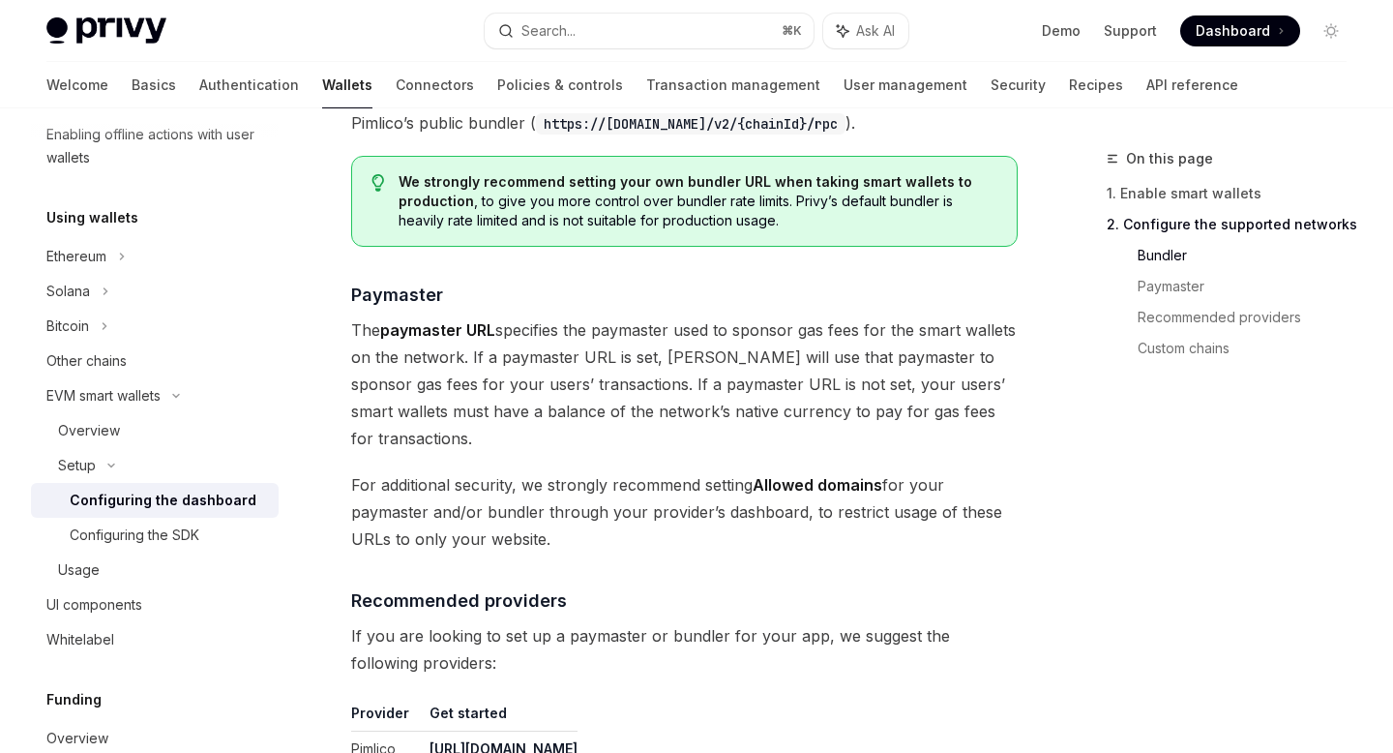
scroll to position [2686, 0]
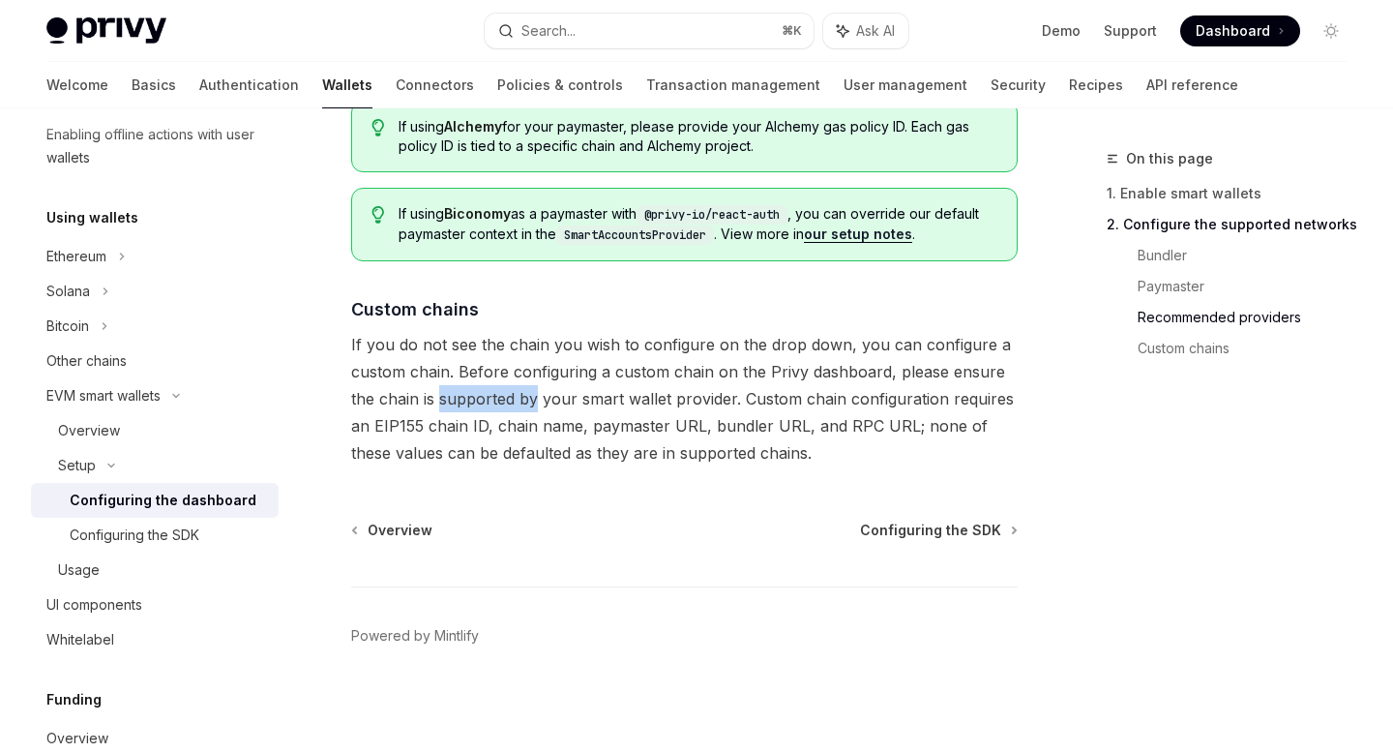
drag, startPoint x: 439, startPoint y: 399, endPoint x: 537, endPoint y: 409, distance: 98.2
click at [537, 409] on span "If you do not see the chain you wish to configure on the drop down, you can con…" at bounding box center [684, 398] width 666 height 135
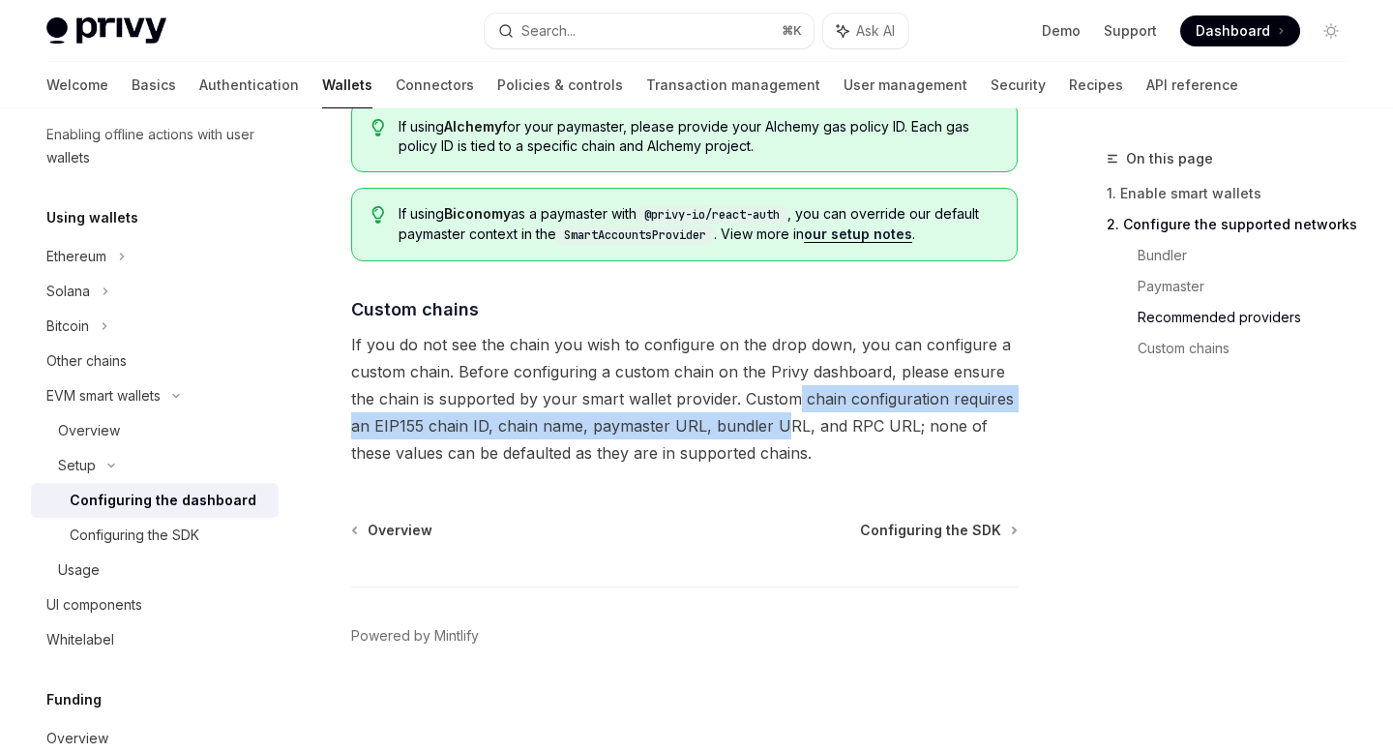
drag, startPoint x: 789, startPoint y: 398, endPoint x: 781, endPoint y: 429, distance: 33.1
click at [781, 429] on span "If you do not see the chain you wish to configure on the drop down, you can con…" at bounding box center [684, 398] width 666 height 135
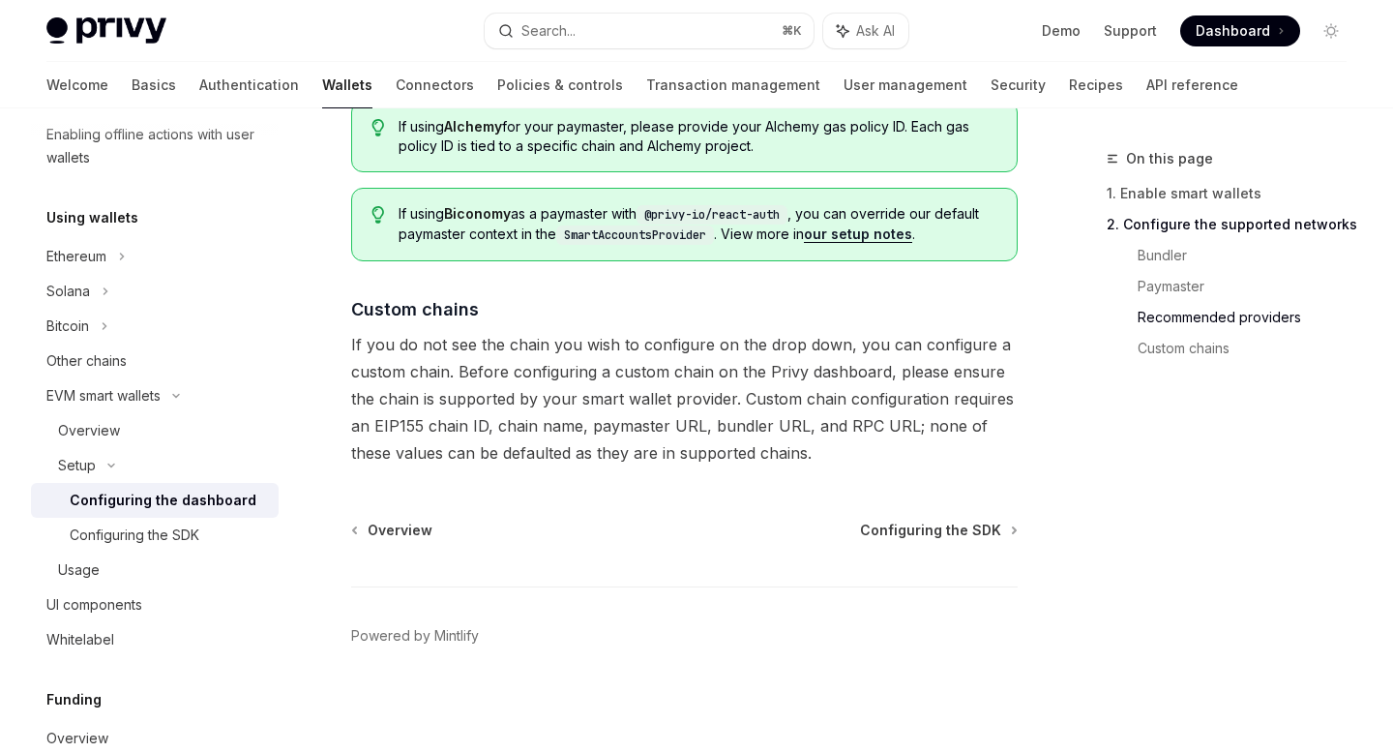
click at [824, 460] on span "If you do not see the chain you wish to configure on the drop down, you can con…" at bounding box center [684, 398] width 666 height 135
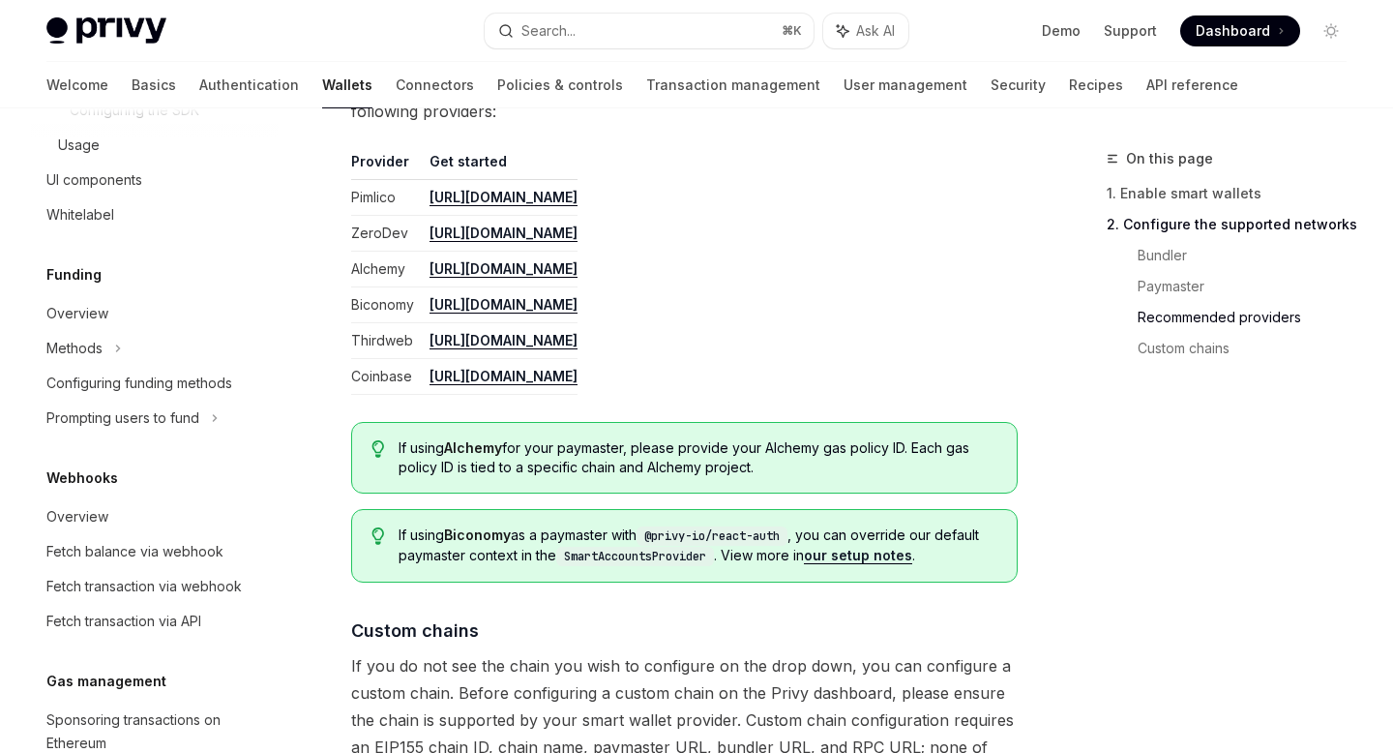
scroll to position [836, 0]
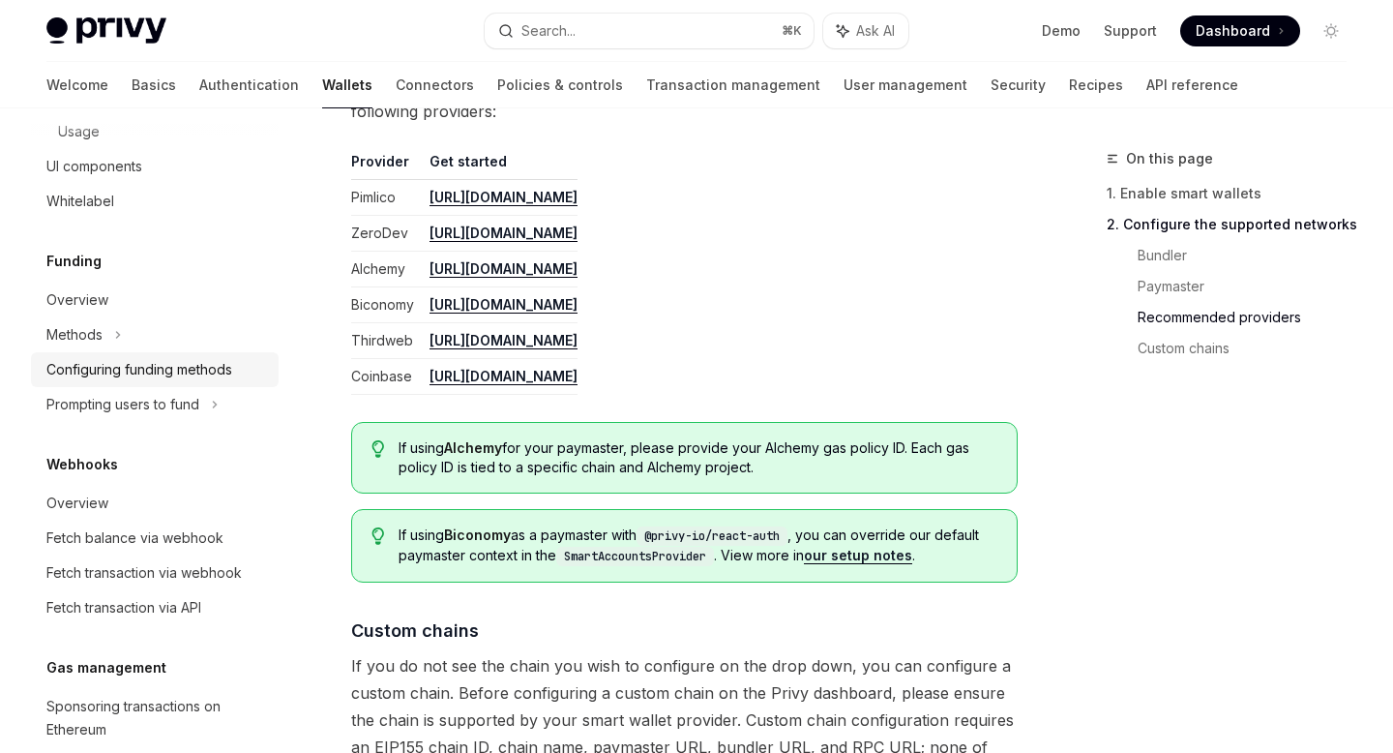
click at [138, 381] on link "Configuring funding methods" at bounding box center [155, 369] width 248 height 35
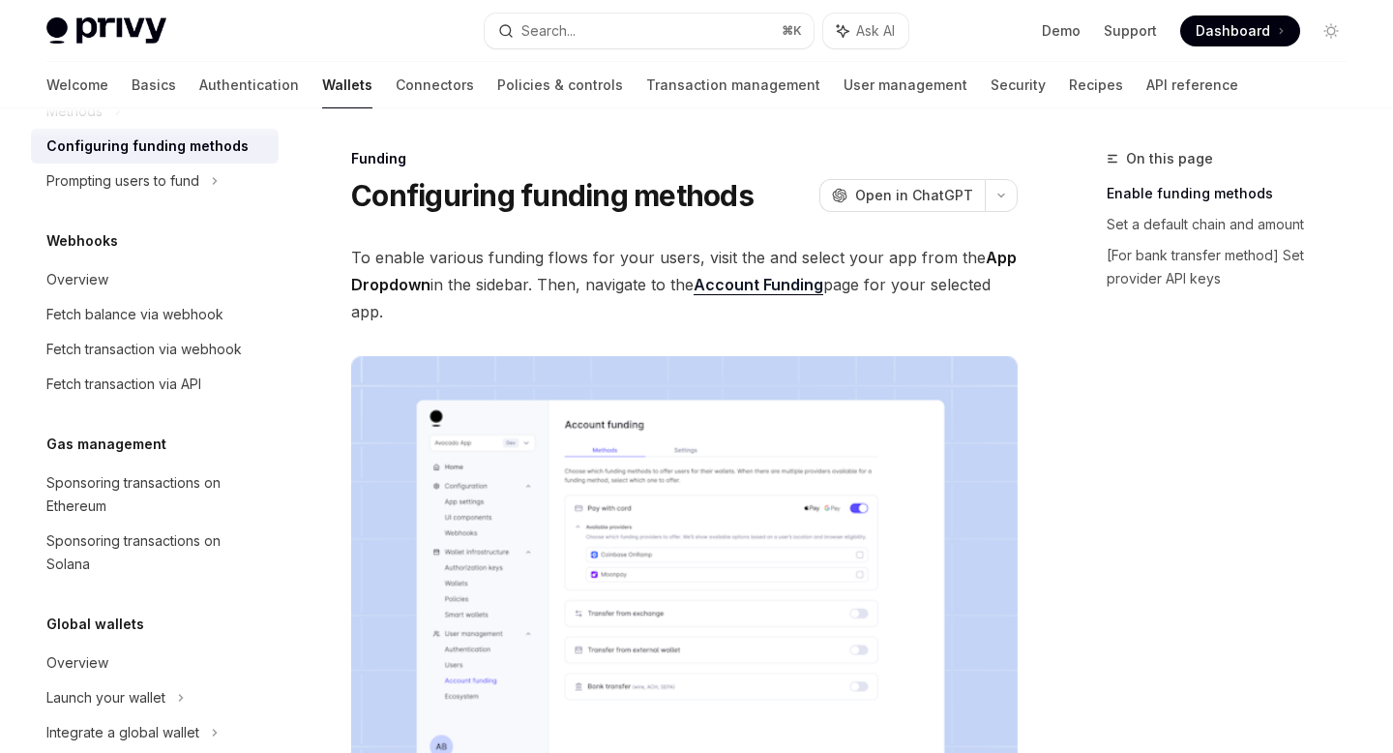
scroll to position [1095, 0]
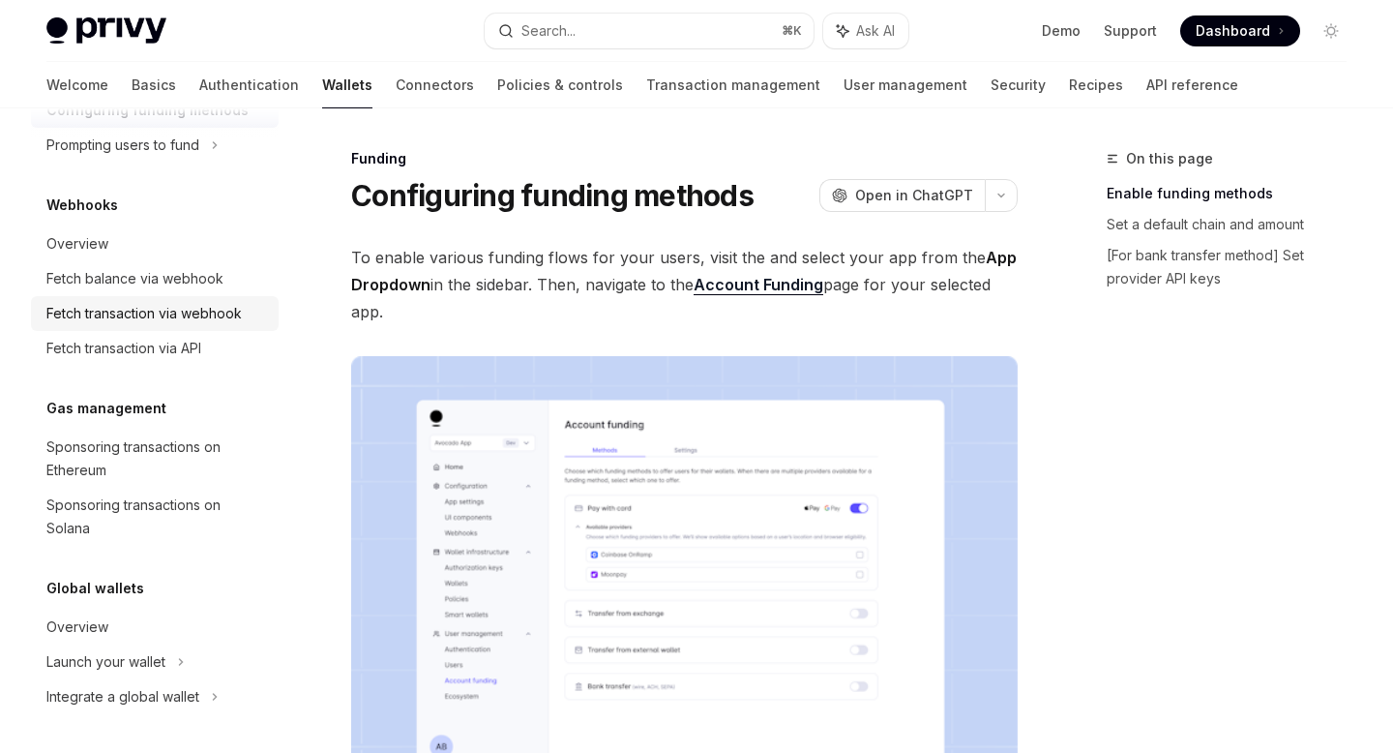
click at [162, 320] on div "Fetch transaction via webhook" at bounding box center [143, 313] width 195 height 23
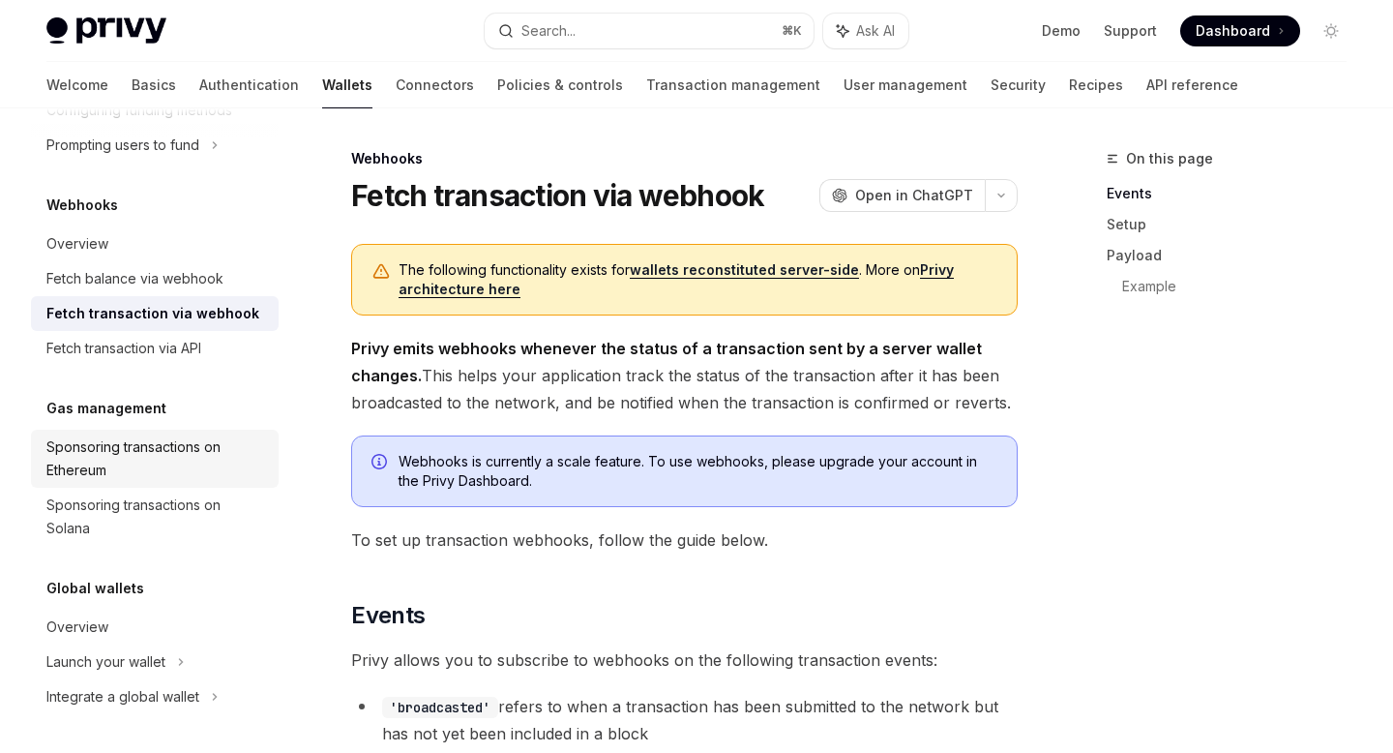
click at [184, 457] on div "Sponsoring transactions on Ethereum" at bounding box center [156, 458] width 221 height 46
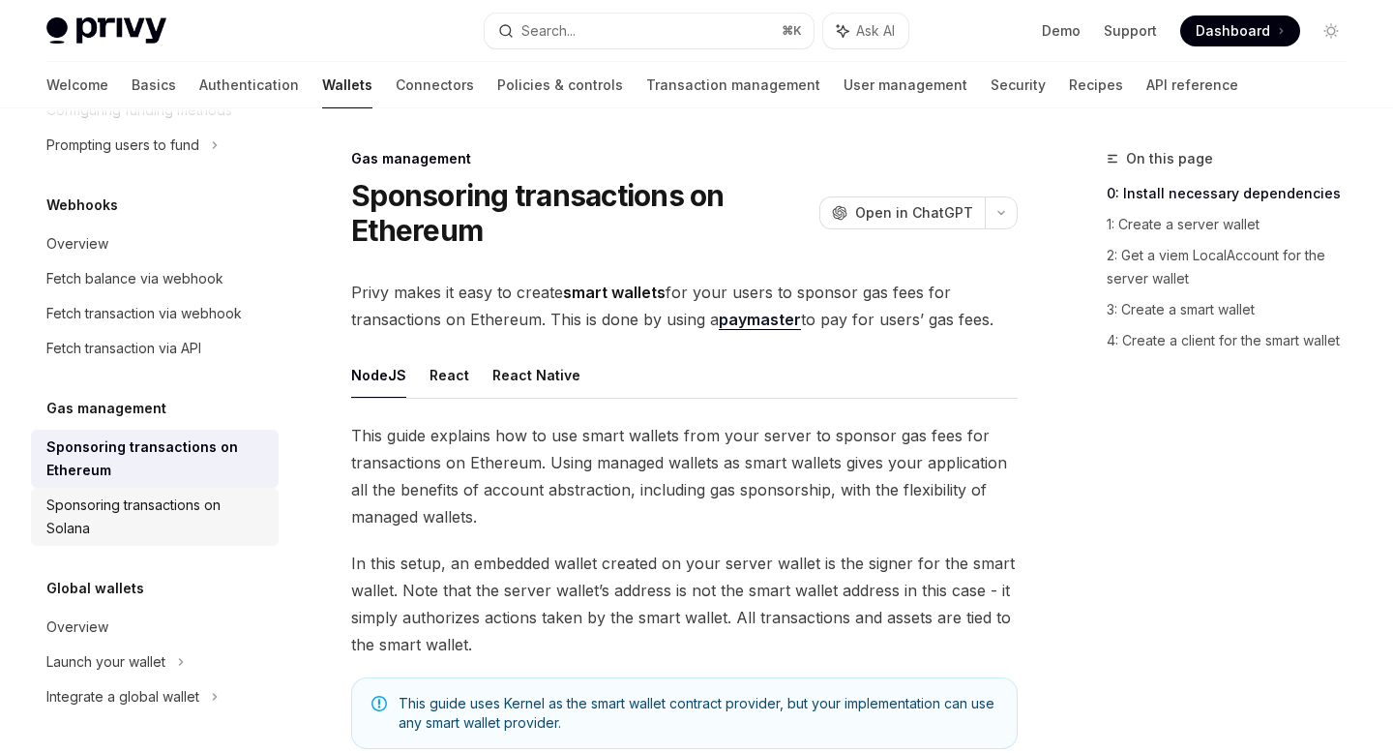
click at [189, 499] on div "Sponsoring transactions on Solana" at bounding box center [156, 516] width 221 height 46
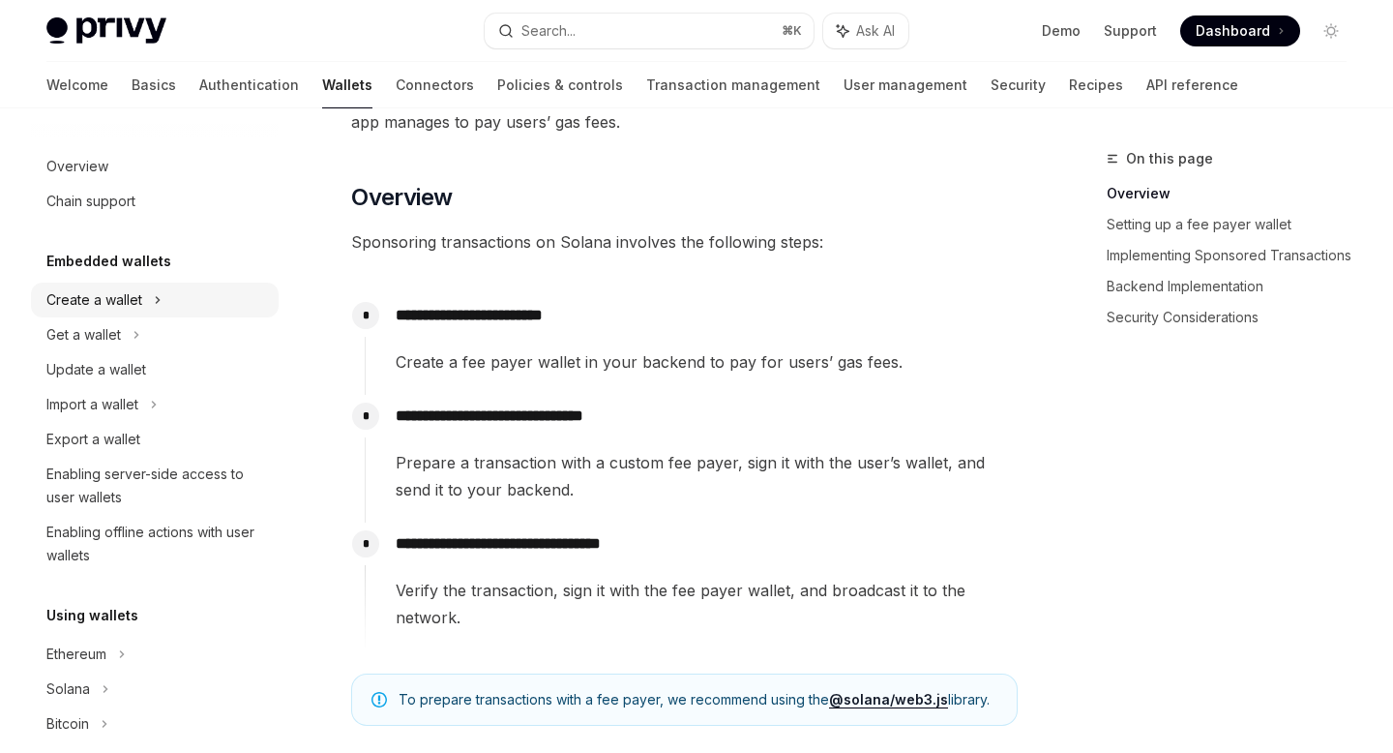
click at [124, 299] on div "Create a wallet" at bounding box center [94, 299] width 96 height 23
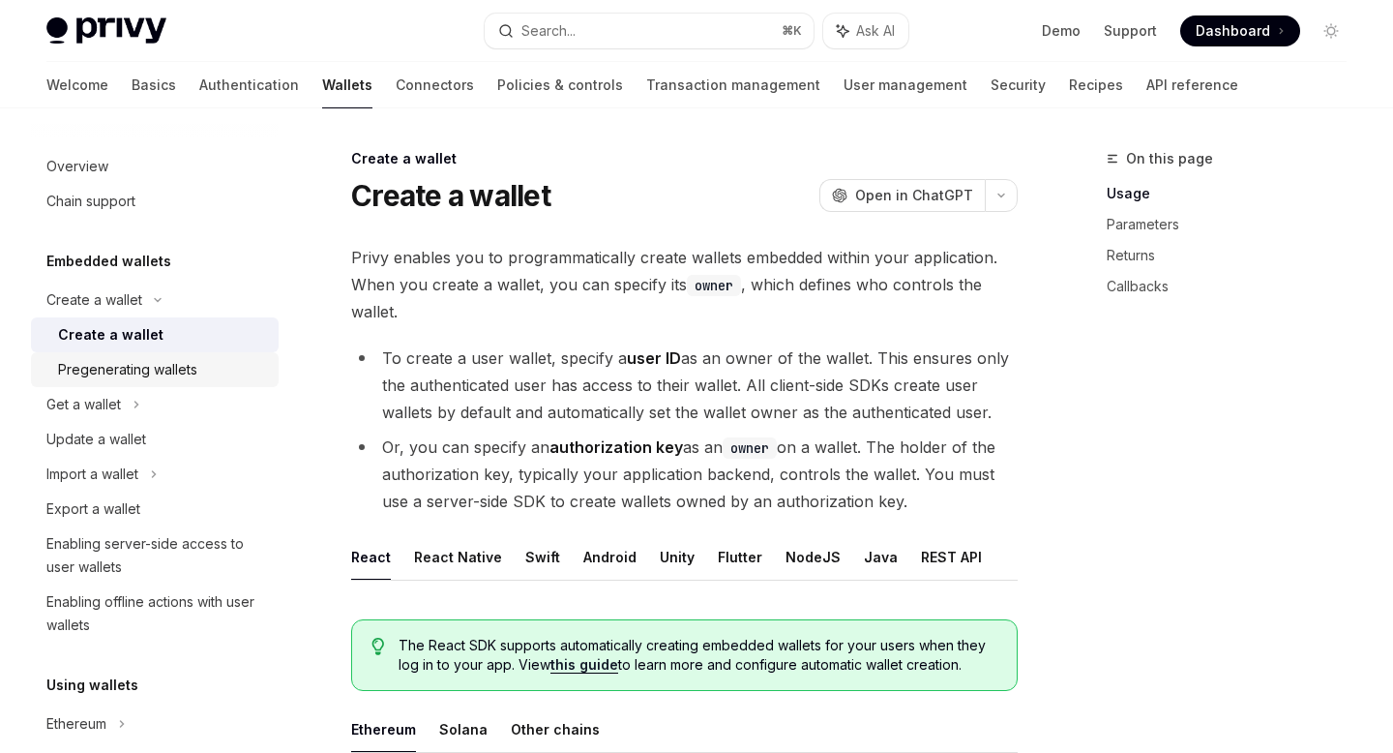
click at [113, 367] on div "Pregenerating wallets" at bounding box center [127, 369] width 139 height 23
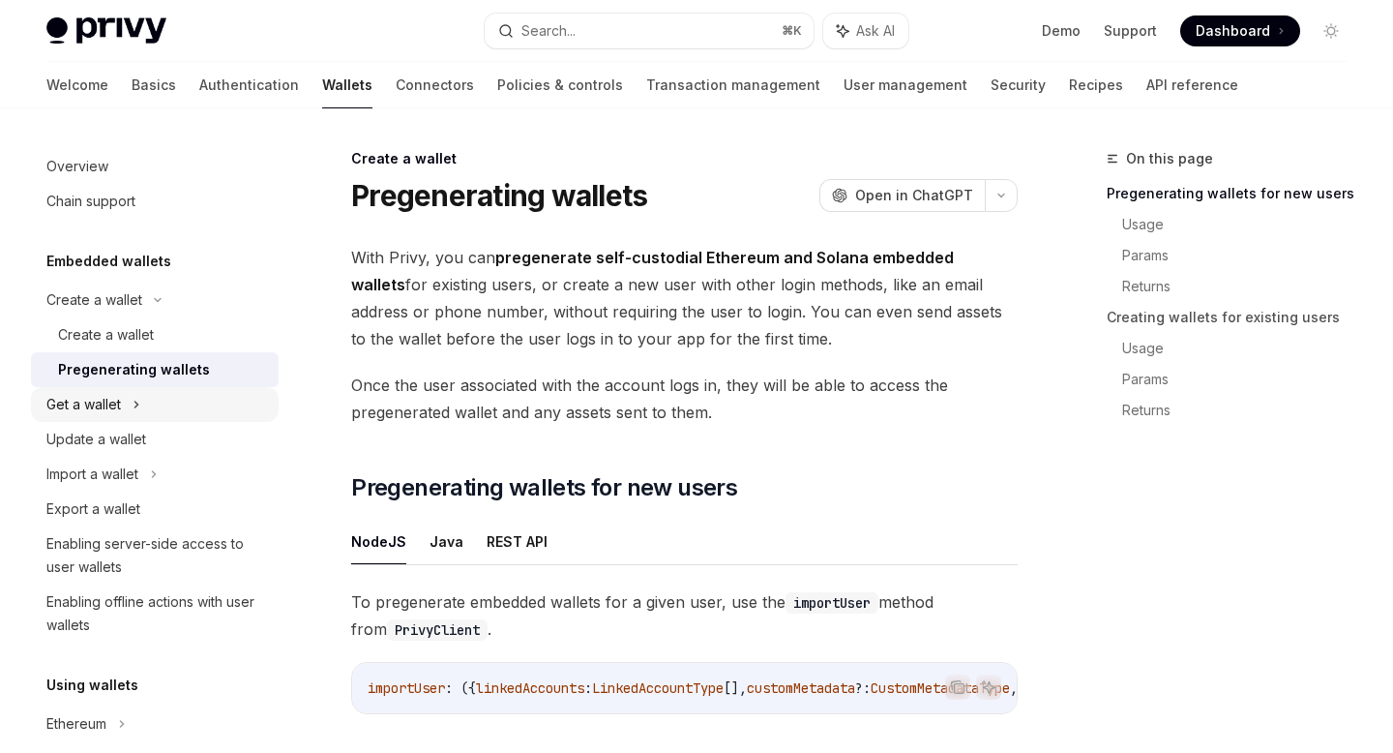
click at [113, 399] on div "Get a wallet" at bounding box center [83, 404] width 74 height 23
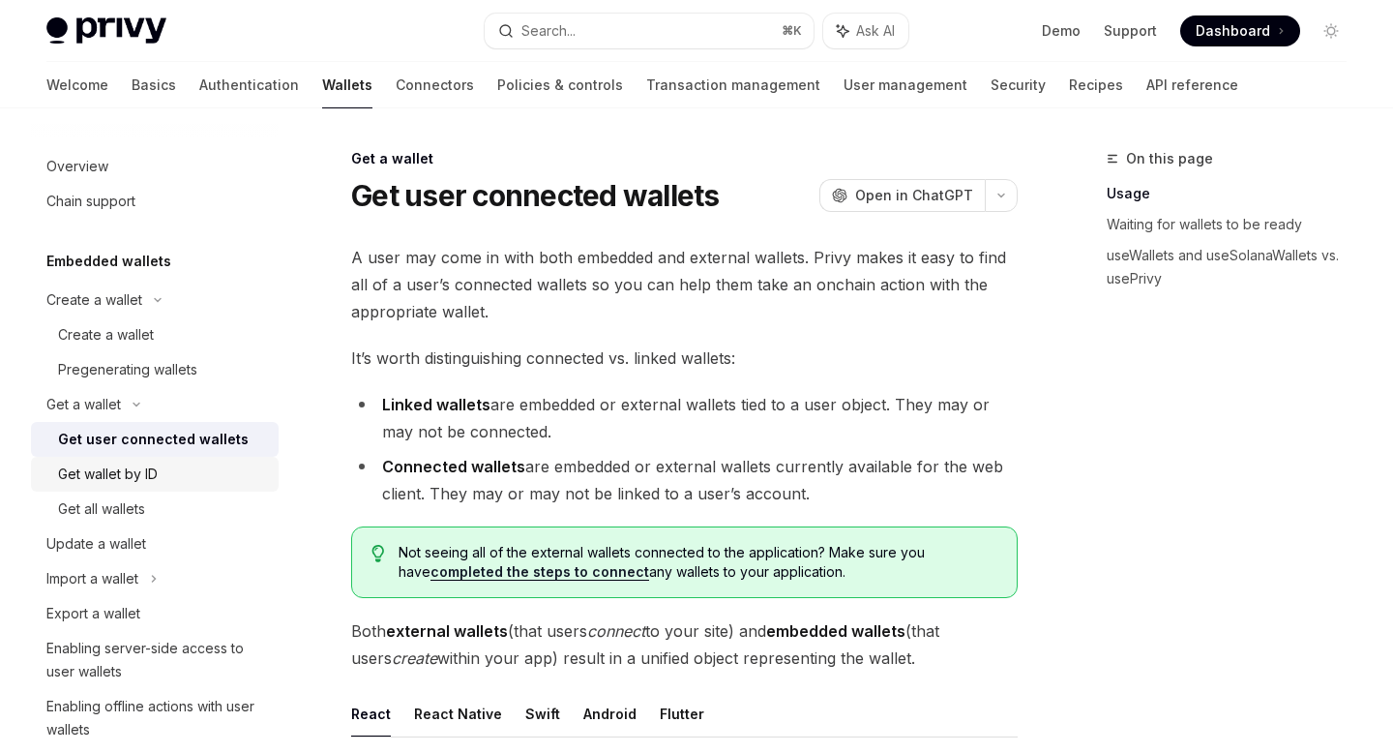
click at [119, 463] on div "Get wallet by ID" at bounding box center [108, 473] width 100 height 23
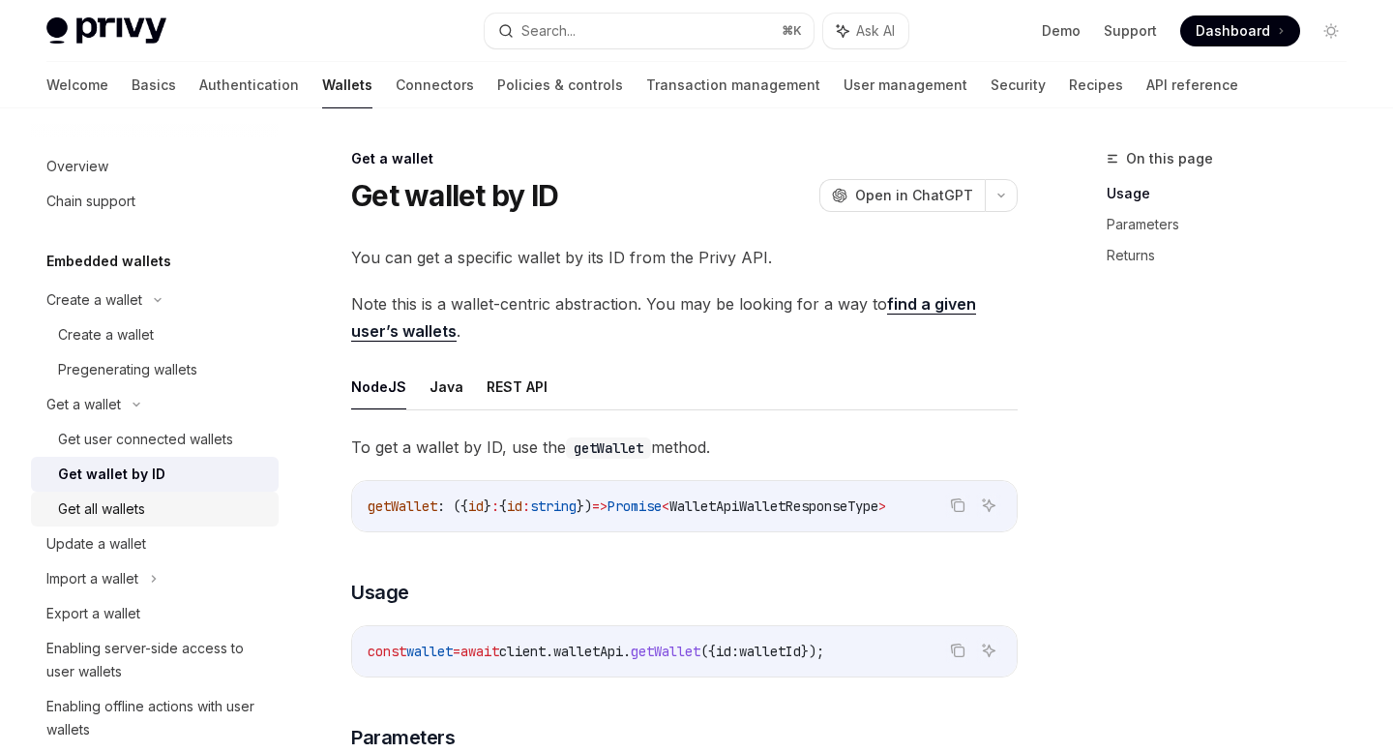
click at [125, 513] on div "Get all wallets" at bounding box center [101, 508] width 87 height 23
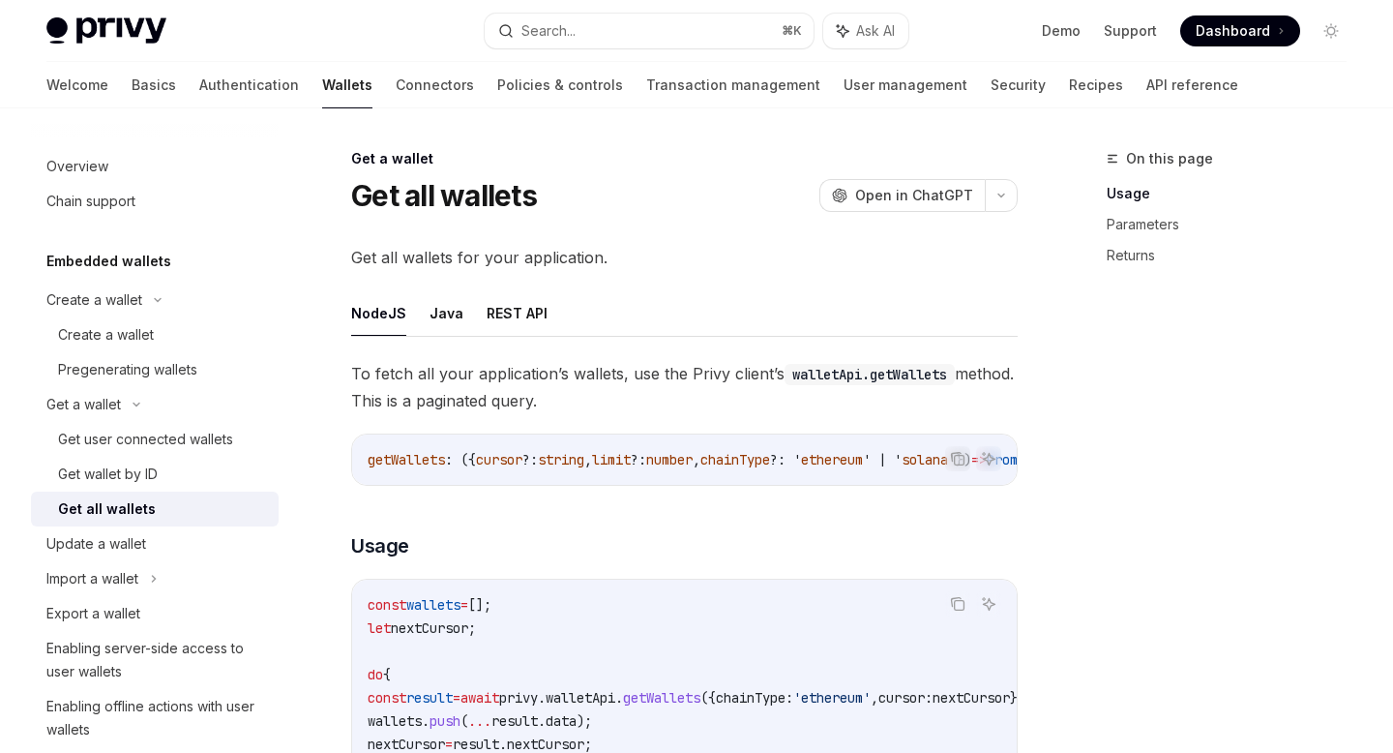
scroll to position [84, 0]
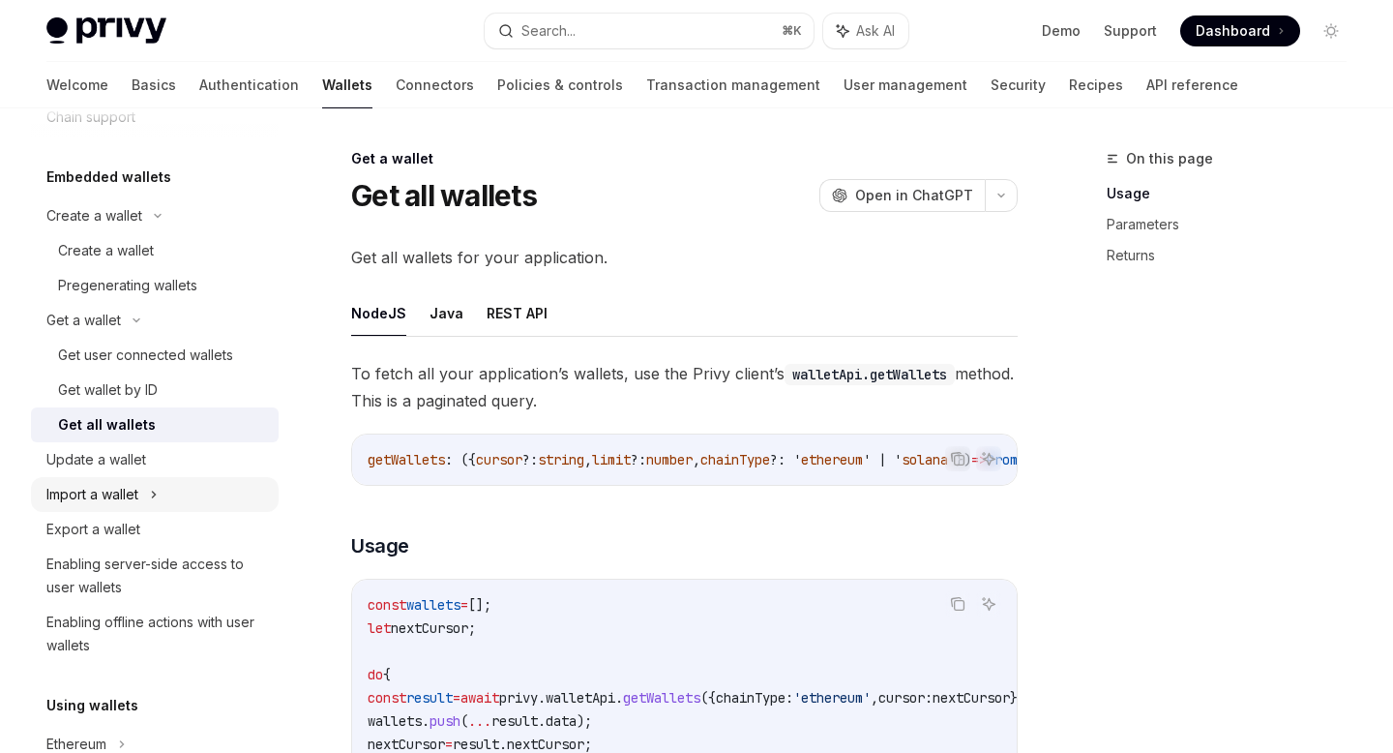
click at [115, 482] on div "Import a wallet" at bounding box center [155, 494] width 248 height 35
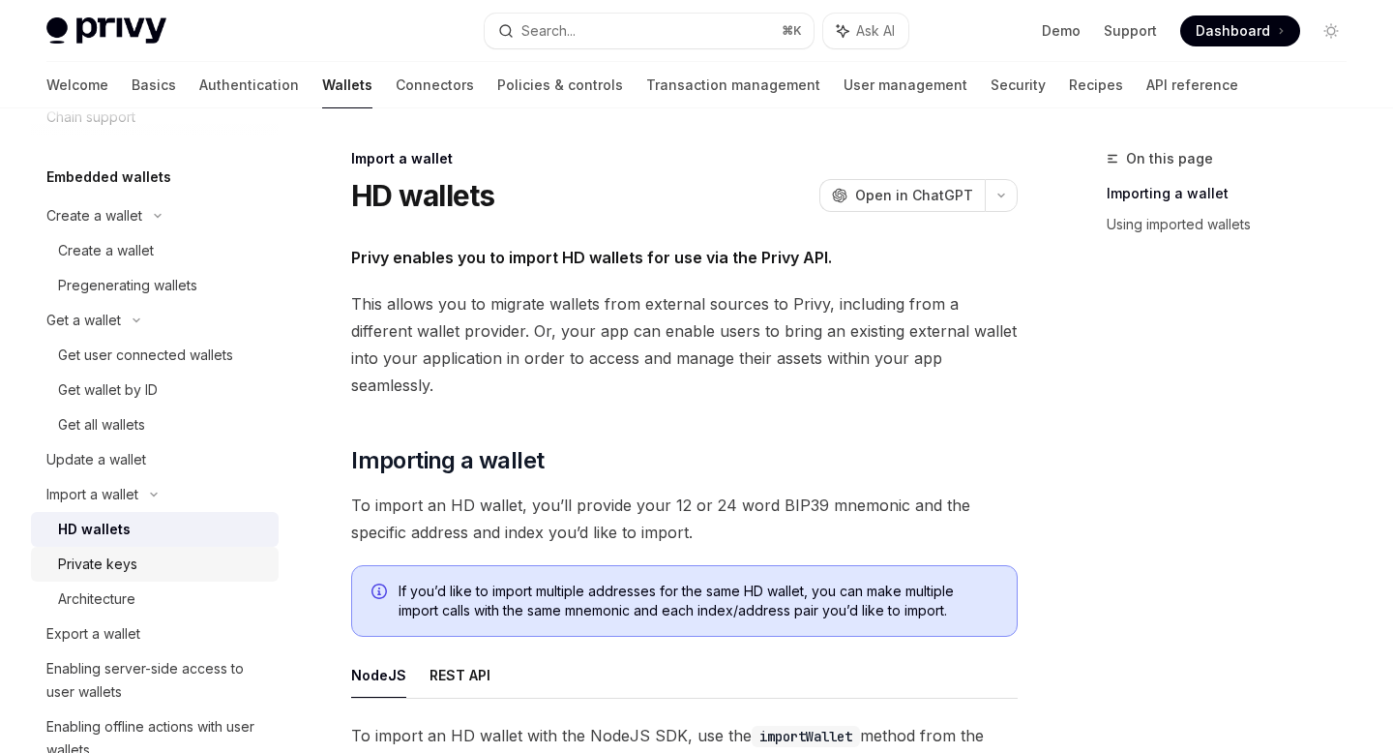
click at [130, 559] on div "Private keys" at bounding box center [97, 563] width 79 height 23
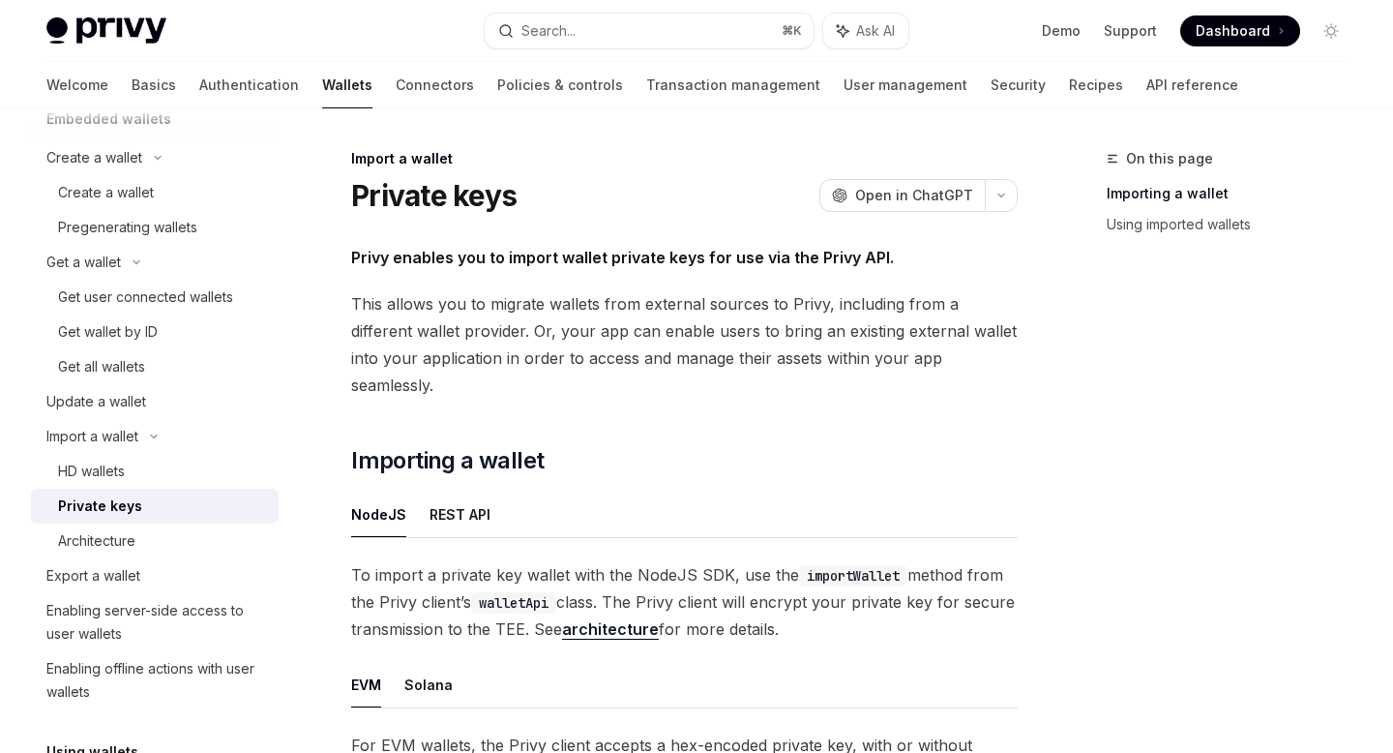
scroll to position [199, 0]
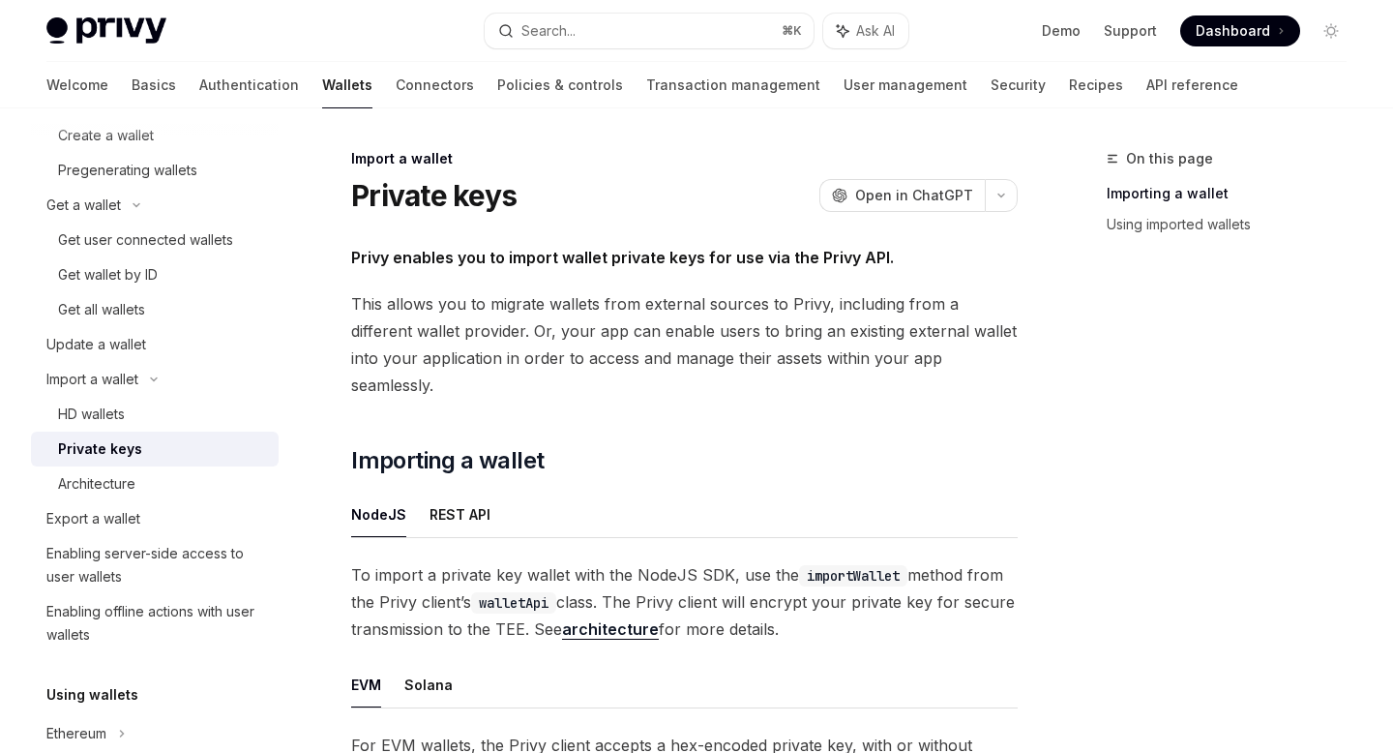
click at [130, 559] on div "Enabling server-side access to user wallets" at bounding box center [156, 565] width 221 height 46
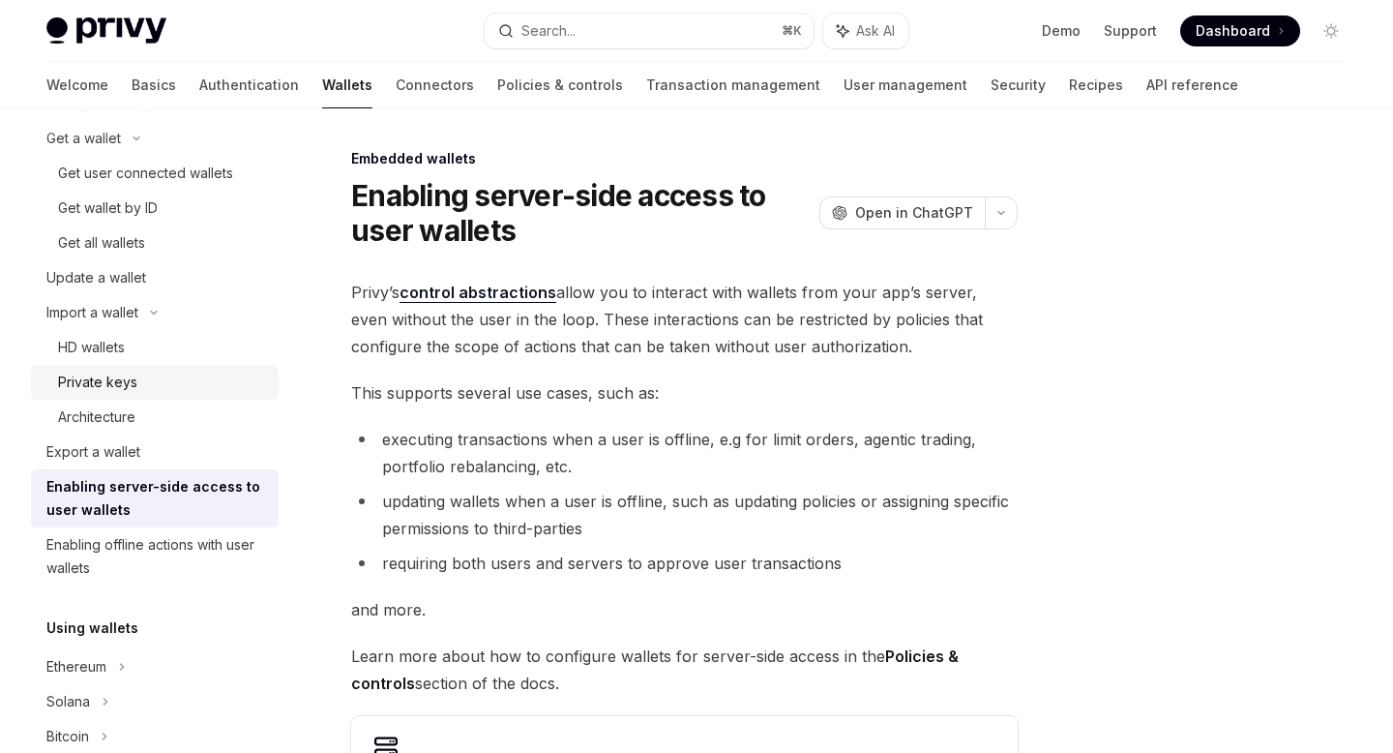
scroll to position [272, 0]
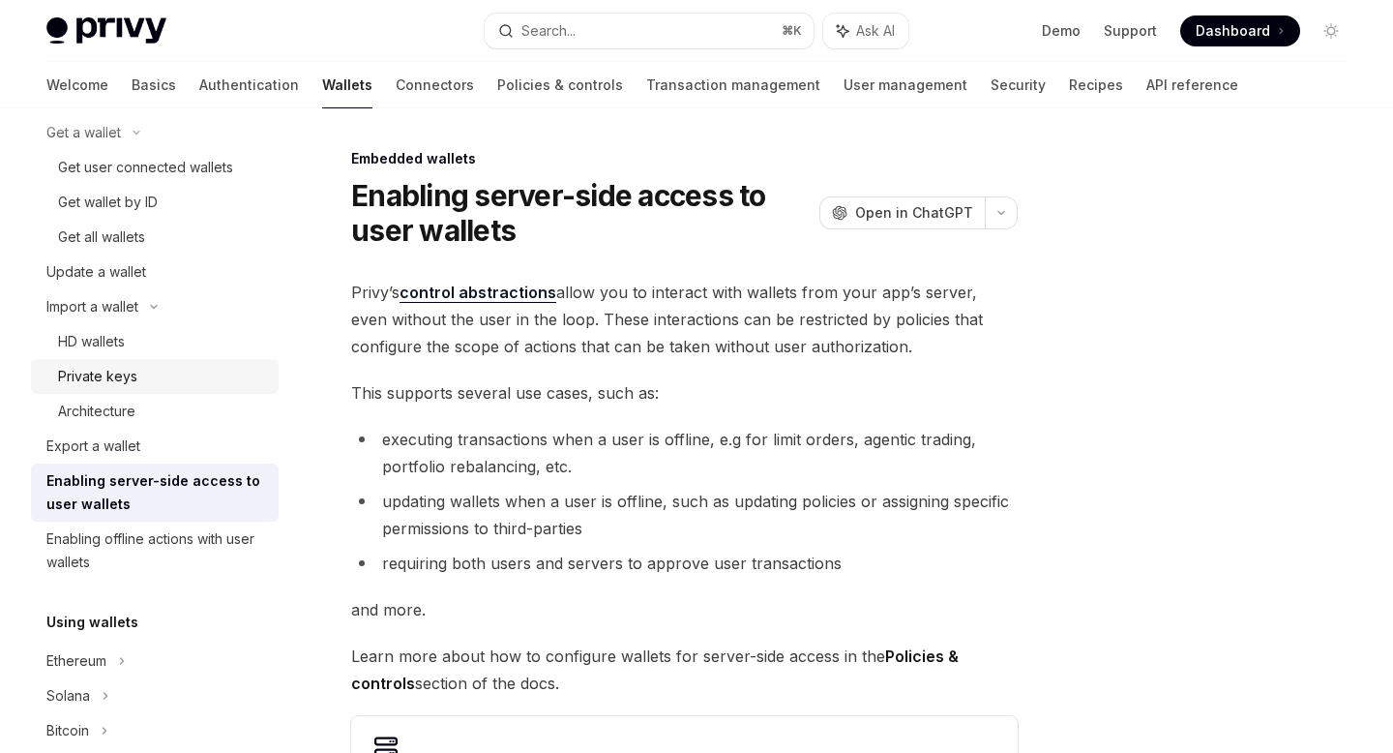
click at [130, 559] on div "Enabling offline actions with user wallets" at bounding box center [156, 550] width 221 height 46
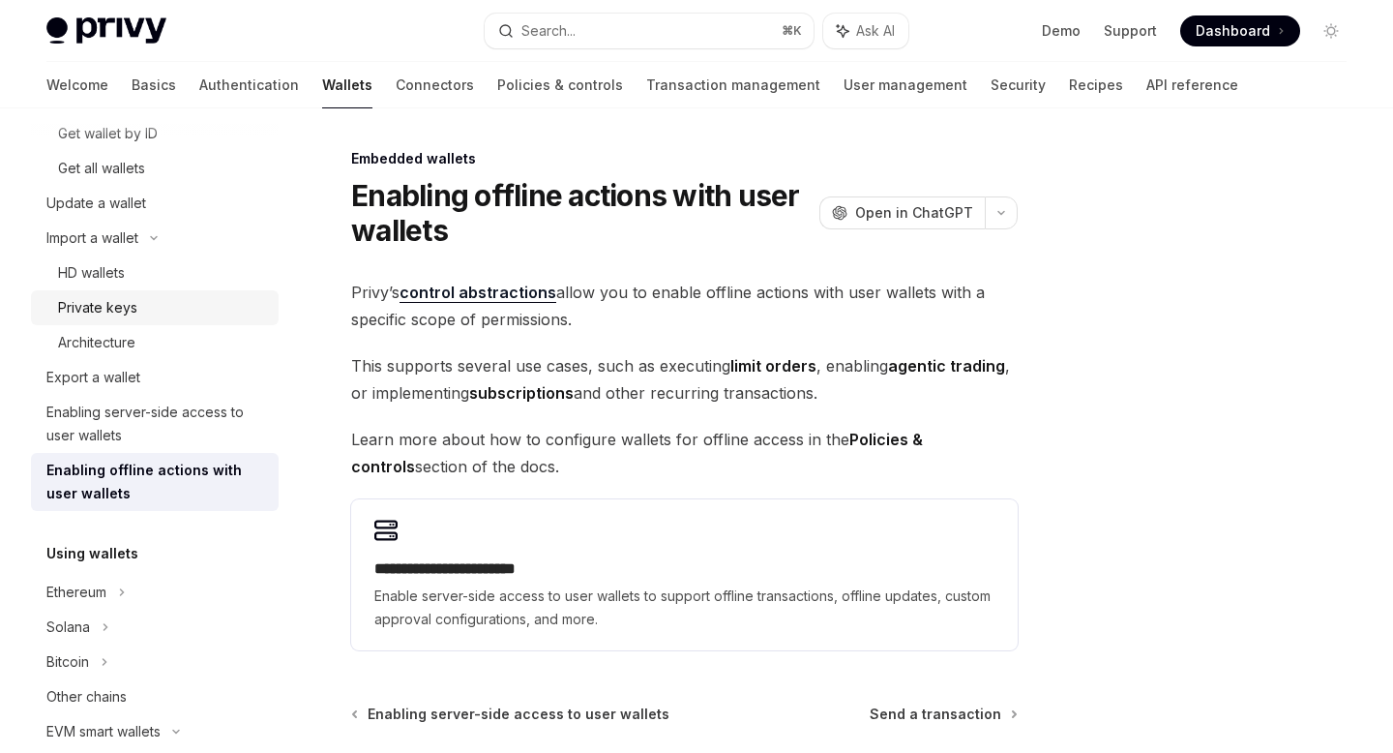
scroll to position [446, 0]
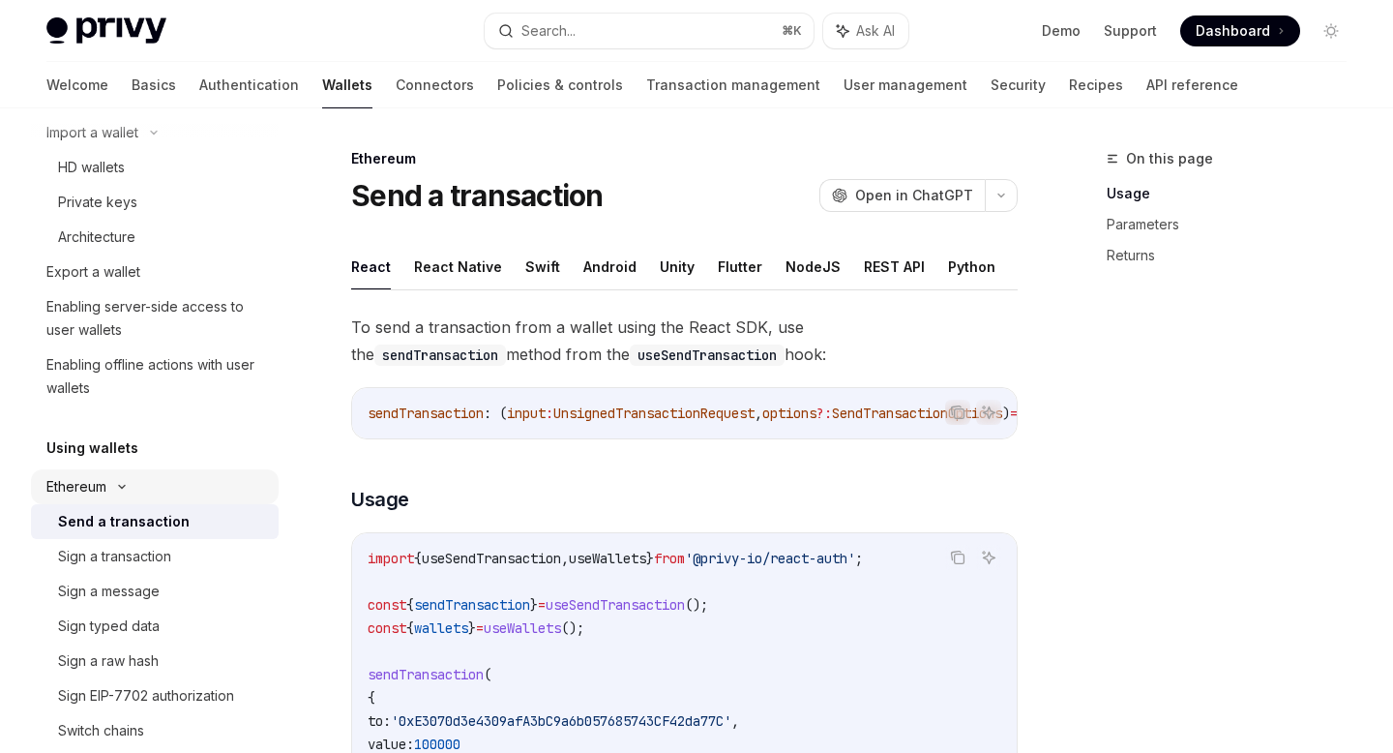
scroll to position [597, 0]
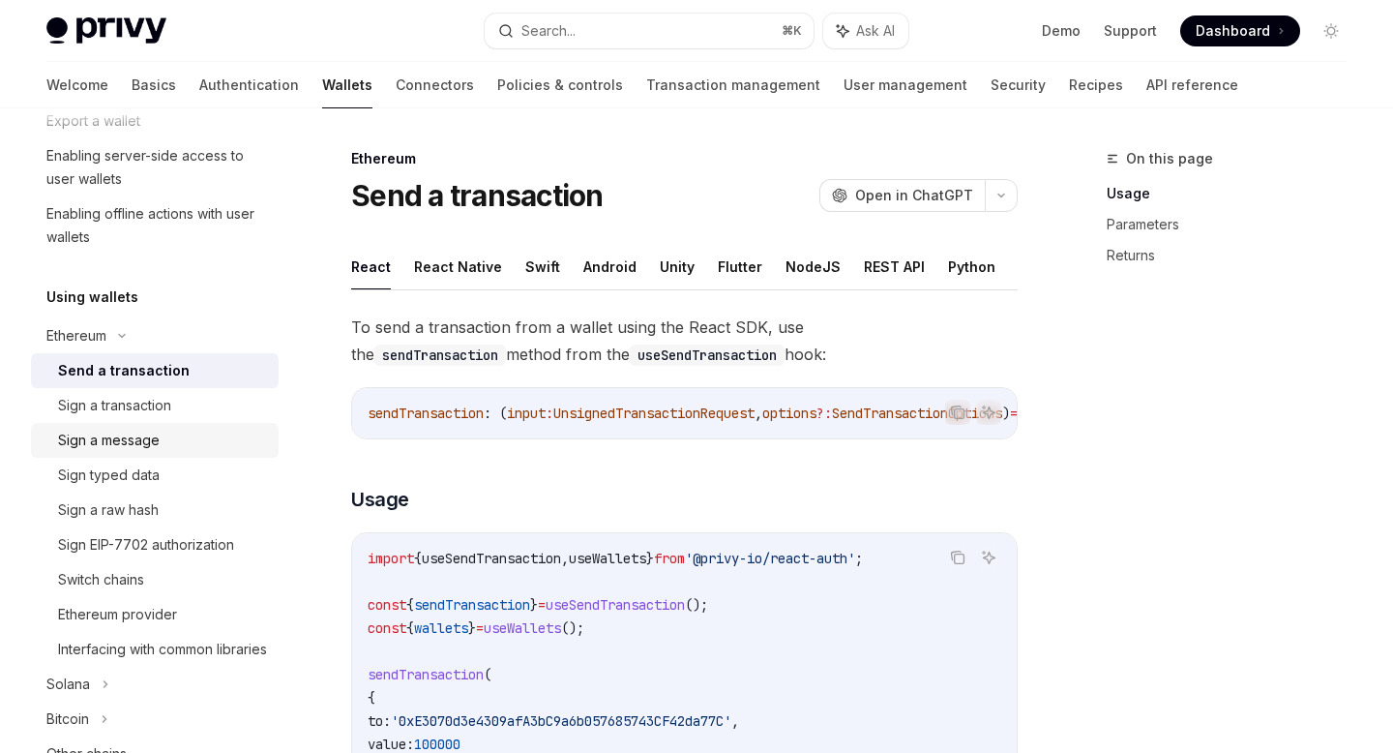
click at [112, 425] on link "Sign a message" at bounding box center [155, 440] width 248 height 35
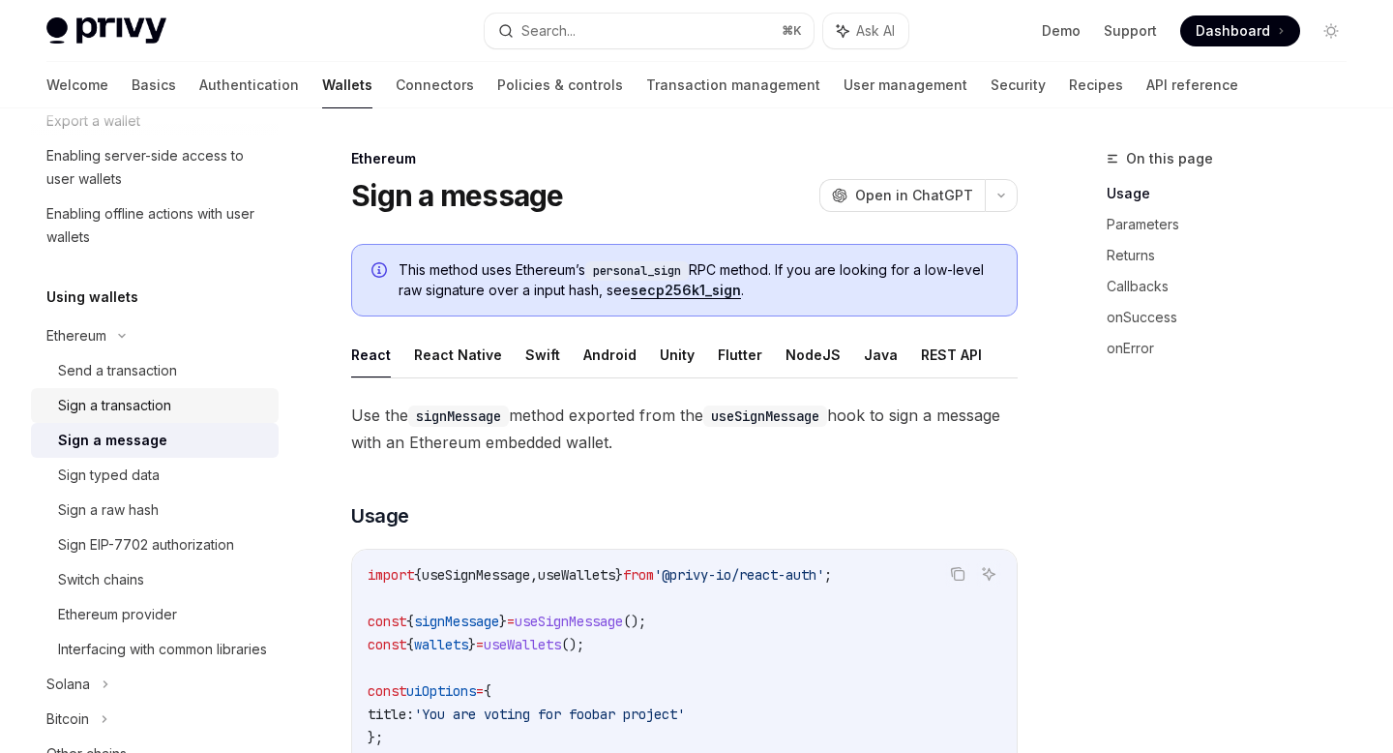
click at [115, 406] on div "Sign a transaction" at bounding box center [114, 405] width 113 height 23
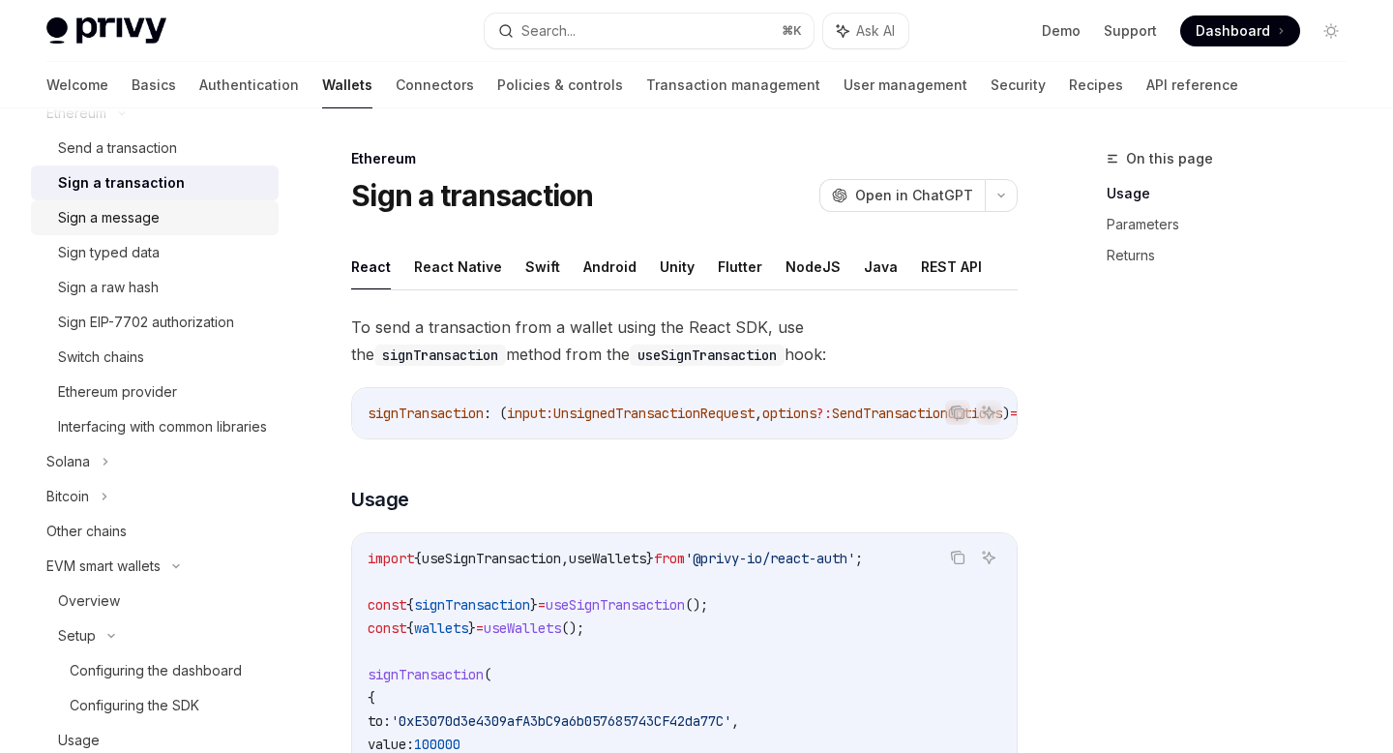
scroll to position [824, 0]
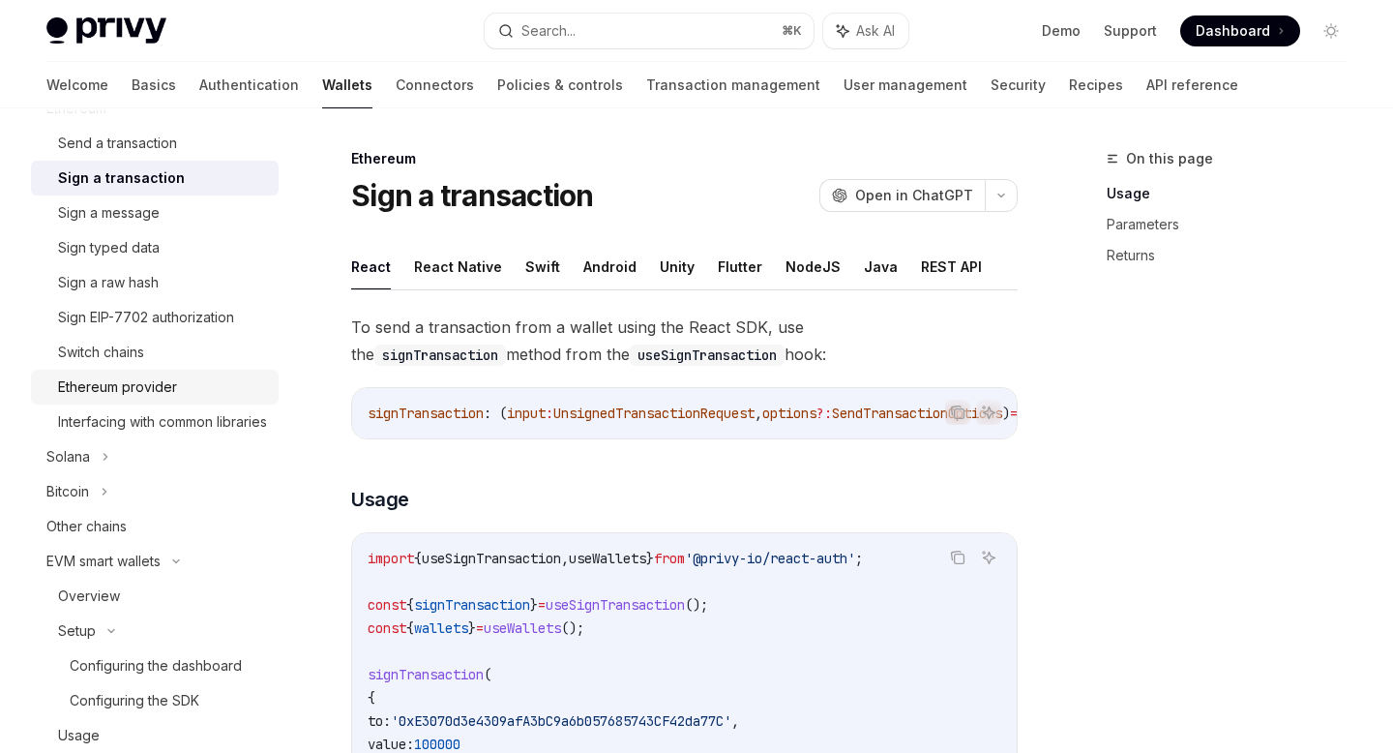
click at [222, 387] on div "Ethereum provider" at bounding box center [162, 386] width 209 height 23
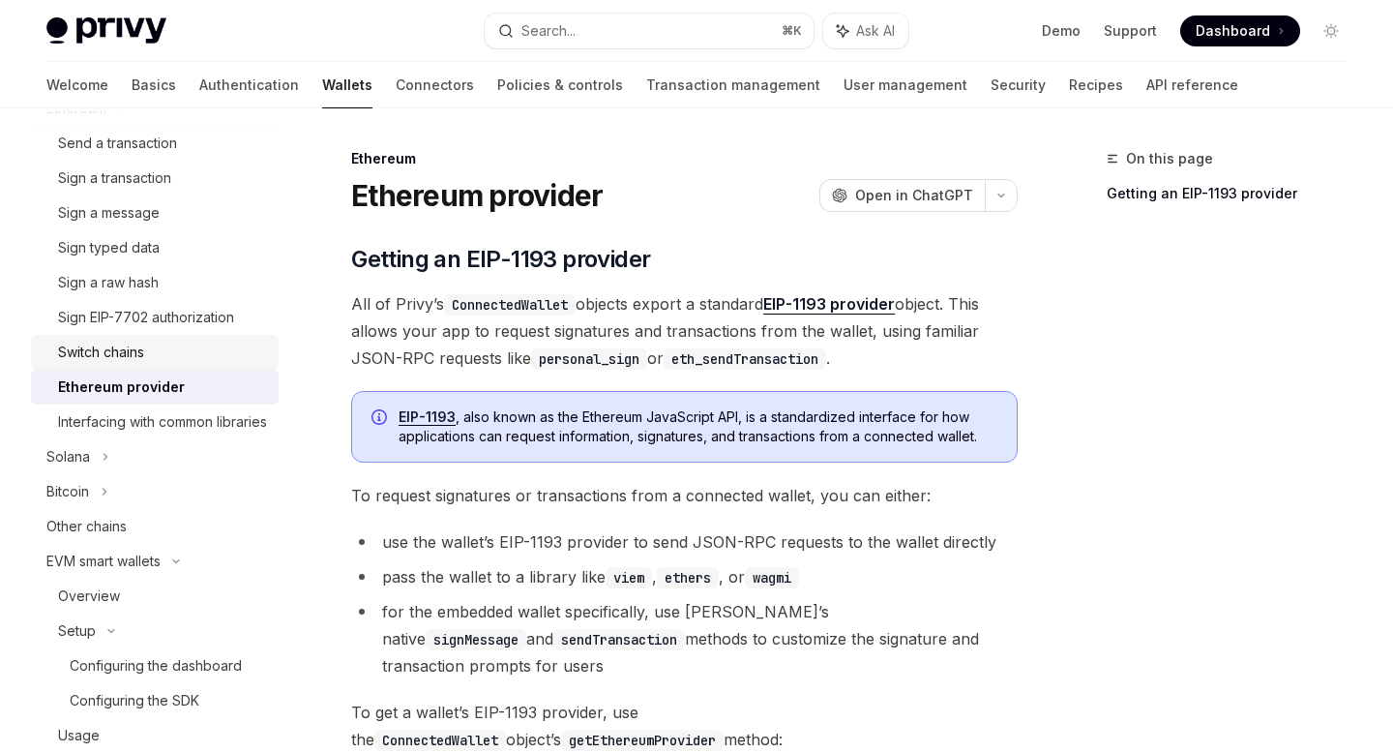
click at [198, 358] on div "Switch chains" at bounding box center [162, 351] width 209 height 23
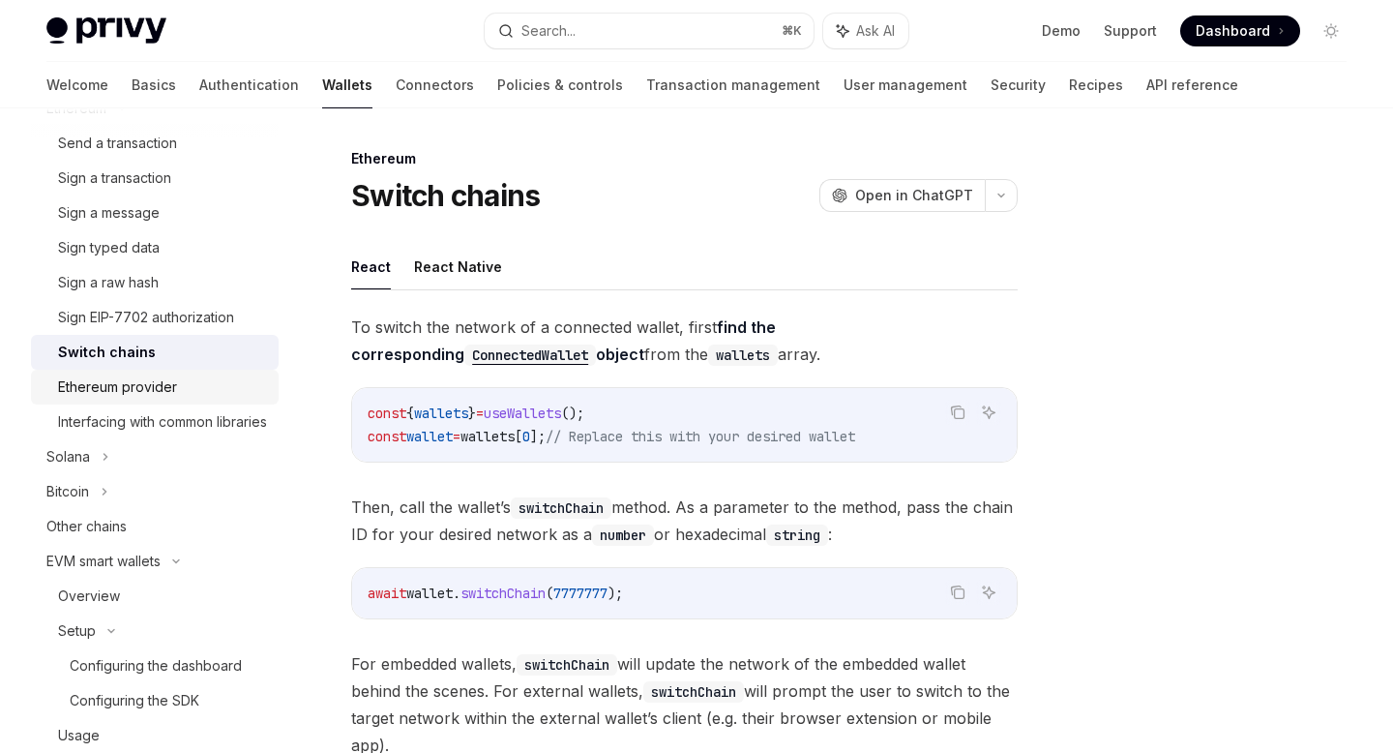
click at [194, 392] on div "Ethereum provider" at bounding box center [162, 386] width 209 height 23
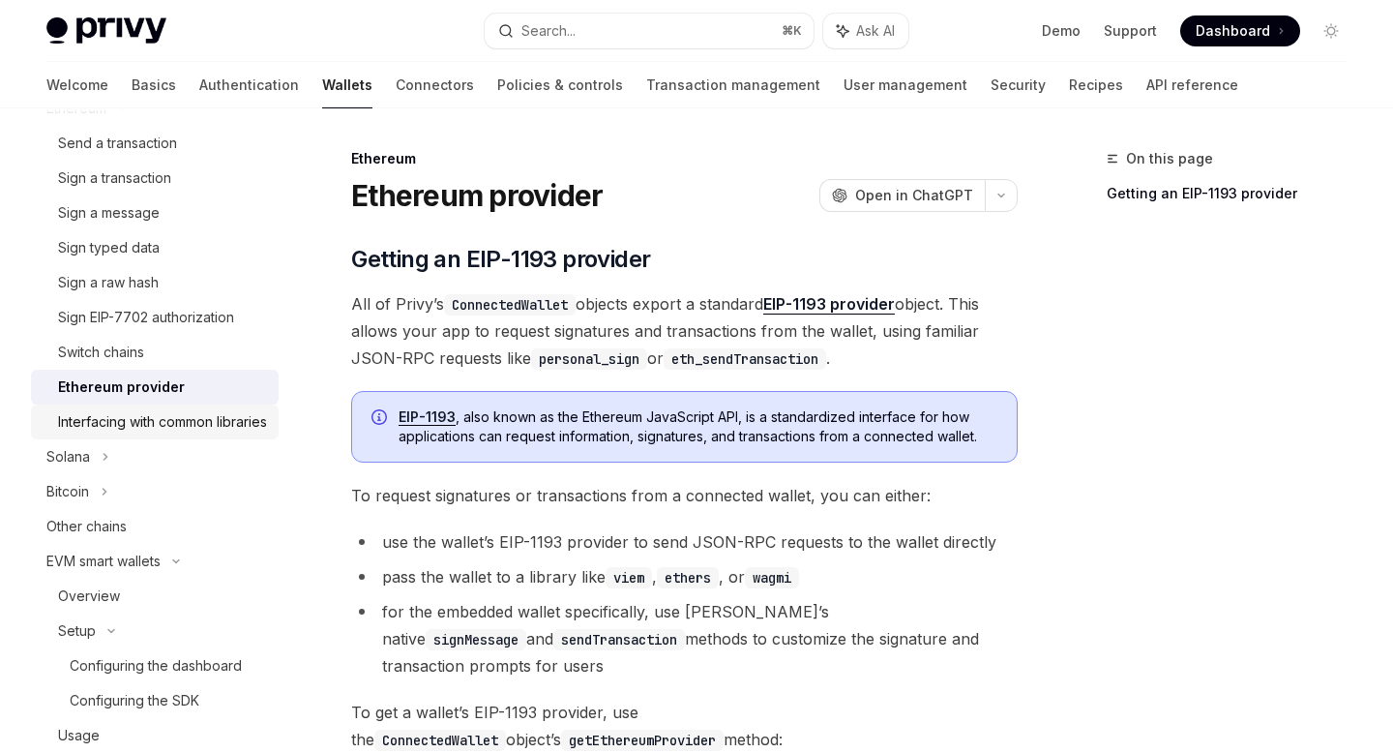
click at [190, 415] on div "Interfacing with common libraries" at bounding box center [162, 421] width 209 height 23
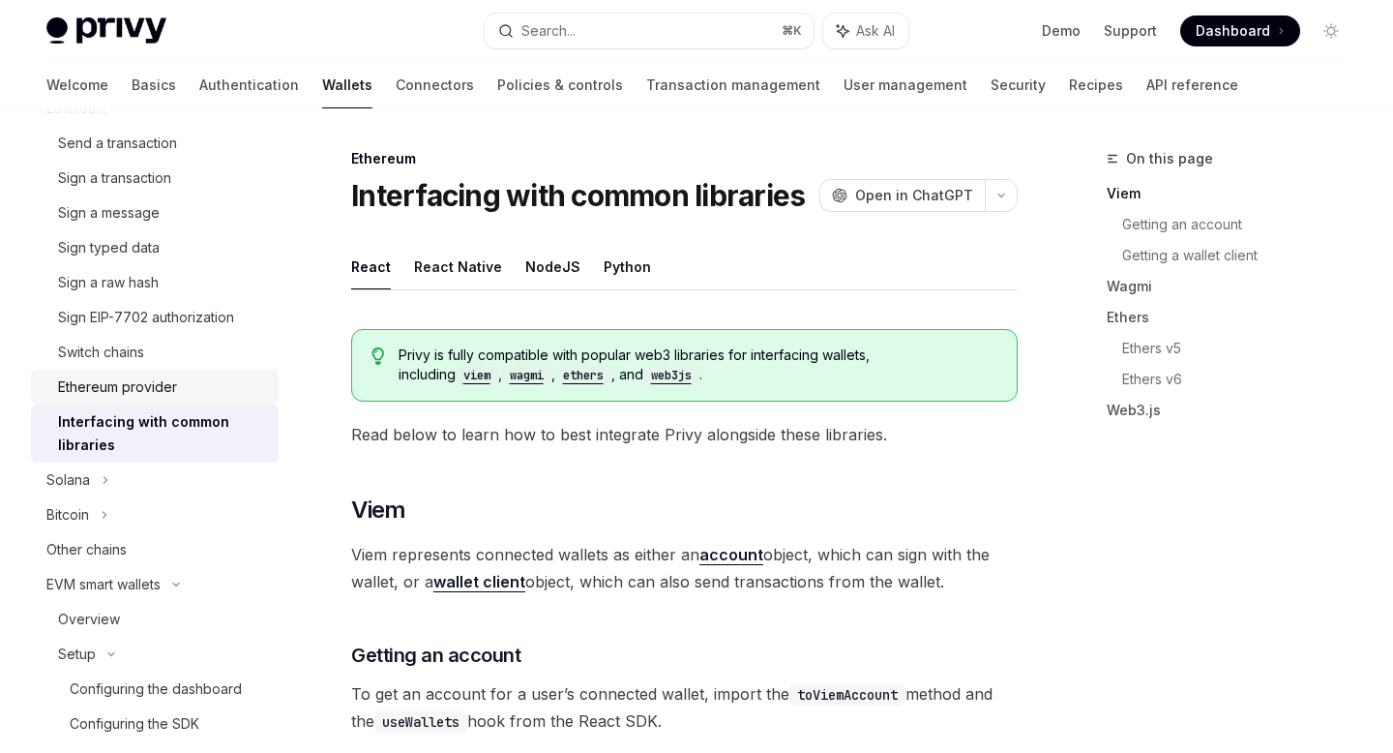
click at [182, 390] on div "Ethereum provider" at bounding box center [162, 386] width 209 height 23
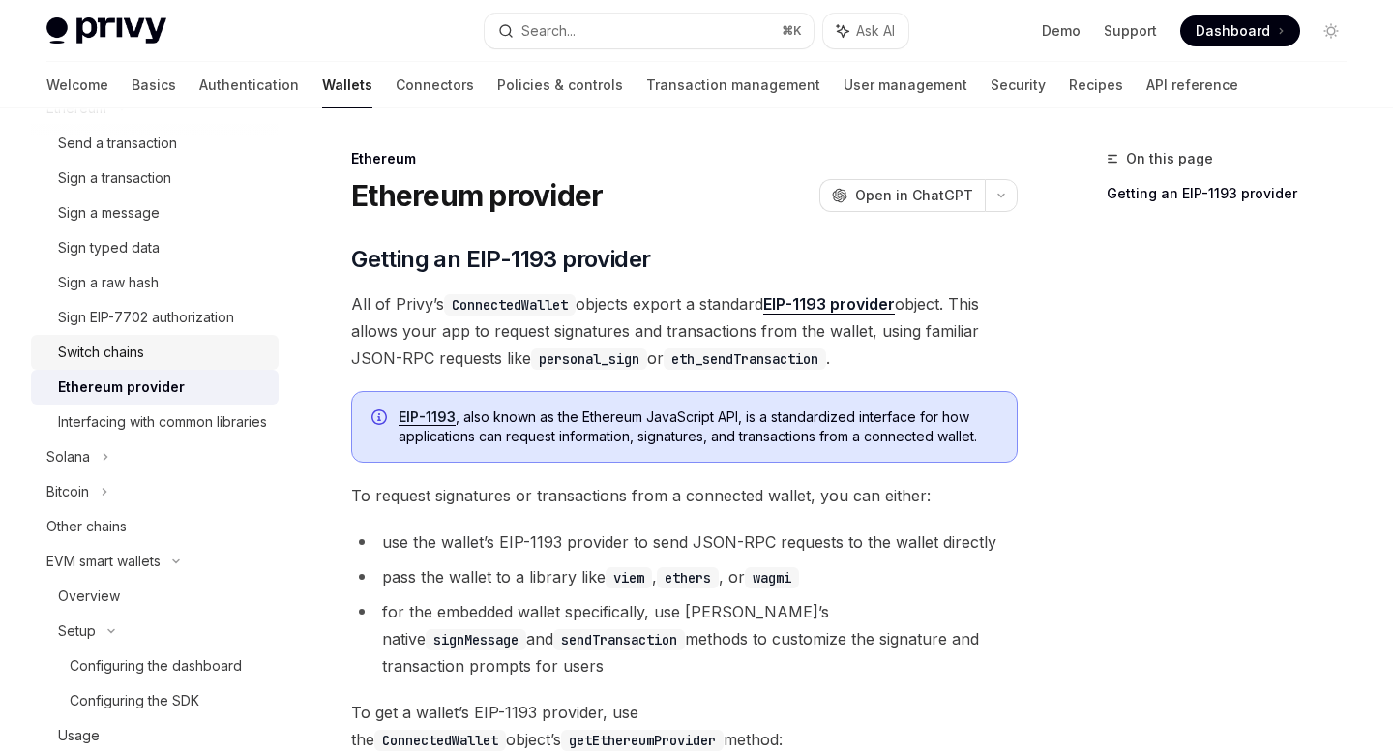
click at [170, 359] on div "Switch chains" at bounding box center [162, 351] width 209 height 23
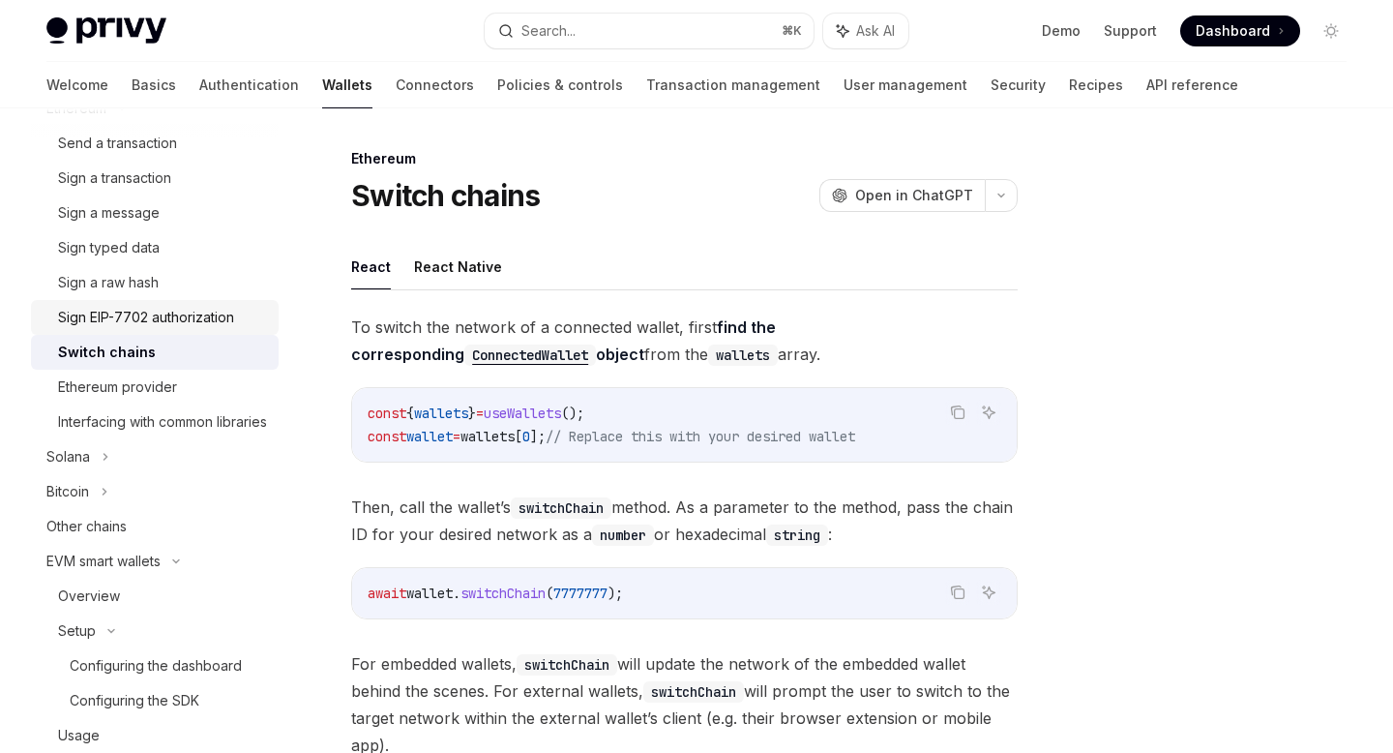
click at [160, 321] on div "Sign EIP-7702 authorization" at bounding box center [146, 317] width 176 height 23
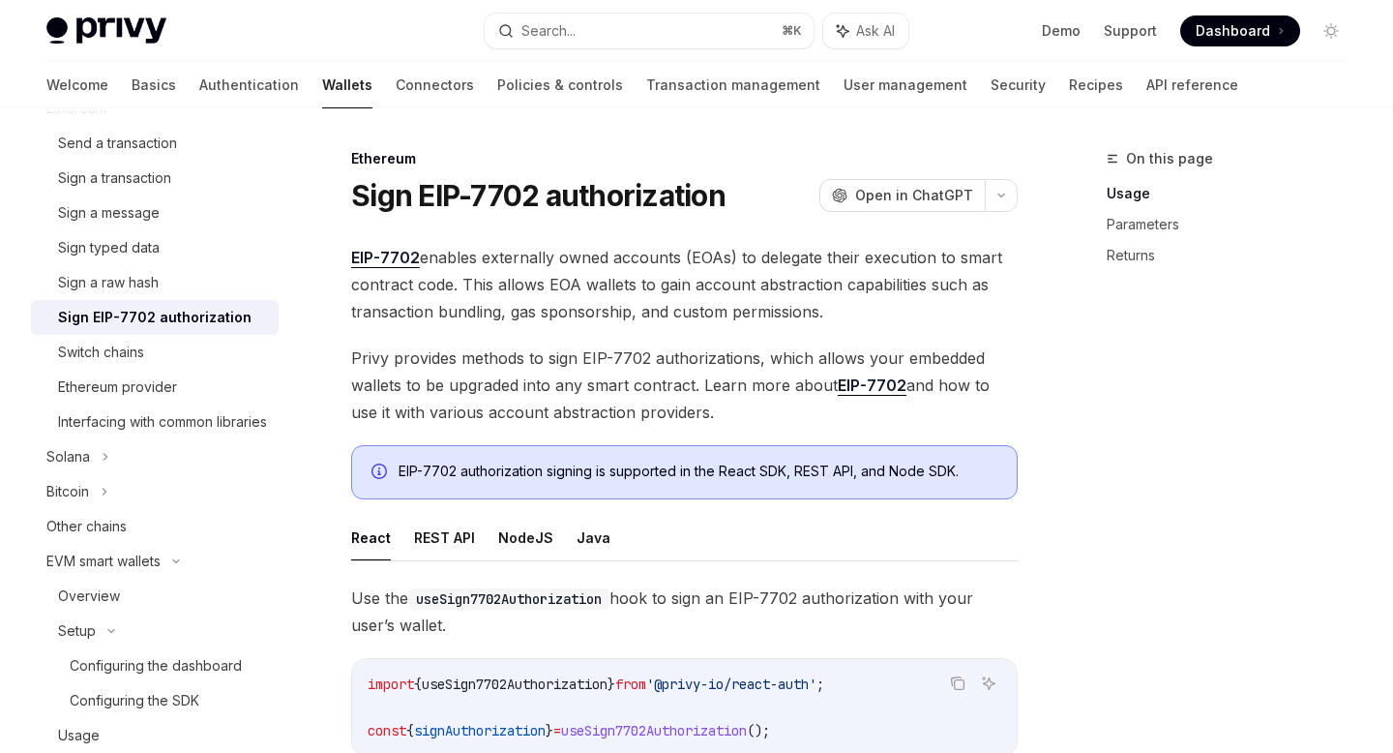
click at [147, 300] on link "Sign EIP-7702 authorization" at bounding box center [155, 317] width 248 height 35
click at [136, 280] on div "Sign a raw hash" at bounding box center [108, 282] width 101 height 23
type textarea "*"
